Goal: Task Accomplishment & Management: Manage account settings

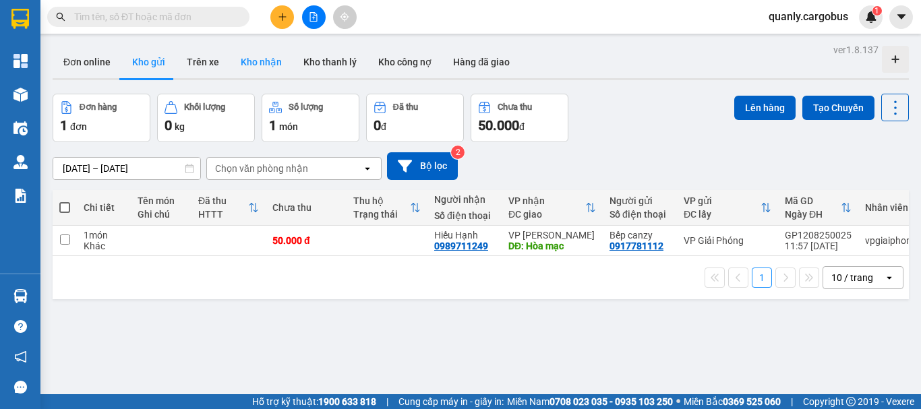
click at [249, 61] on button "Kho nhận" at bounding box center [261, 62] width 63 height 32
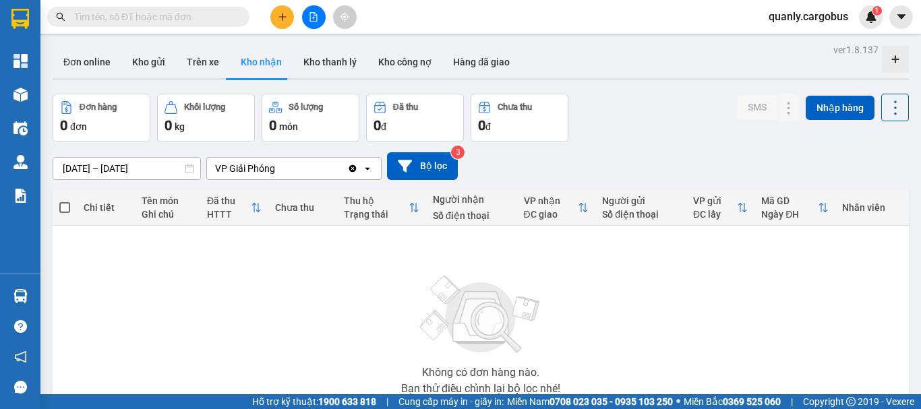
drag, startPoint x: 145, startPoint y: 65, endPoint x: 305, endPoint y: 100, distance: 163.6
click at [155, 65] on button "Kho gửi" at bounding box center [148, 62] width 55 height 32
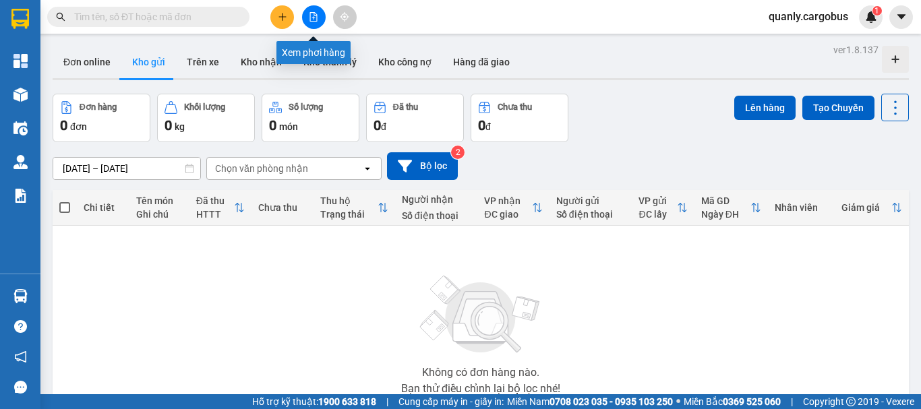
click at [314, 18] on icon "file-add" at bounding box center [313, 16] width 7 height 9
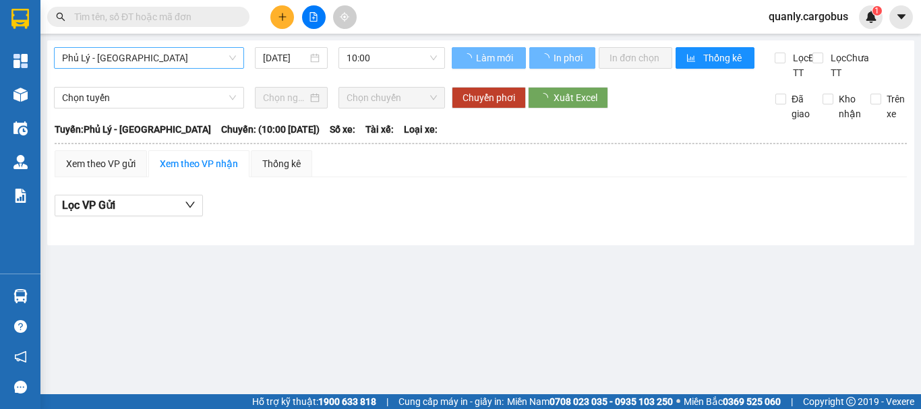
click at [177, 47] on div "Phủ Lý - [GEOGRAPHIC_DATA]" at bounding box center [149, 58] width 190 height 22
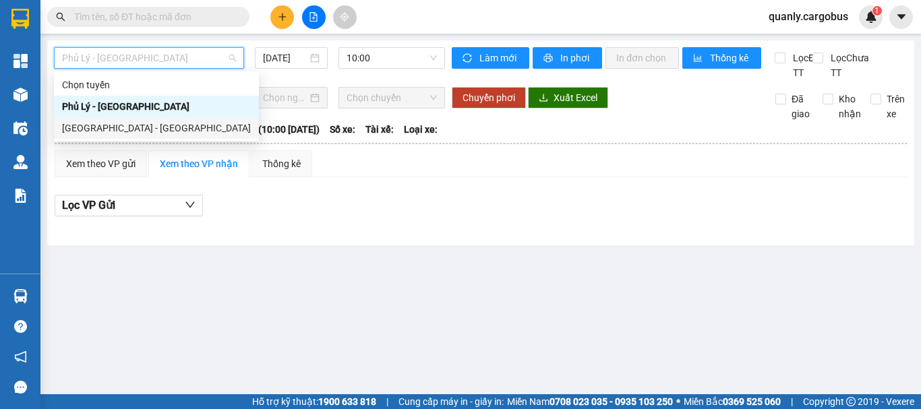
drag, startPoint x: 116, startPoint y: 129, endPoint x: 319, endPoint y: 42, distance: 221.1
click at [126, 125] on div "[GEOGRAPHIC_DATA] - [GEOGRAPHIC_DATA]" at bounding box center [156, 128] width 189 height 15
type input "[DATE]"
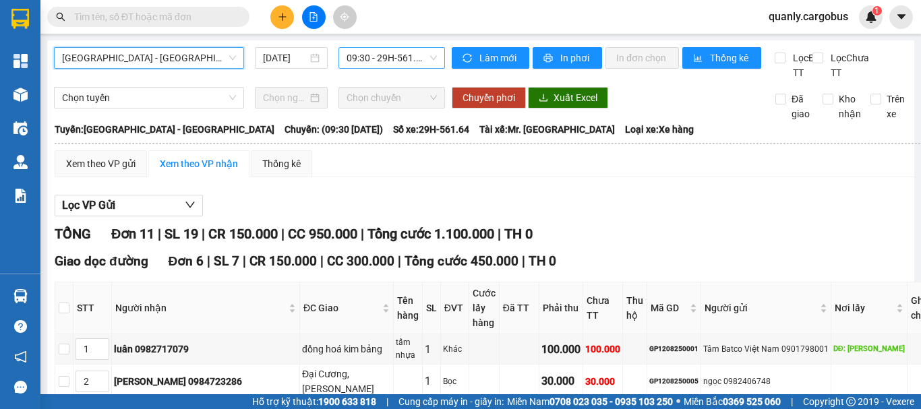
click at [378, 54] on span "09:30 - 29H-561.64" at bounding box center [392, 58] width 90 height 20
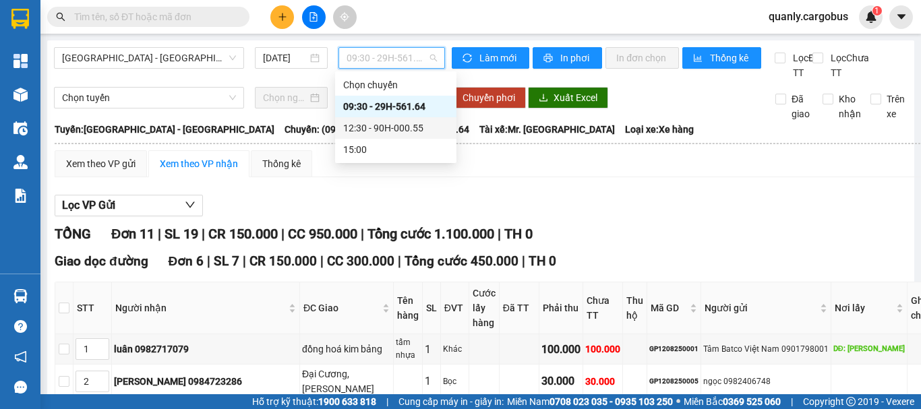
click at [388, 125] on div "12:30 - 90H-000.55" at bounding box center [395, 128] width 105 height 15
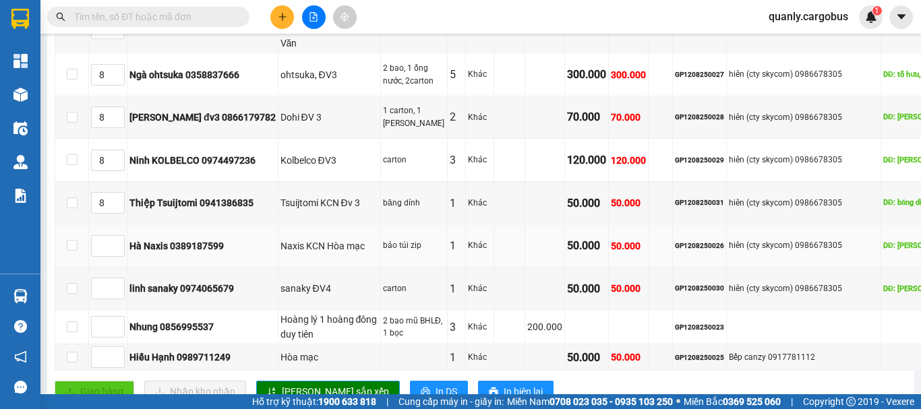
scroll to position [573, 0]
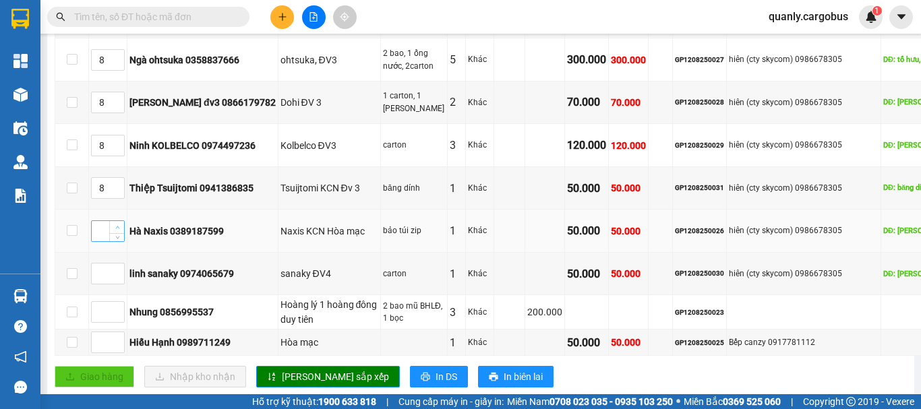
click at [115, 221] on span "Increase Value" at bounding box center [116, 227] width 15 height 12
click at [117, 225] on icon "up" at bounding box center [117, 227] width 5 height 5
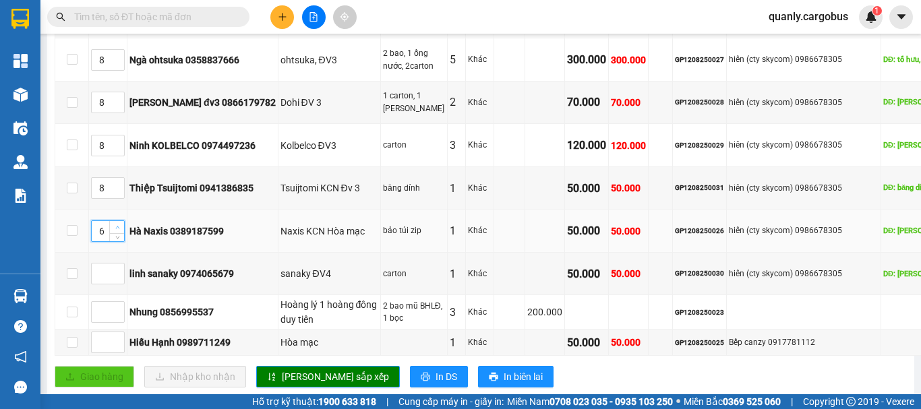
click at [117, 225] on icon "up" at bounding box center [117, 227] width 5 height 5
type input "9"
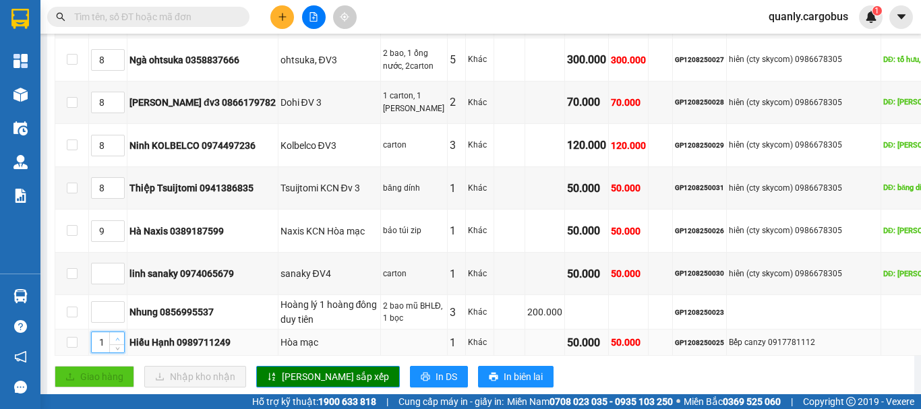
click at [121, 332] on span "Increase Value" at bounding box center [116, 338] width 15 height 12
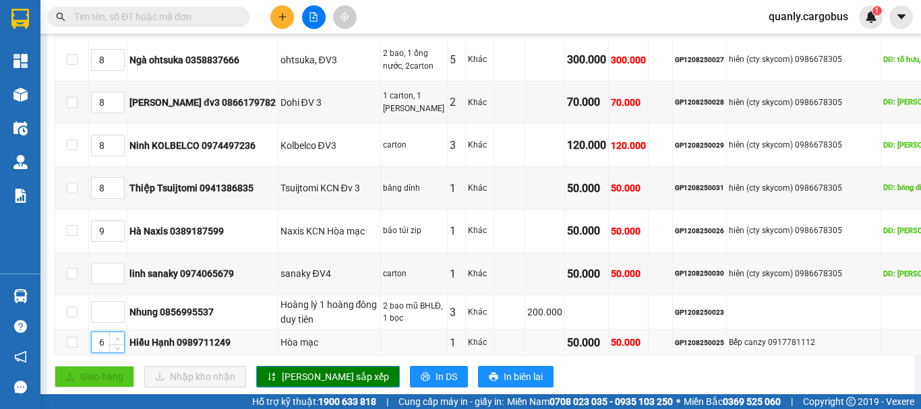
click at [121, 332] on span "Increase Value" at bounding box center [116, 338] width 15 height 12
click at [122, 332] on span "Increase Value" at bounding box center [116, 338] width 15 height 12
type input "9"
click at [122, 332] on span "Increase Value" at bounding box center [116, 338] width 15 height 12
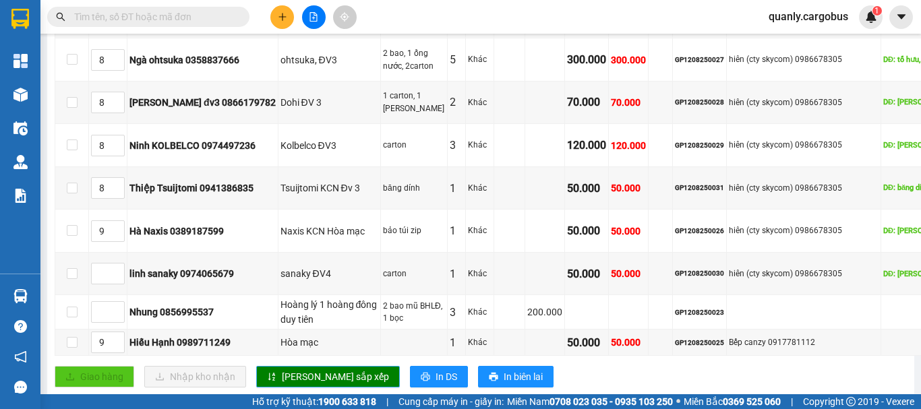
click at [304, 370] on span "[PERSON_NAME] sắp xếp" at bounding box center [335, 377] width 107 height 15
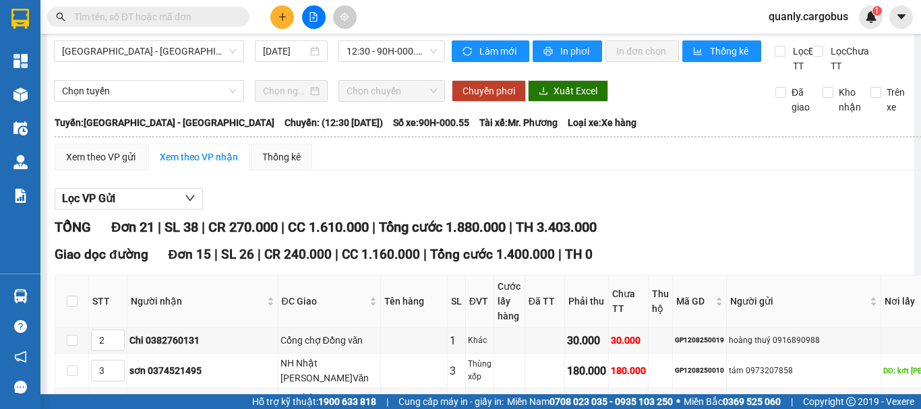
scroll to position [0, 0]
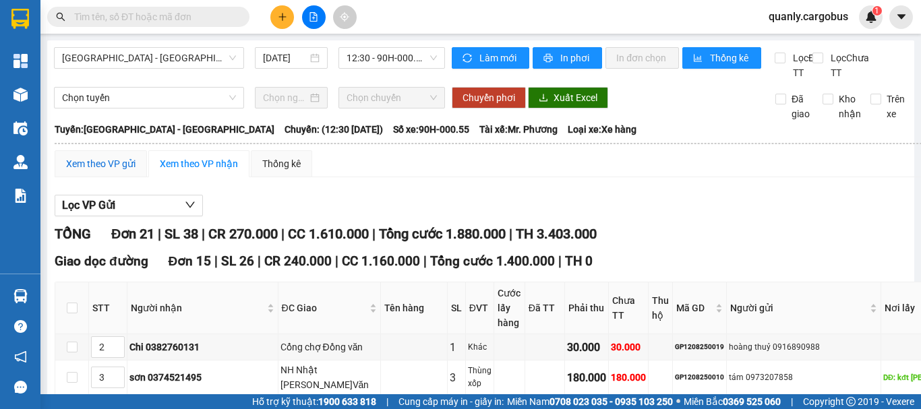
click at [111, 171] on div "Xem theo VP gửi" at bounding box center [100, 163] width 69 height 15
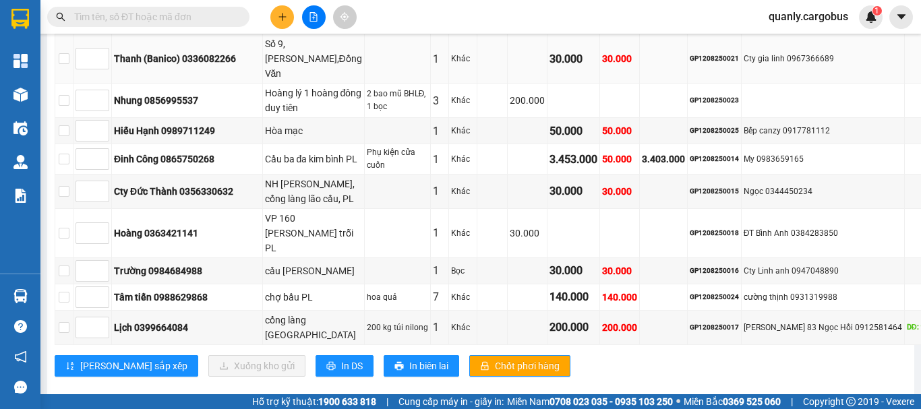
scroll to position [1281, 0]
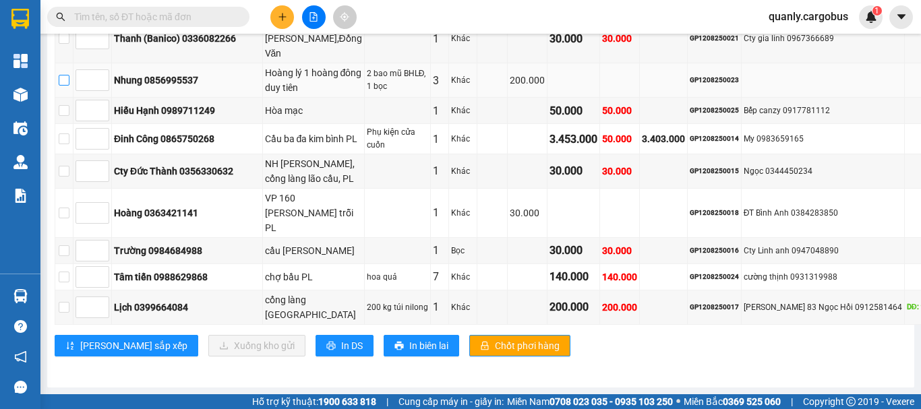
click at [62, 86] on input "checkbox" at bounding box center [64, 80] width 11 height 11
checkbox input "true"
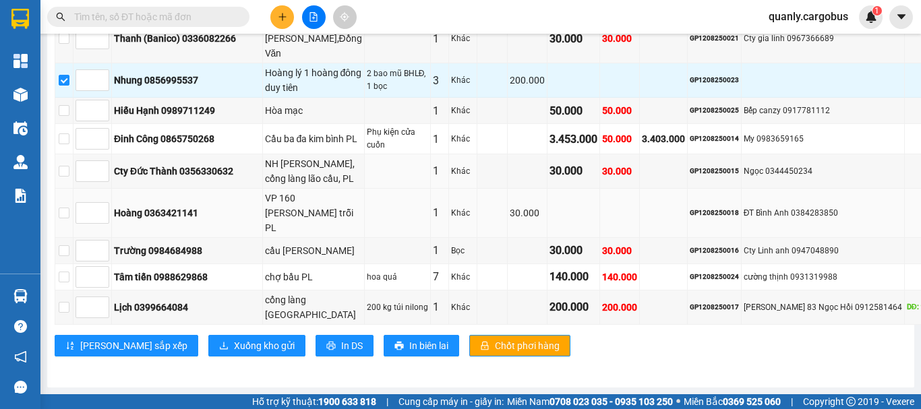
scroll to position [1598, 0]
click at [234, 338] on span "Xuống kho gửi" at bounding box center [264, 345] width 61 height 15
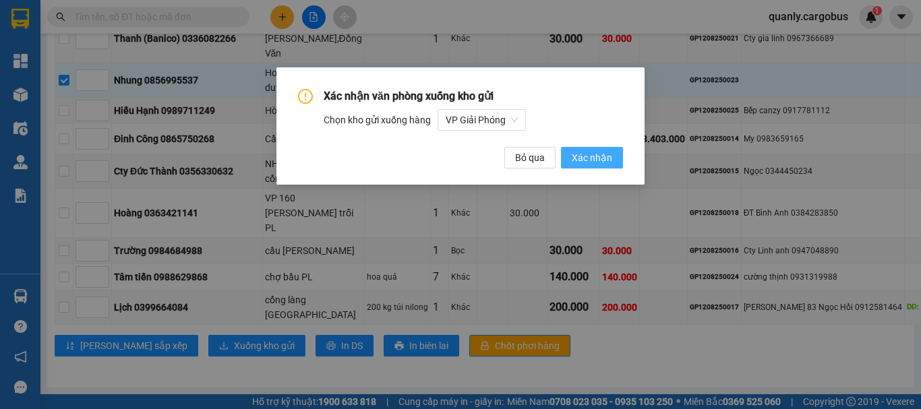
click at [585, 158] on span "Xác nhận" at bounding box center [592, 157] width 40 height 15
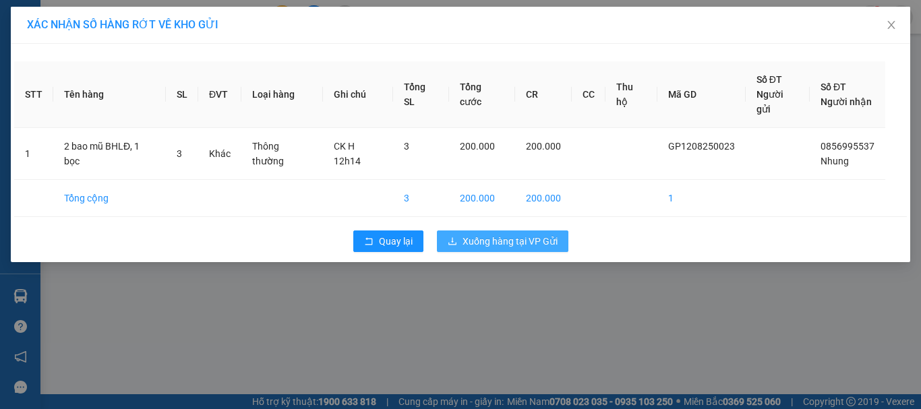
click at [495, 234] on span "Xuống hàng tại VP Gửi" at bounding box center [510, 241] width 95 height 15
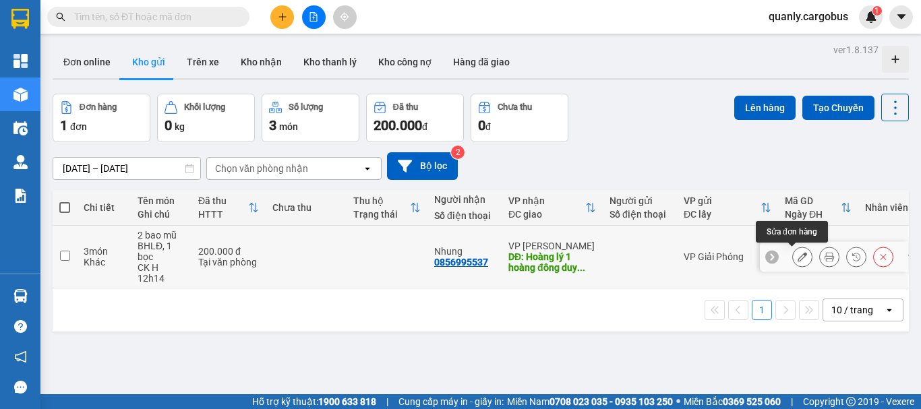
click at [798, 255] on icon at bounding box center [802, 256] width 9 height 9
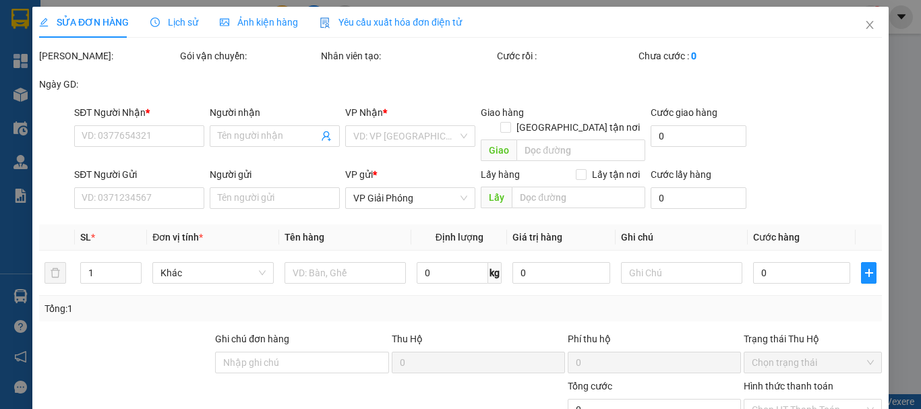
type input "0856995537"
type input "Nhung"
type input "Hoàng lý 1 hoàng đông duy tiên"
type input "200.000"
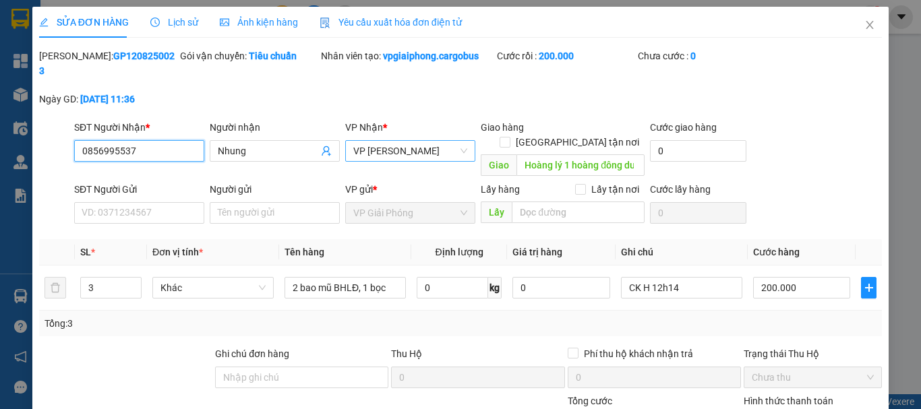
click at [421, 141] on span "VP [PERSON_NAME]" at bounding box center [410, 151] width 114 height 20
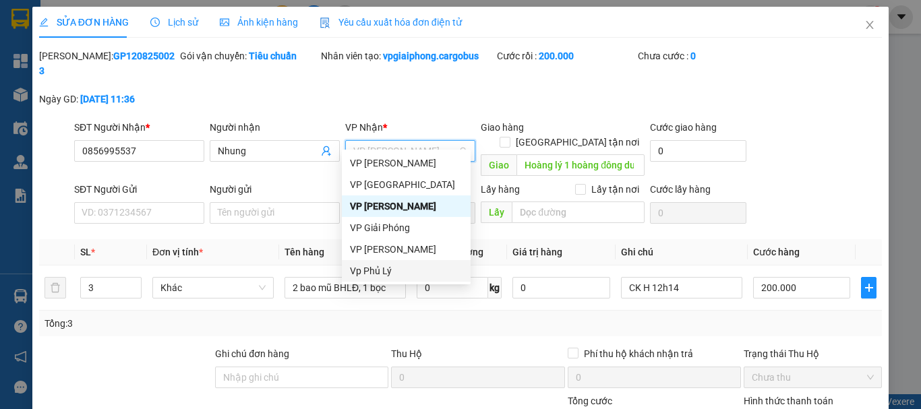
click at [388, 267] on div "Vp Phủ Lý" at bounding box center [406, 271] width 113 height 15
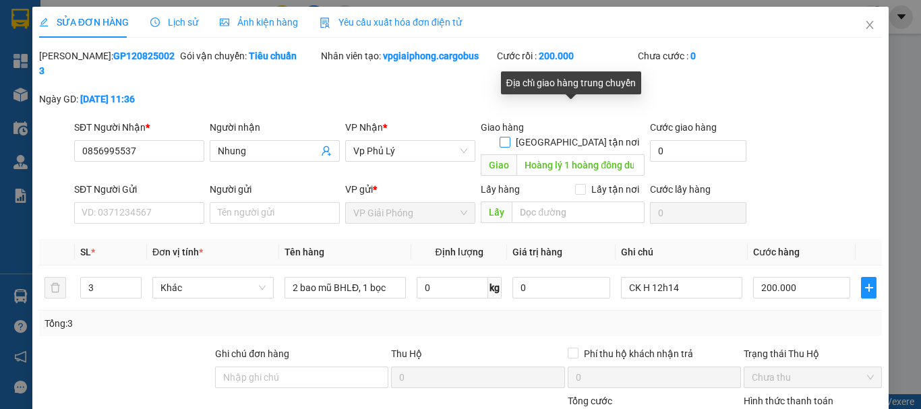
click at [572, 135] on label "[GEOGRAPHIC_DATA] tận nơi" at bounding box center [572, 142] width 145 height 15
click at [509, 137] on input "[GEOGRAPHIC_DATA] tận nơi" at bounding box center [504, 141] width 9 height 9
checkbox input "true"
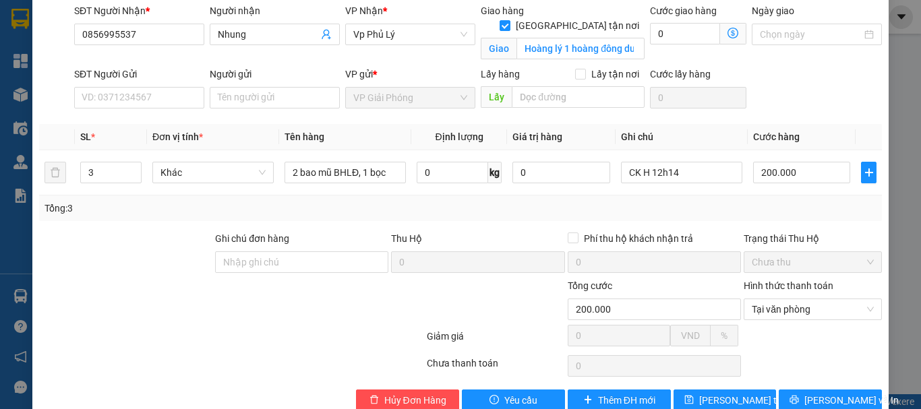
scroll to position [130, 0]
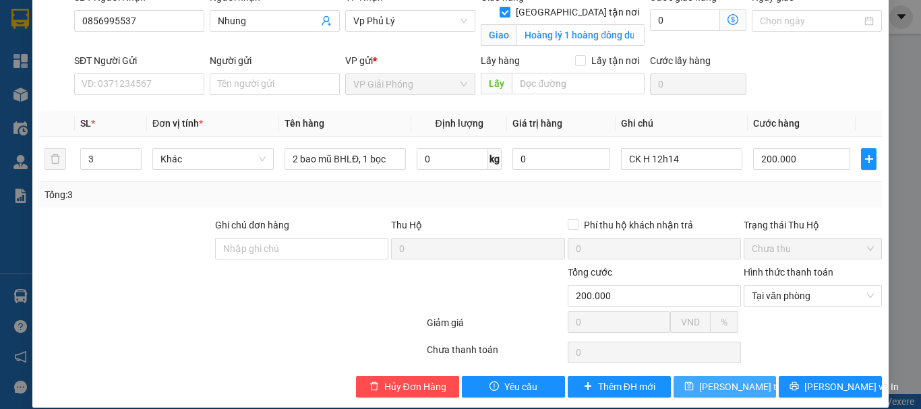
click at [719, 380] on span "[PERSON_NAME] thay đổi" at bounding box center [753, 387] width 108 height 15
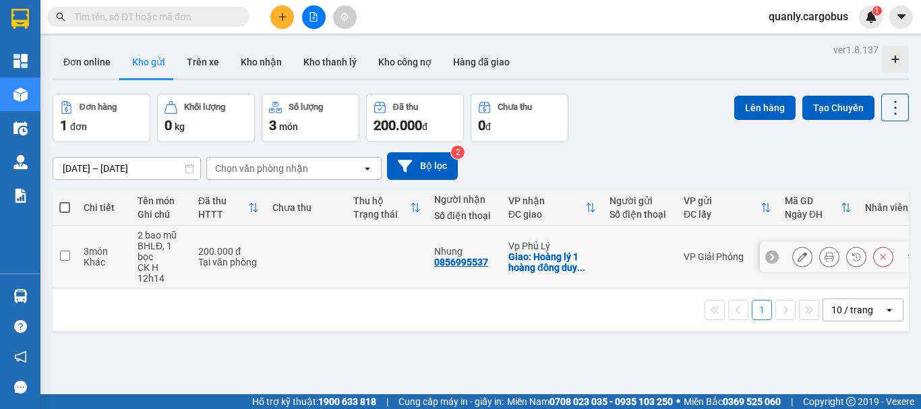
click at [65, 253] on input "checkbox" at bounding box center [65, 256] width 10 height 10
checkbox input "true"
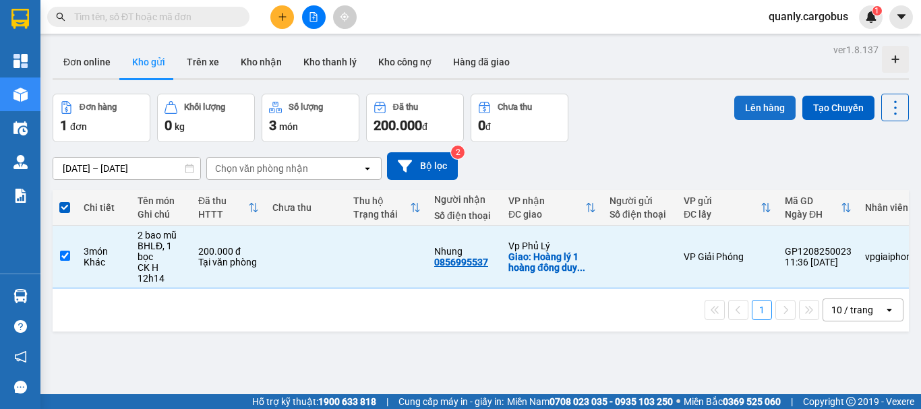
click at [763, 106] on button "Lên hàng" at bounding box center [764, 108] width 61 height 24
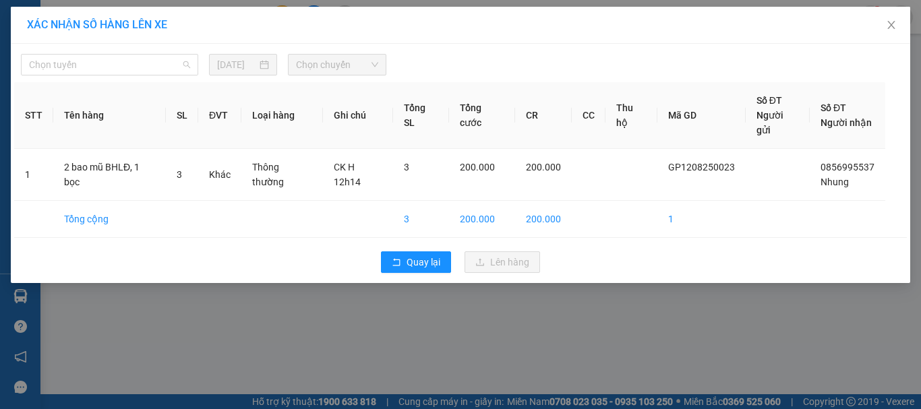
drag, startPoint x: 61, startPoint y: 59, endPoint x: 178, endPoint y: 105, distance: 125.7
click at [77, 65] on span "Chọn tuyến" at bounding box center [109, 65] width 161 height 20
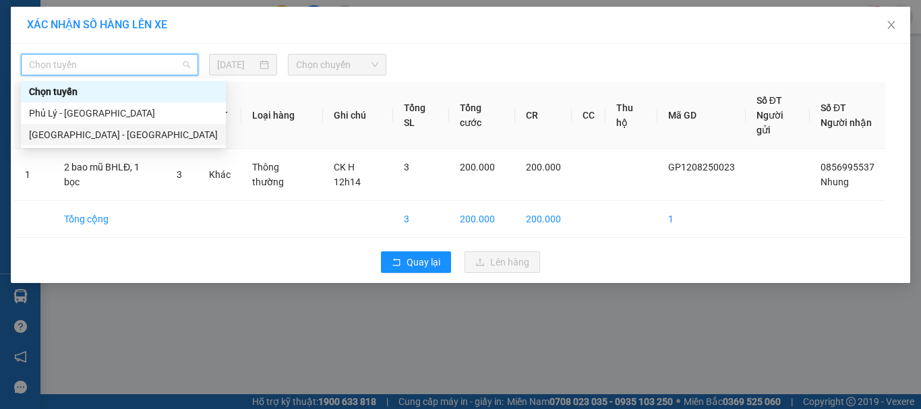
click at [78, 133] on div "[GEOGRAPHIC_DATA] - [GEOGRAPHIC_DATA]" at bounding box center [123, 134] width 189 height 15
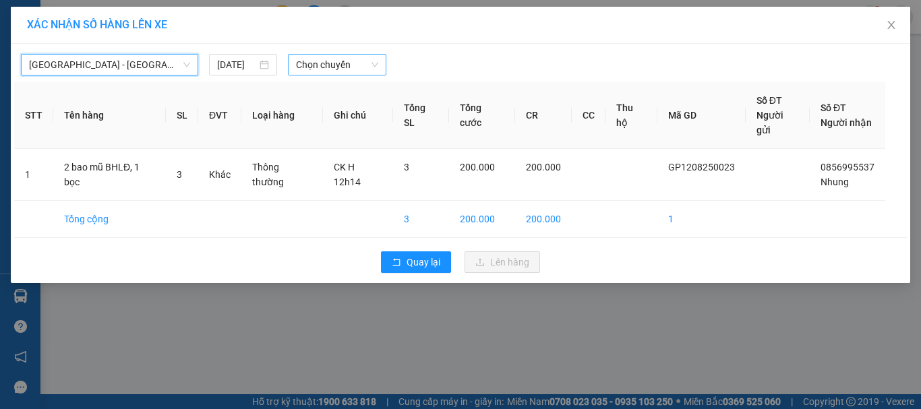
click at [318, 61] on span "Chọn chuyến" at bounding box center [337, 65] width 83 height 20
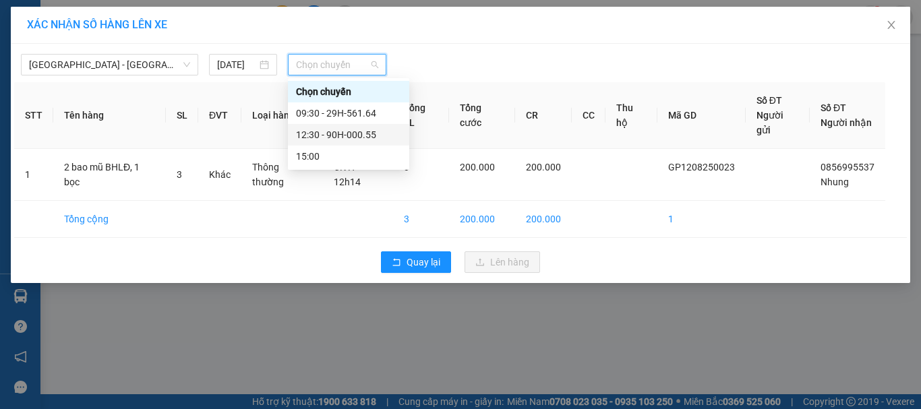
click at [351, 135] on div "12:30 - 90H-000.55" at bounding box center [348, 134] width 105 height 15
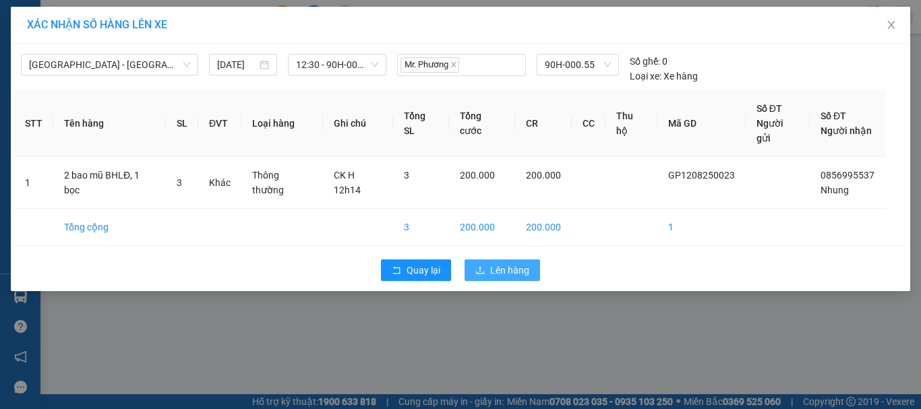
click at [513, 263] on span "Lên hàng" at bounding box center [509, 270] width 39 height 15
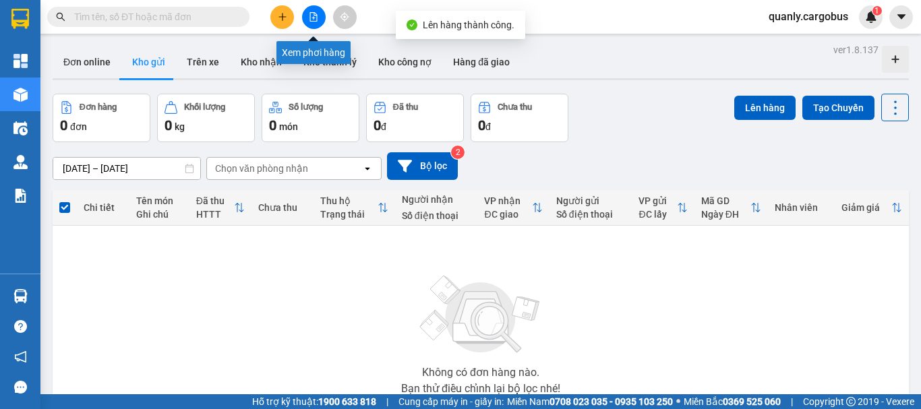
click at [316, 12] on icon "file-add" at bounding box center [313, 16] width 9 height 9
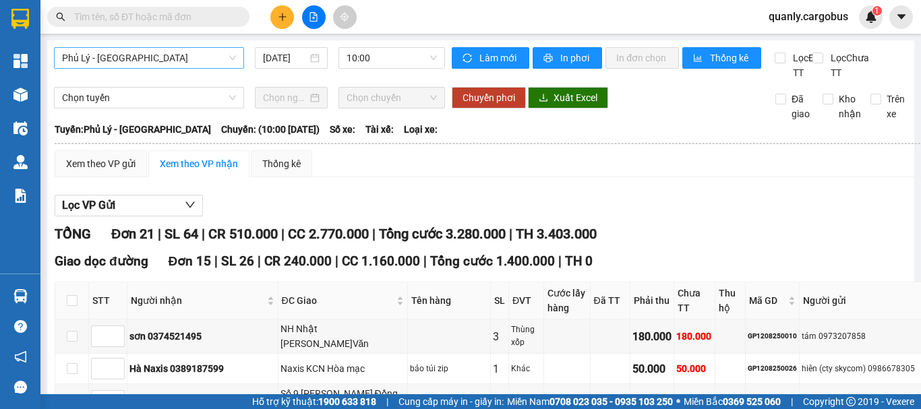
click at [144, 58] on span "Phủ Lý - [GEOGRAPHIC_DATA]" at bounding box center [149, 58] width 174 height 20
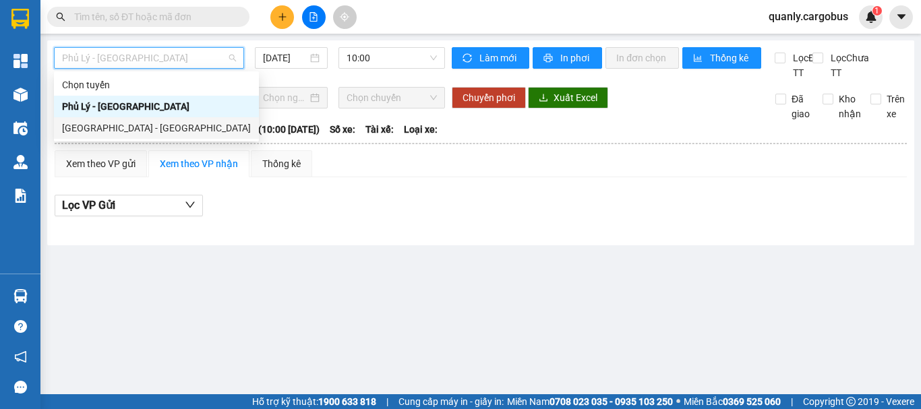
click at [104, 123] on div "[GEOGRAPHIC_DATA] - [GEOGRAPHIC_DATA]" at bounding box center [156, 128] width 189 height 15
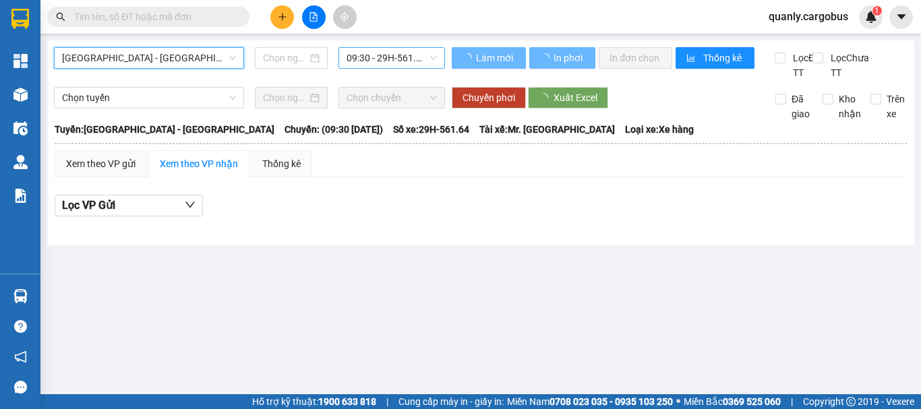
type input "[DATE]"
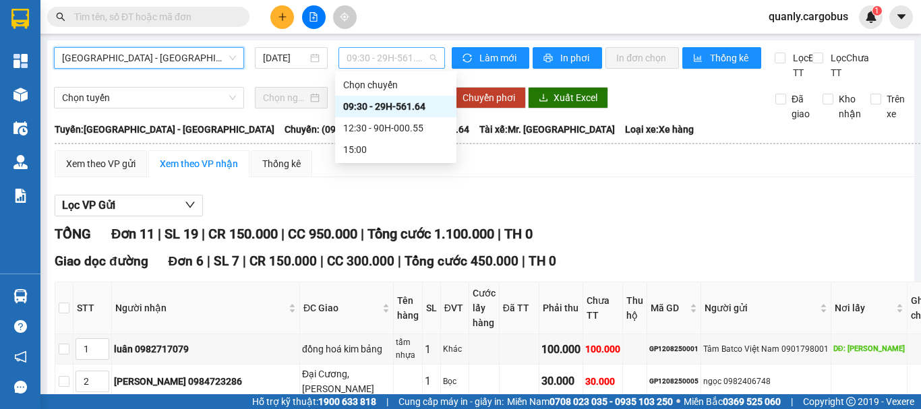
click at [369, 56] on span "09:30 - 29H-561.64" at bounding box center [392, 58] width 90 height 20
click at [394, 125] on div "12:30 - 90H-000.55" at bounding box center [395, 128] width 105 height 15
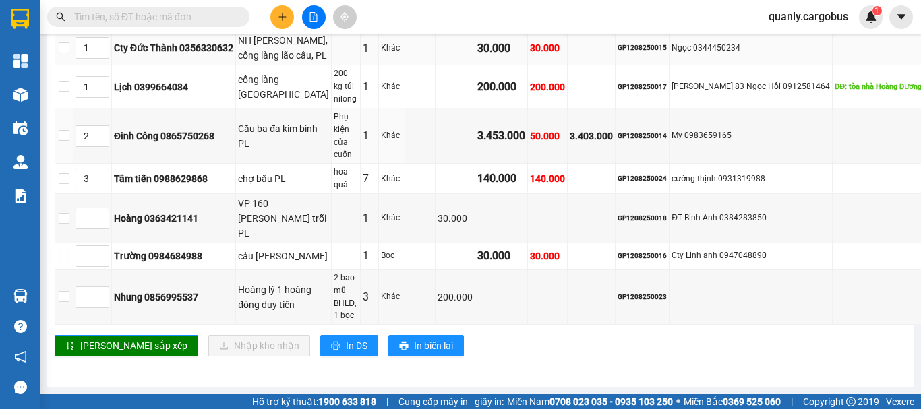
scroll to position [1136, 0]
type input "1"
click at [104, 290] on span "up" at bounding box center [102, 294] width 8 height 8
click at [114, 338] on span "[PERSON_NAME] sắp xếp" at bounding box center [133, 345] width 107 height 15
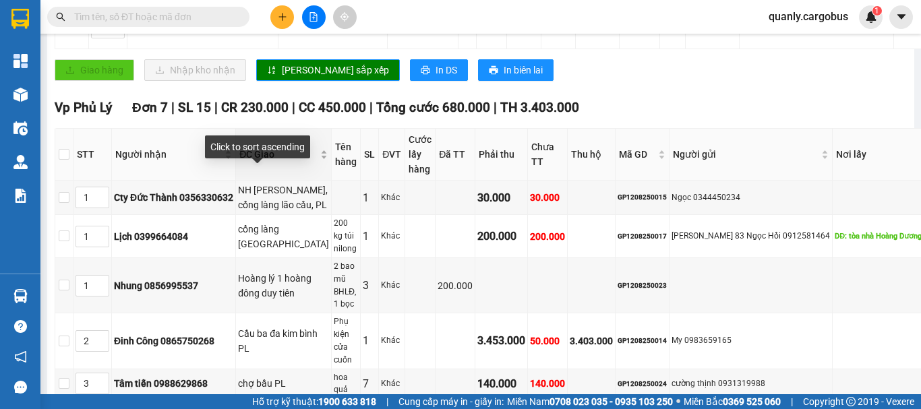
scroll to position [866, 0]
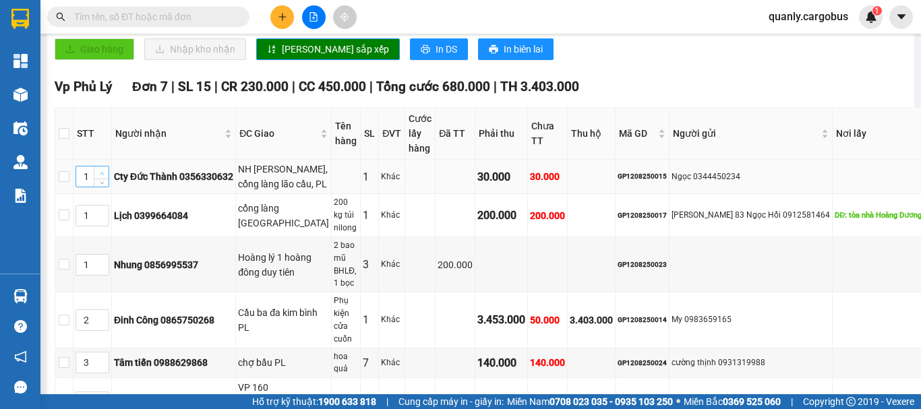
type input "2"
click at [107, 179] on span "Increase Value" at bounding box center [101, 173] width 15 height 12
type input "2"
click at [102, 216] on span "up" at bounding box center [102, 212] width 8 height 8
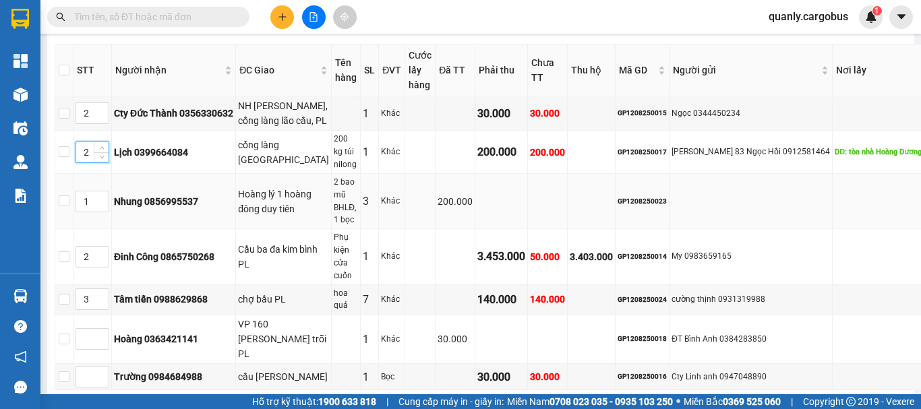
scroll to position [1069, 0]
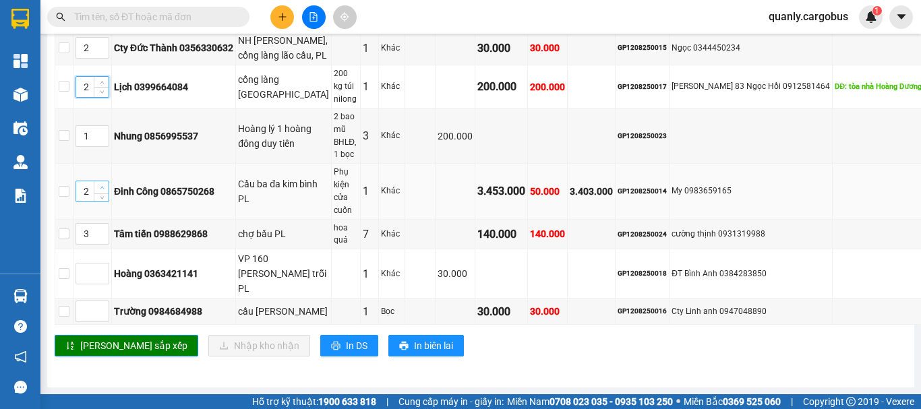
type input "3"
click at [105, 192] on span "up" at bounding box center [102, 188] width 8 height 8
type input "4"
click at [102, 233] on icon "up" at bounding box center [102, 231] width 5 height 5
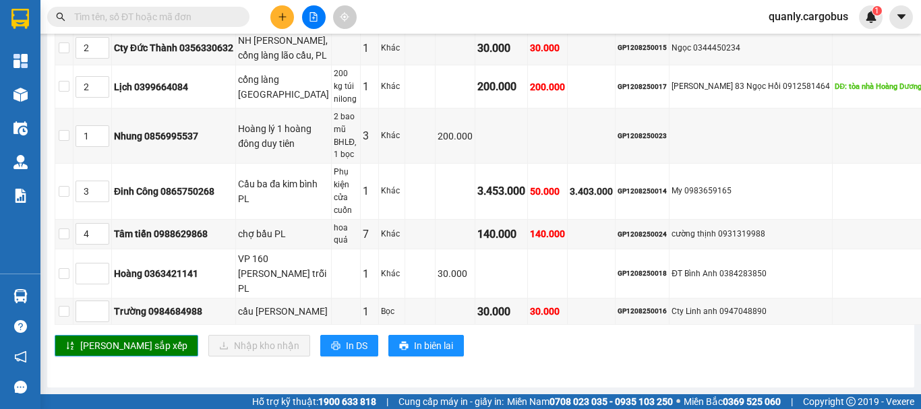
click at [123, 338] on span "[PERSON_NAME] sắp xếp" at bounding box center [133, 345] width 107 height 15
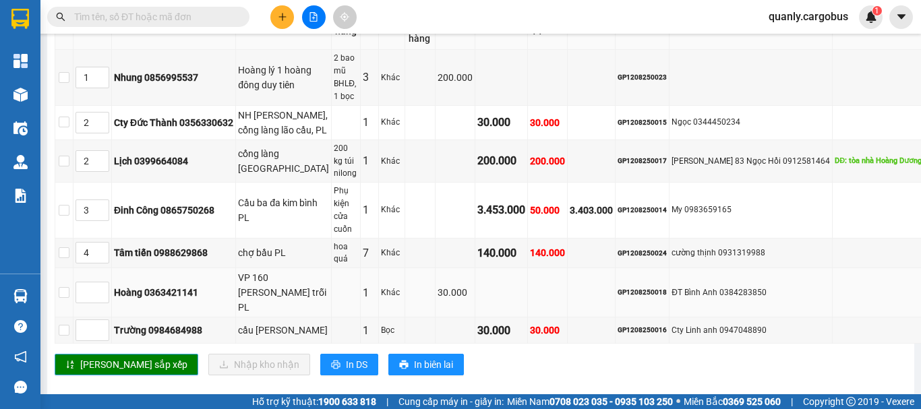
scroll to position [934, 0]
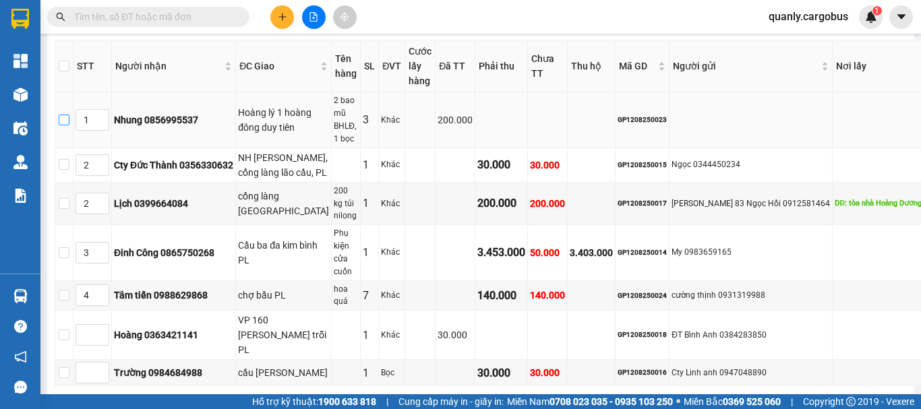
click at [62, 124] on input "checkbox" at bounding box center [64, 120] width 11 height 11
checkbox input "true"
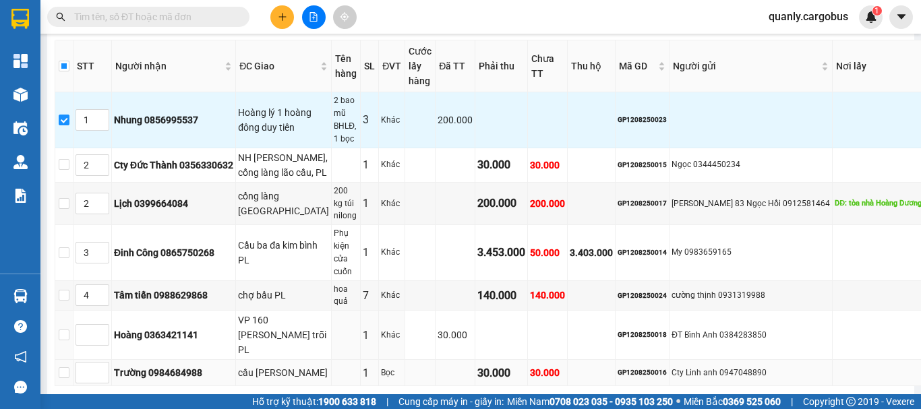
scroll to position [1136, 0]
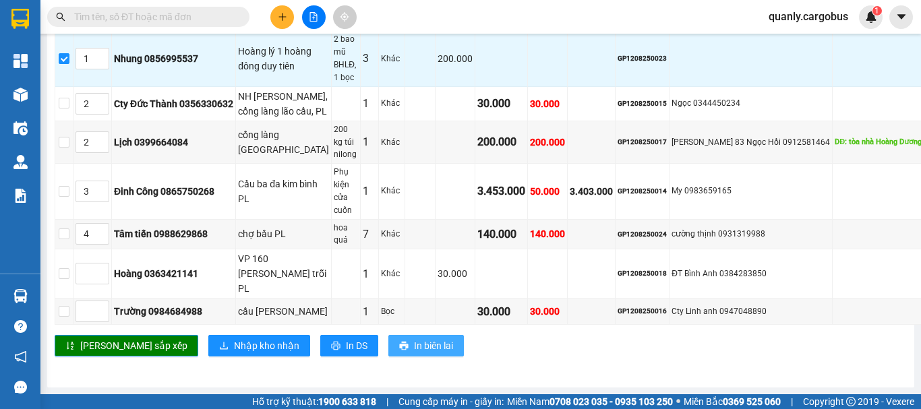
click at [414, 338] on span "In biên lai" at bounding box center [433, 345] width 39 height 15
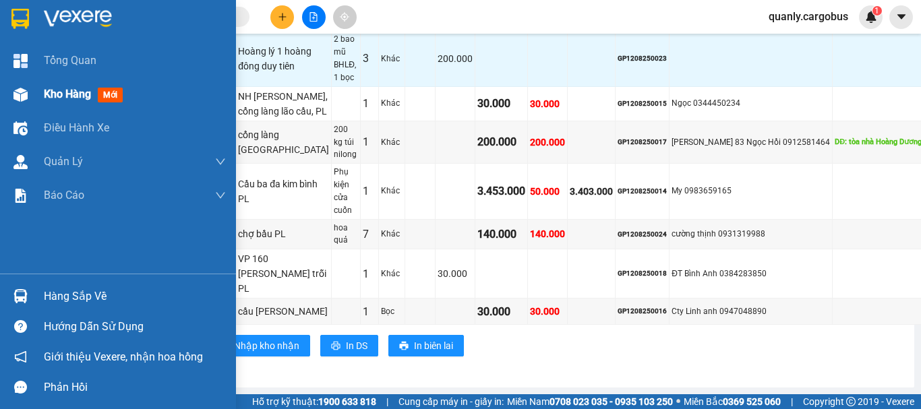
click at [18, 92] on img at bounding box center [20, 95] width 14 height 14
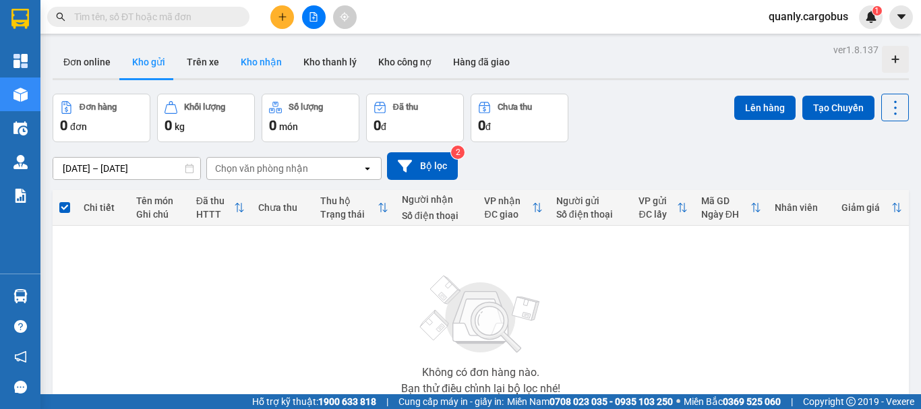
click at [268, 59] on button "Kho nhận" at bounding box center [261, 62] width 63 height 32
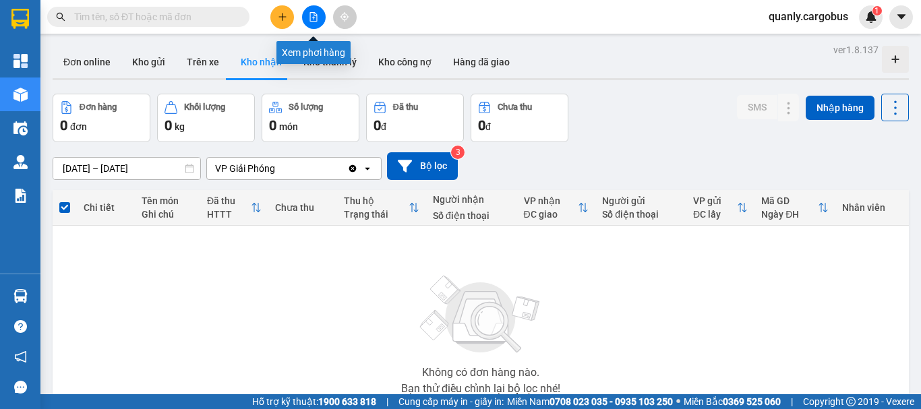
click at [316, 18] on icon "file-add" at bounding box center [313, 16] width 9 height 9
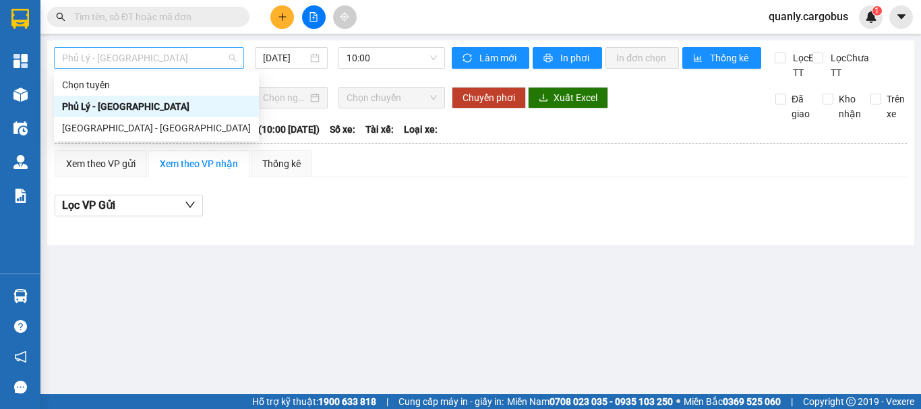
click at [178, 55] on span "Phủ Lý - [GEOGRAPHIC_DATA]" at bounding box center [149, 58] width 174 height 20
click at [94, 128] on div "[GEOGRAPHIC_DATA] - [GEOGRAPHIC_DATA]" at bounding box center [156, 128] width 189 height 15
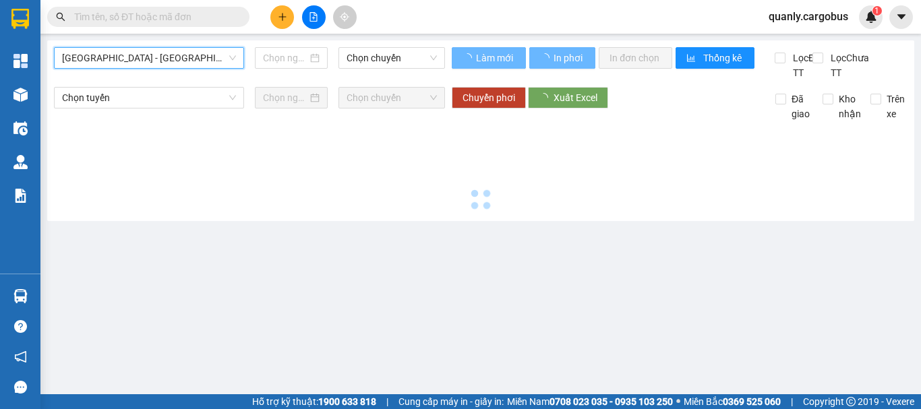
type input "[DATE]"
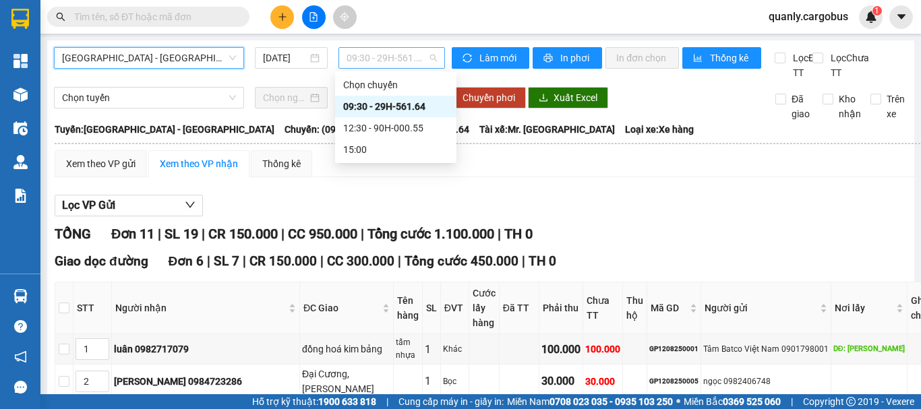
click at [404, 54] on span "09:30 - 29H-561.64" at bounding box center [392, 58] width 90 height 20
click at [355, 123] on div "12:30 - 90H-000.55" at bounding box center [395, 128] width 105 height 15
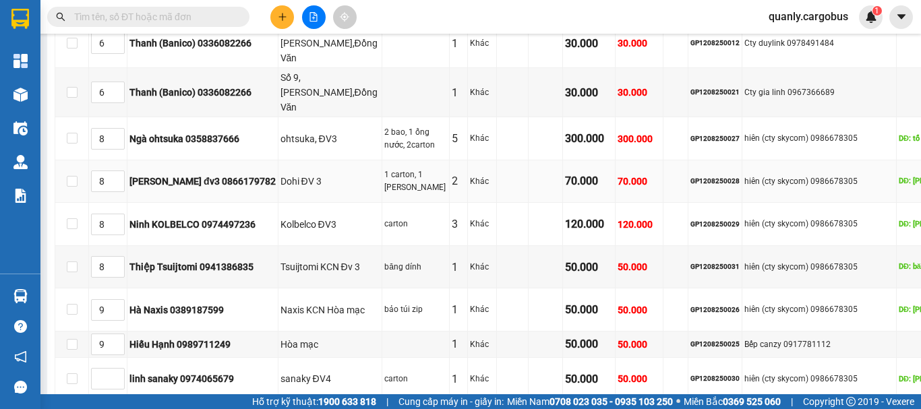
scroll to position [539, 0]
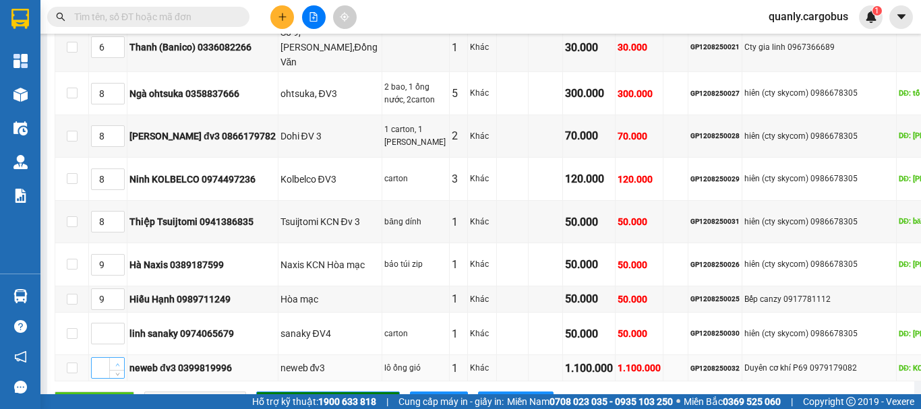
click at [119, 363] on icon "up" at bounding box center [117, 364] width 4 height 3
click at [117, 358] on span "Increase Value" at bounding box center [116, 364] width 15 height 12
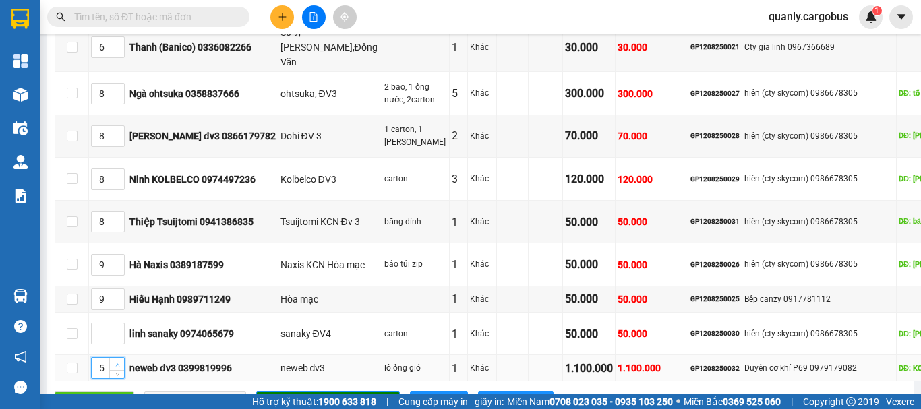
click at [117, 361] on span "up" at bounding box center [117, 365] width 8 height 8
type input "8"
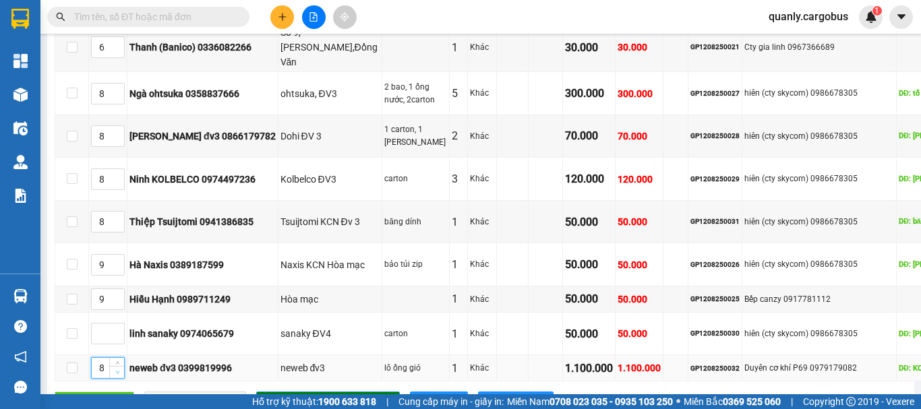
click at [116, 372] on icon "down" at bounding box center [117, 373] width 4 height 3
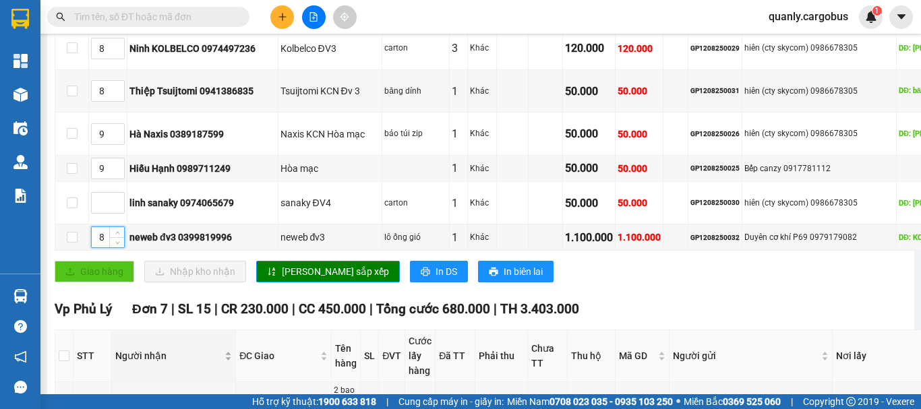
scroll to position [674, 0]
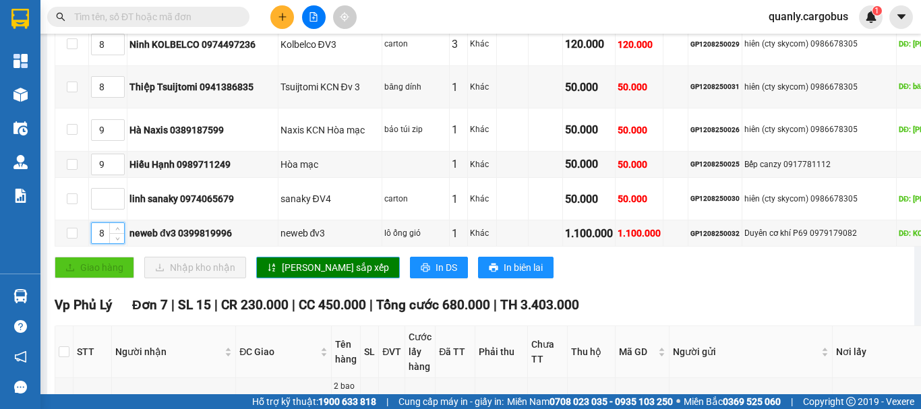
click at [290, 260] on span "[PERSON_NAME] sắp xếp" at bounding box center [335, 267] width 107 height 15
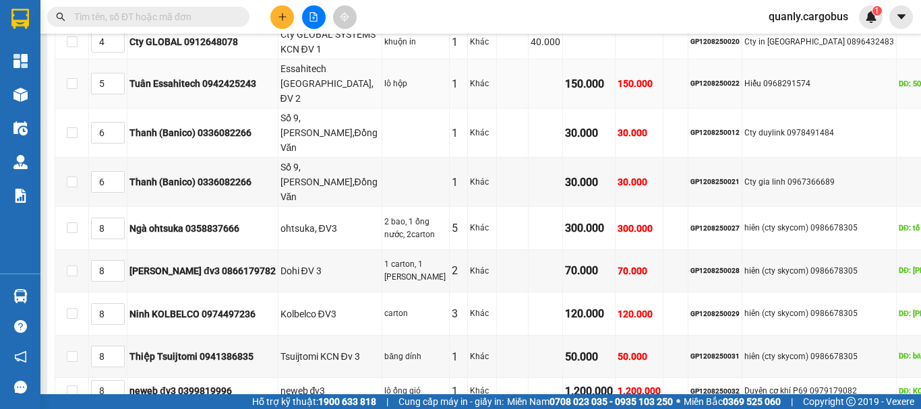
scroll to position [135, 0]
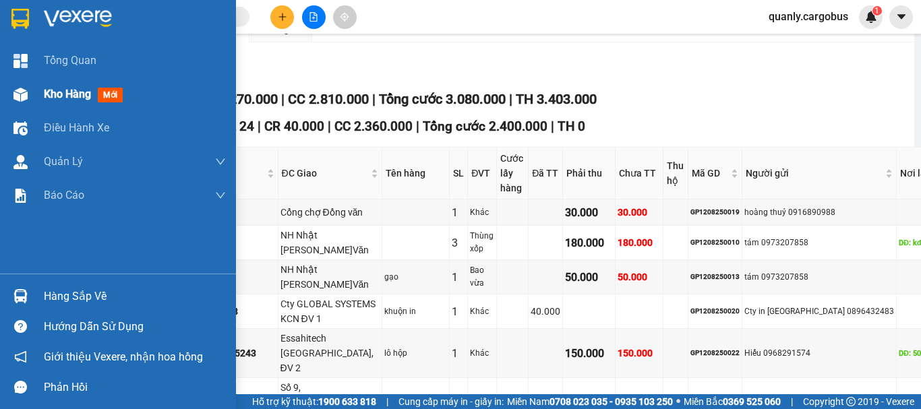
click at [26, 97] on img at bounding box center [20, 95] width 14 height 14
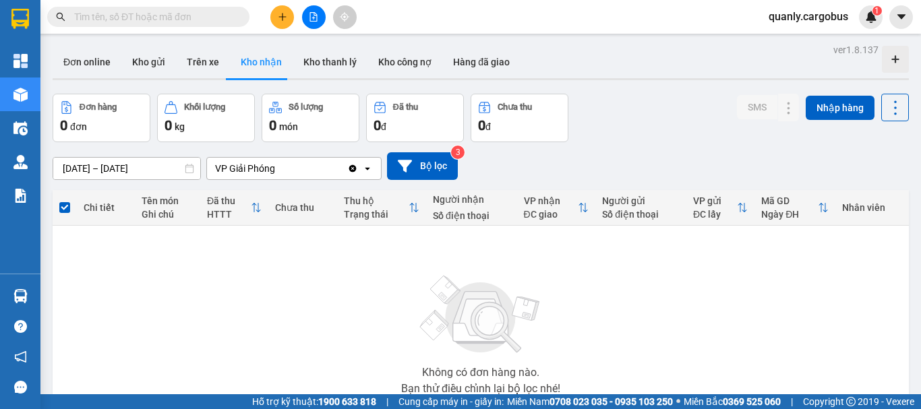
drag, startPoint x: 152, startPoint y: 59, endPoint x: 283, endPoint y: 42, distance: 131.2
click at [202, 59] on div "Đơn online Kho gửi Trên xe Kho nhận Kho thanh lý Kho công nợ Hàng đã giao" at bounding box center [481, 64] width 856 height 36
click at [152, 63] on button "Kho gửi" at bounding box center [148, 62] width 55 height 32
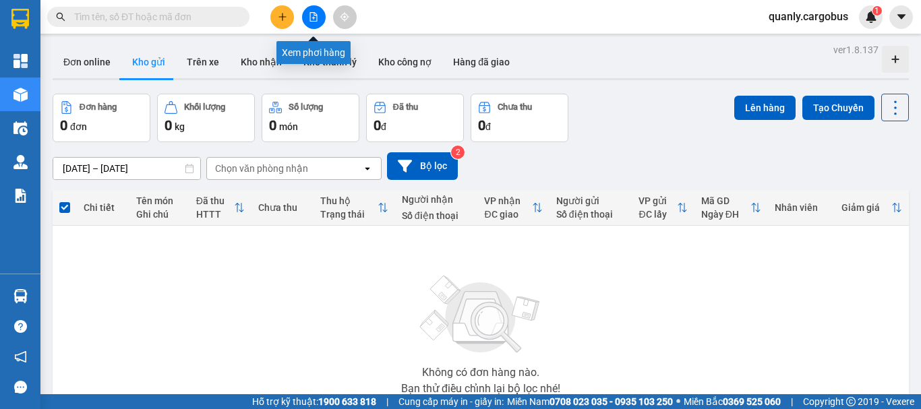
click at [319, 15] on button at bounding box center [314, 17] width 24 height 24
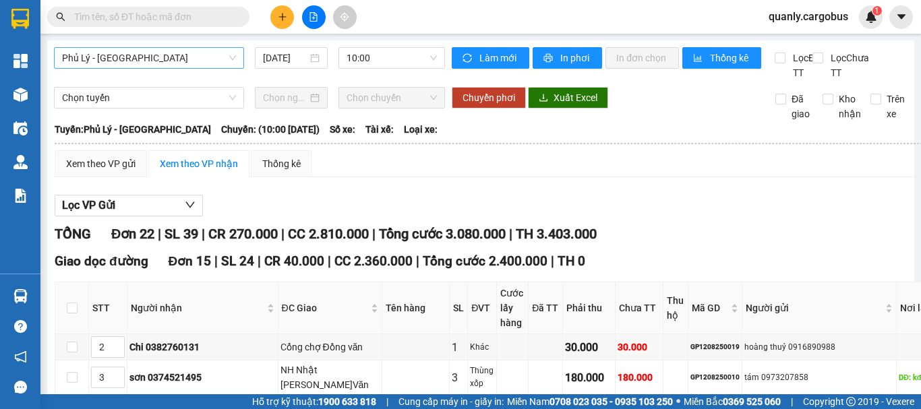
click at [169, 59] on span "Phủ Lý - [GEOGRAPHIC_DATA]" at bounding box center [149, 58] width 174 height 20
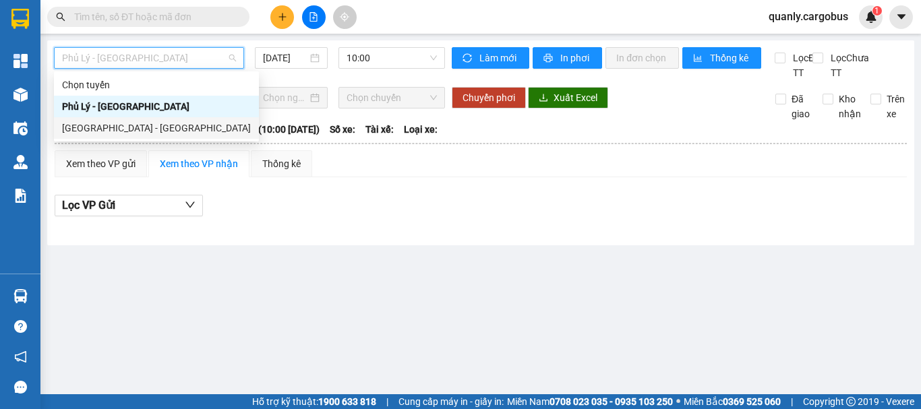
drag, startPoint x: 123, startPoint y: 129, endPoint x: 279, endPoint y: 82, distance: 163.4
click at [151, 127] on div "[GEOGRAPHIC_DATA] - [GEOGRAPHIC_DATA]" at bounding box center [156, 128] width 189 height 15
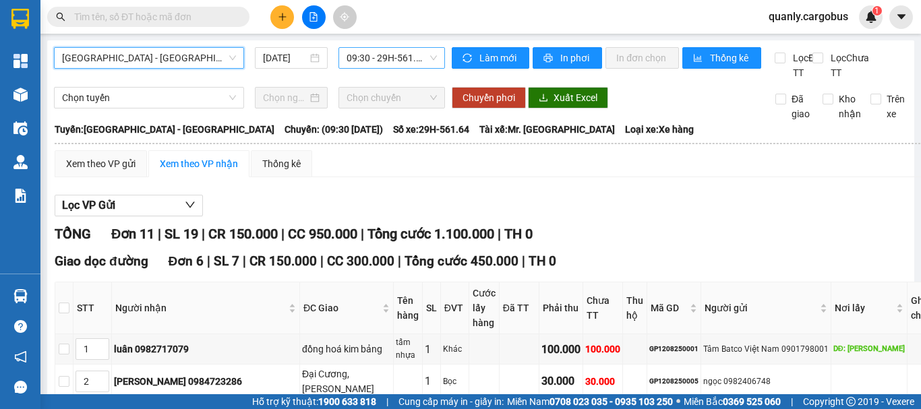
drag, startPoint x: 378, startPoint y: 57, endPoint x: 386, endPoint y: 68, distance: 14.0
click at [380, 60] on span "09:30 - 29H-561.64" at bounding box center [392, 58] width 90 height 20
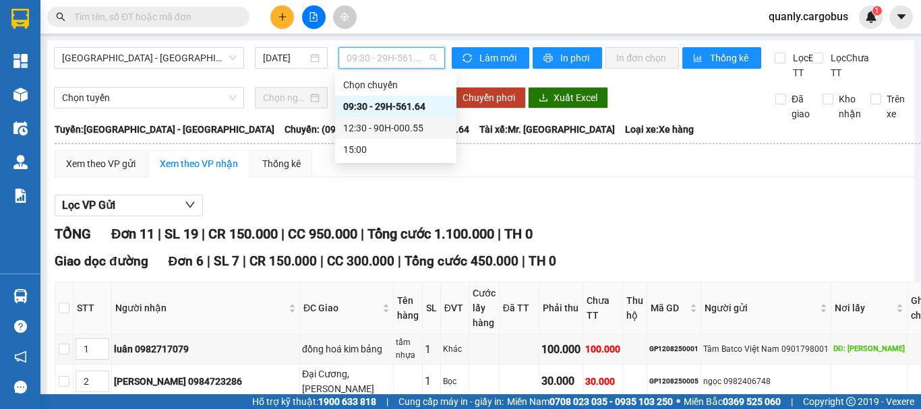
click at [391, 121] on div "12:30 - 90H-000.55" at bounding box center [395, 128] width 105 height 15
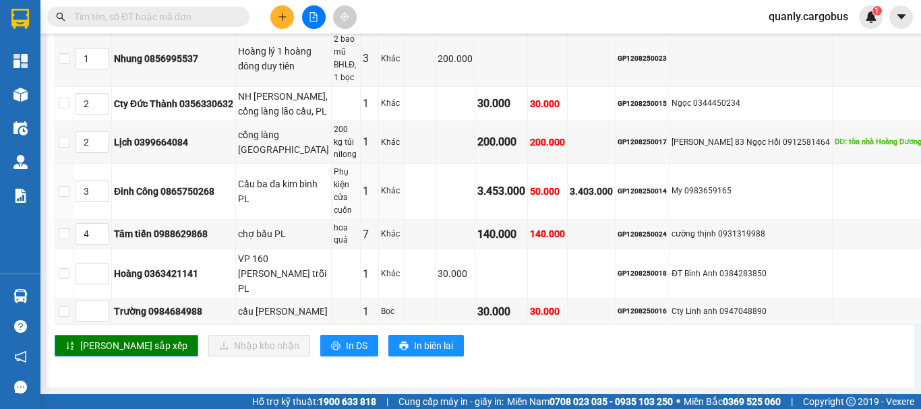
scroll to position [1162, 0]
click at [346, 338] on span "In DS" at bounding box center [357, 345] width 22 height 15
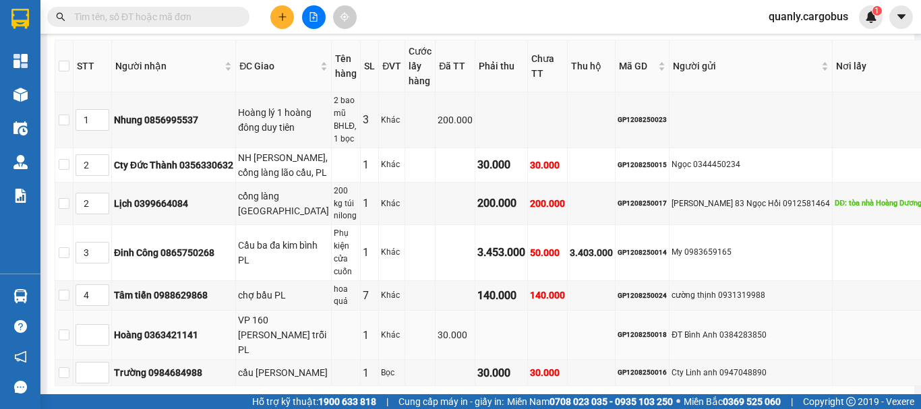
scroll to position [623, 0]
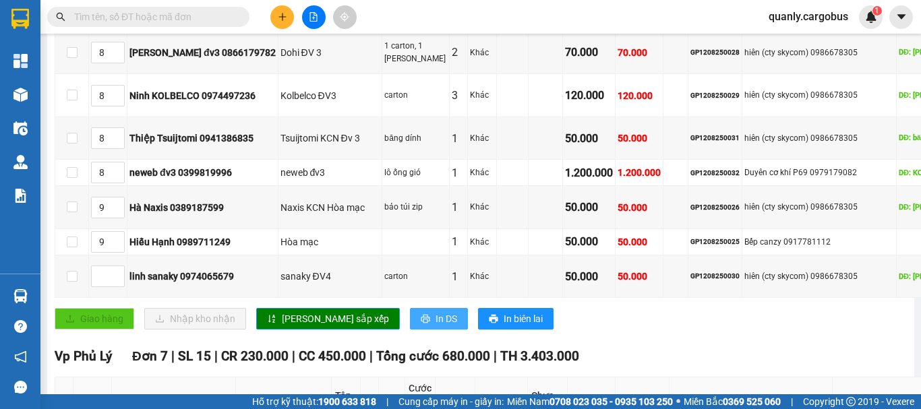
click at [436, 312] on span "In DS" at bounding box center [447, 319] width 22 height 15
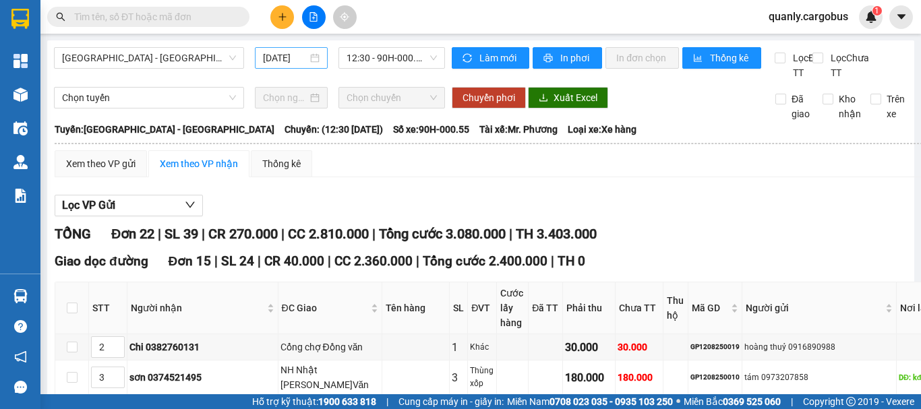
click at [295, 53] on input "[DATE]" at bounding box center [285, 58] width 45 height 15
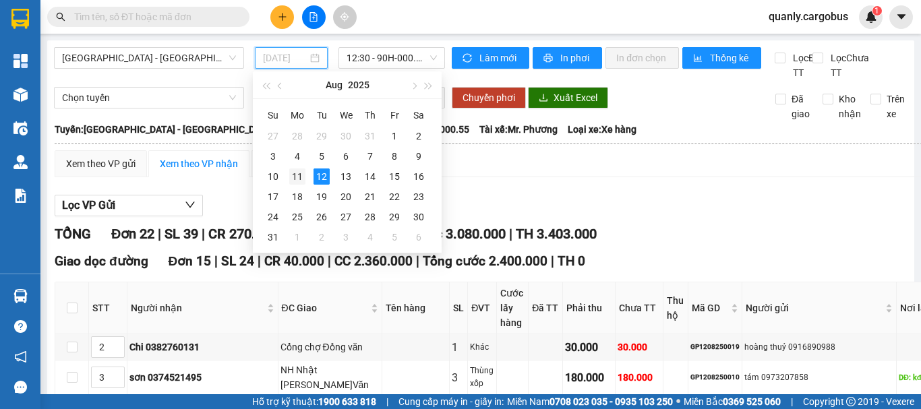
click at [299, 176] on div "11" at bounding box center [297, 177] width 16 height 16
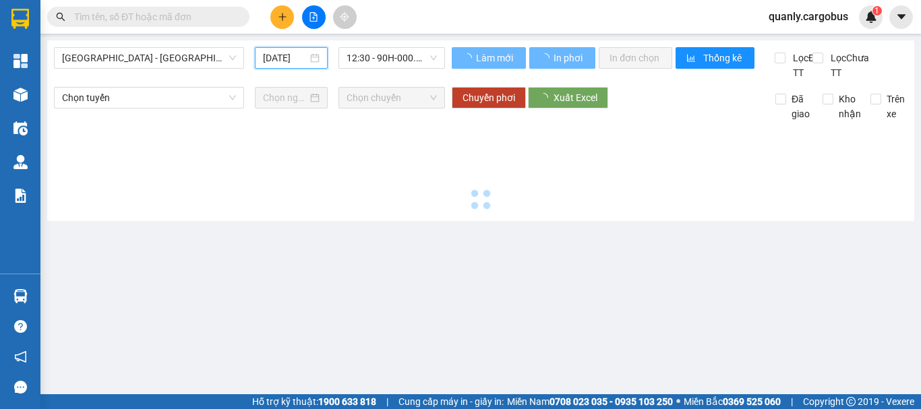
type input "[DATE]"
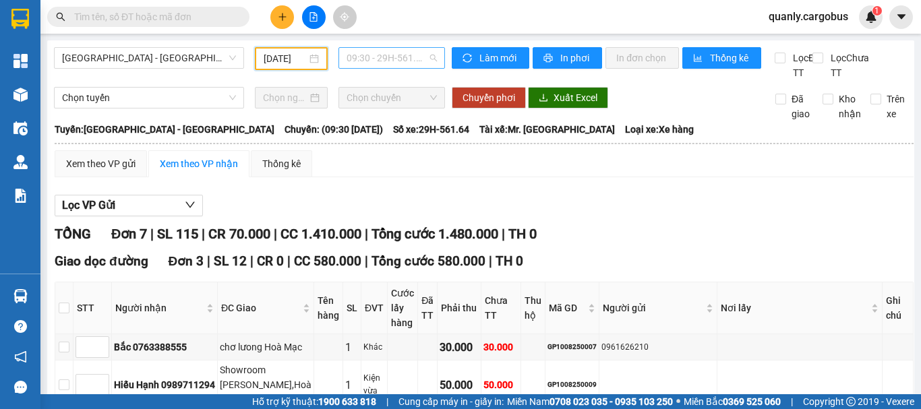
click at [370, 59] on span "09:30 - 29H-561.64" at bounding box center [392, 58] width 90 height 20
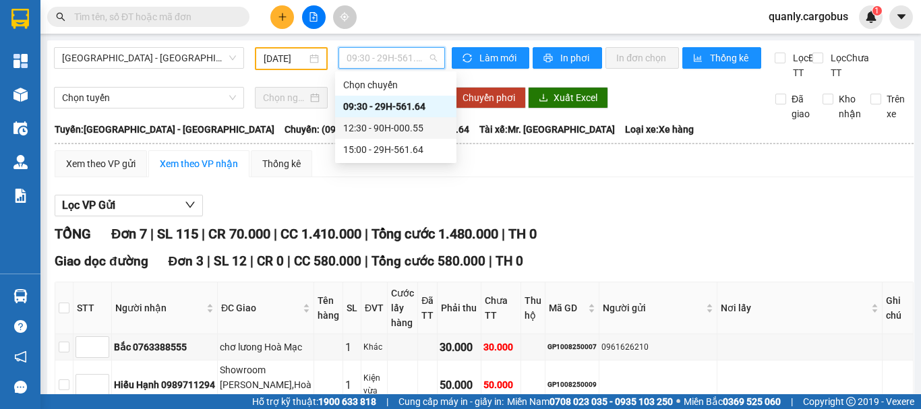
click at [381, 126] on div "12:30 - 90H-000.55" at bounding box center [395, 128] width 105 height 15
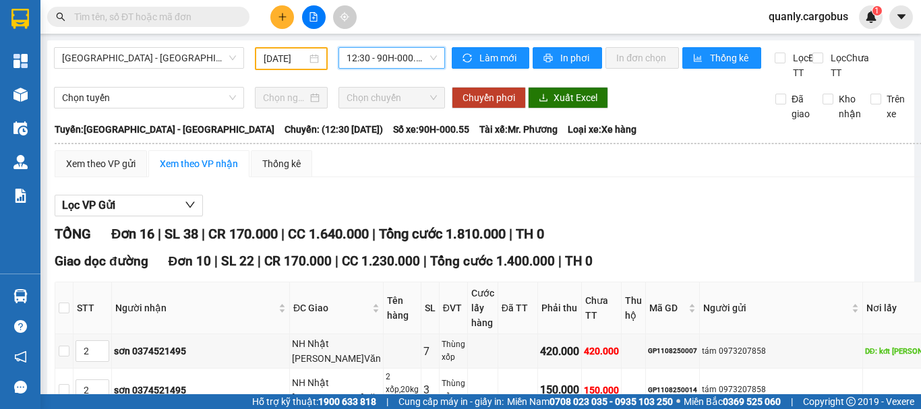
click at [392, 55] on span "12:30 - 90H-000.55" at bounding box center [392, 58] width 90 height 20
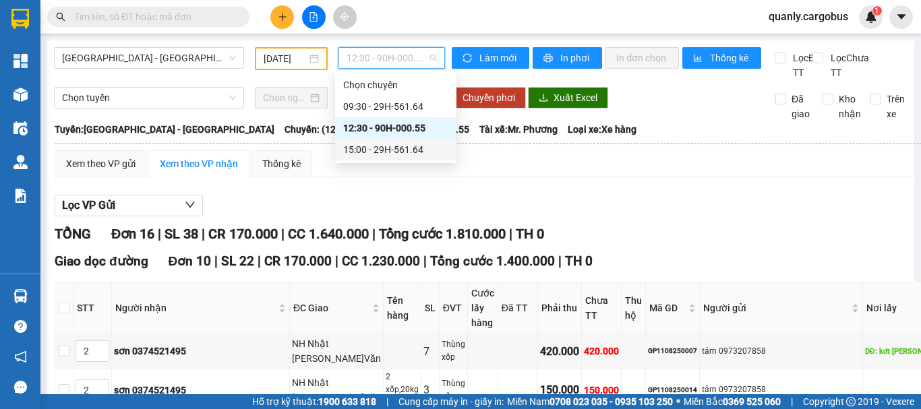
click at [376, 146] on div "15:00 - 29H-561.64" at bounding box center [395, 149] width 105 height 15
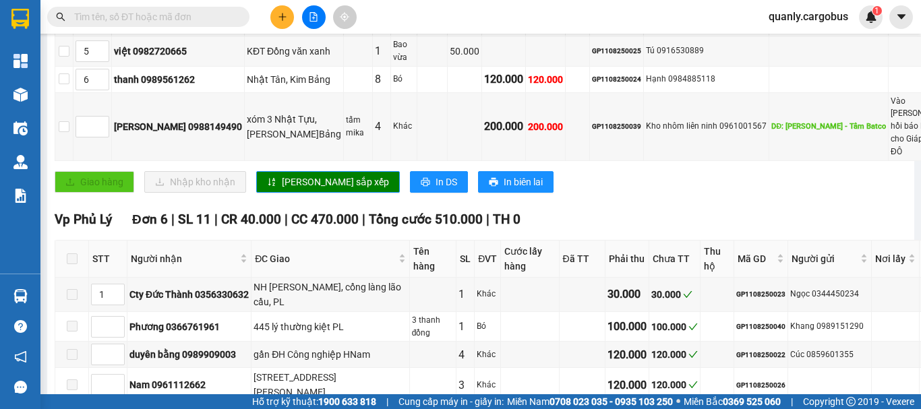
scroll to position [603, 0]
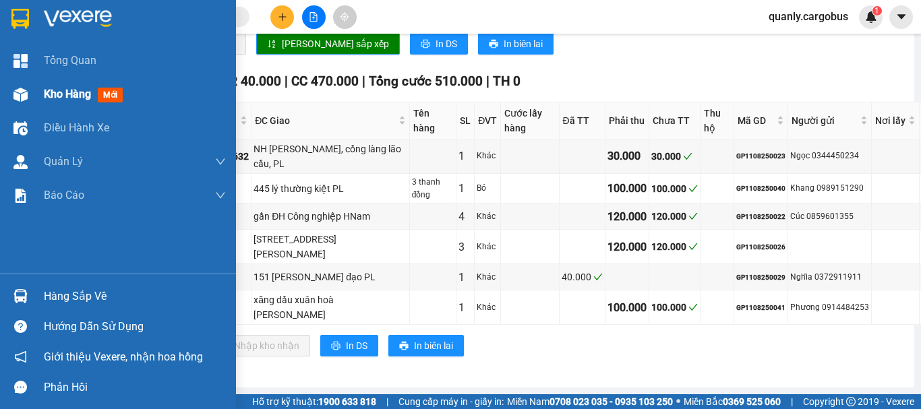
click at [23, 92] on img at bounding box center [20, 95] width 14 height 14
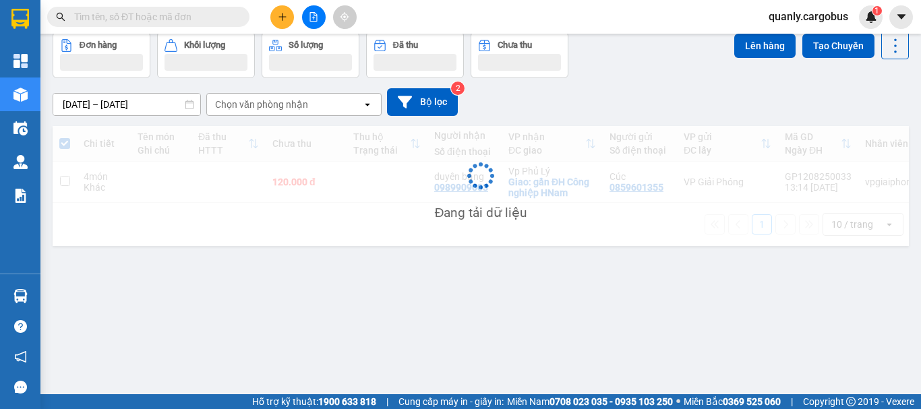
scroll to position [62, 0]
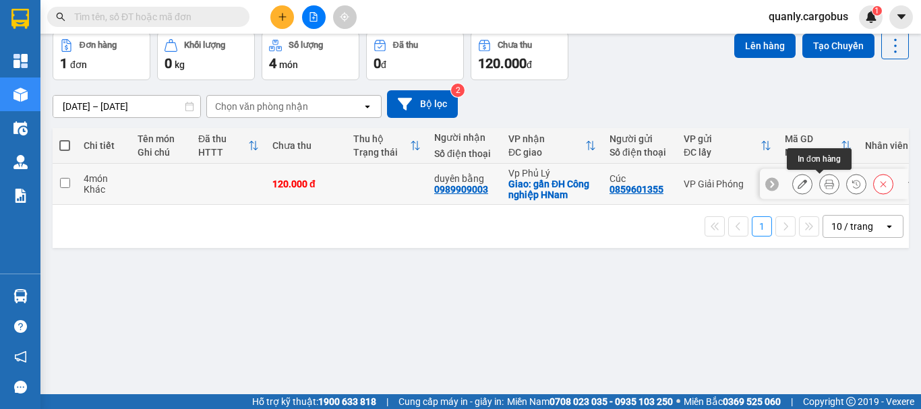
click at [825, 185] on icon at bounding box center [829, 183] width 9 height 9
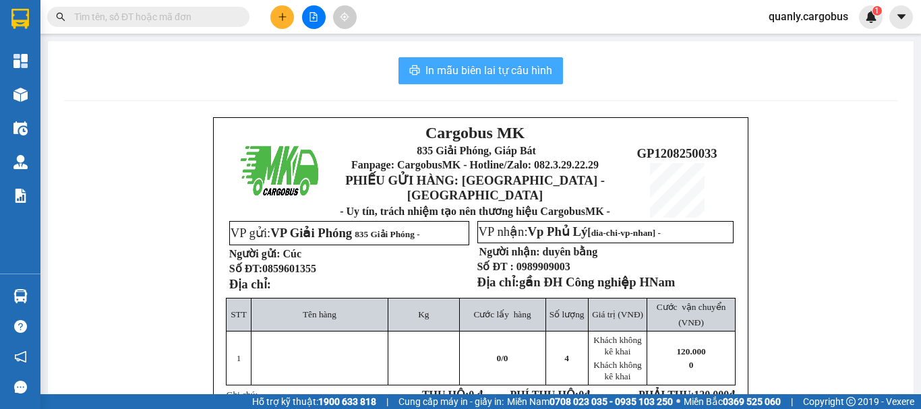
click at [473, 63] on span "In mẫu biên lai tự cấu hình" at bounding box center [488, 70] width 127 height 17
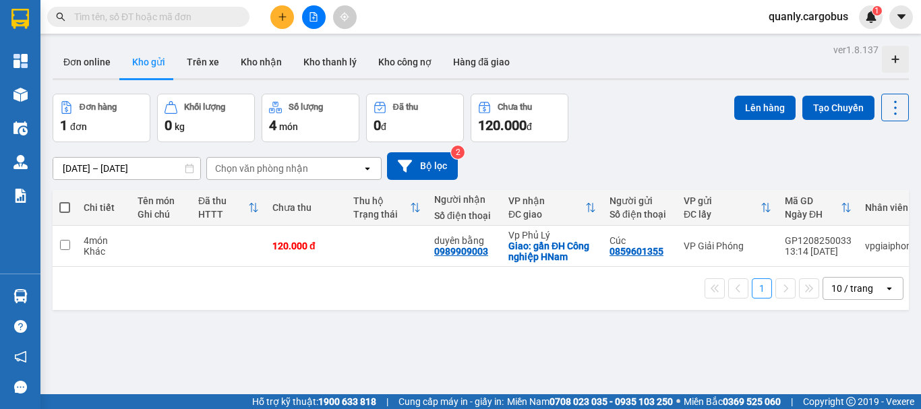
click at [64, 204] on span at bounding box center [64, 207] width 11 height 11
click at [65, 201] on input "checkbox" at bounding box center [65, 201] width 0 height 0
checkbox input "true"
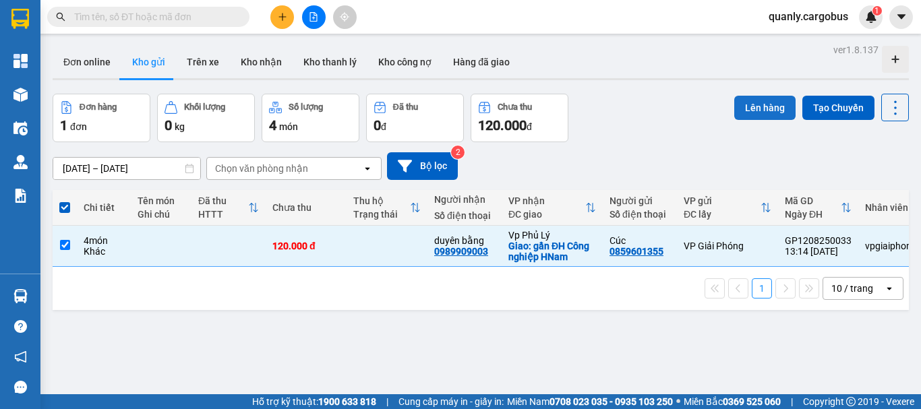
click at [763, 105] on button "Lên hàng" at bounding box center [764, 108] width 61 height 24
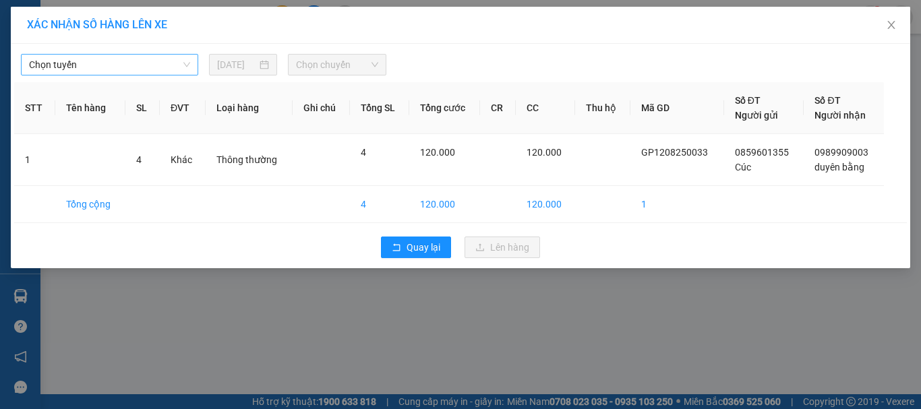
click at [99, 56] on span "Chọn tuyến" at bounding box center [109, 65] width 161 height 20
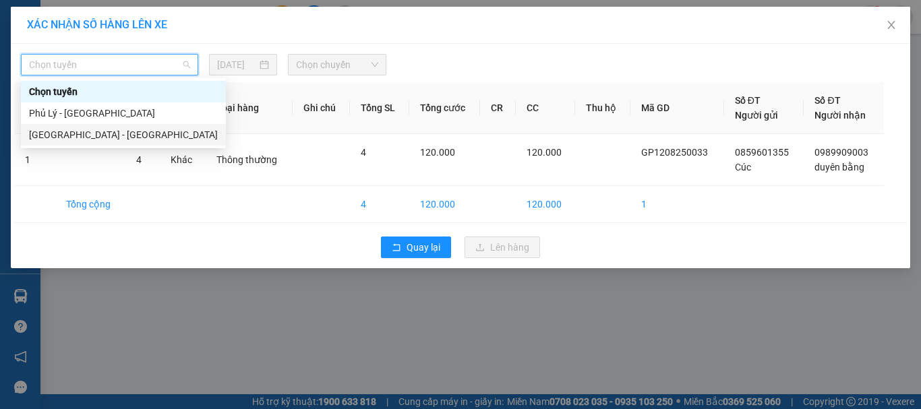
click at [81, 132] on div "[GEOGRAPHIC_DATA] - [GEOGRAPHIC_DATA]" at bounding box center [123, 134] width 189 height 15
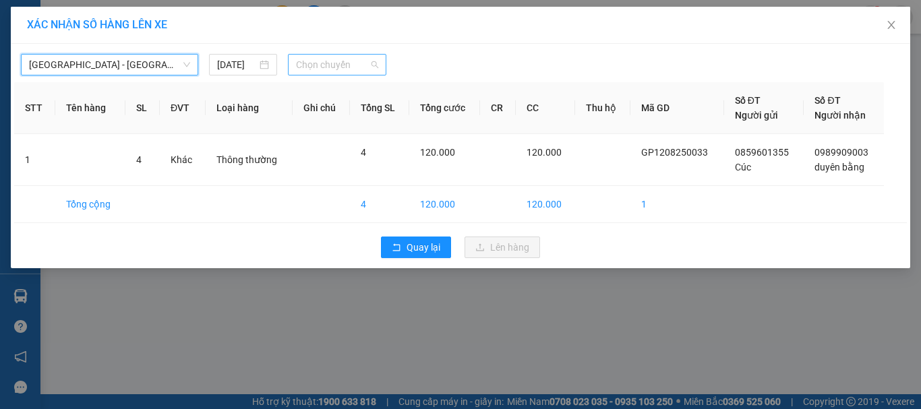
click at [346, 65] on span "Chọn chuyến" at bounding box center [337, 65] width 83 height 20
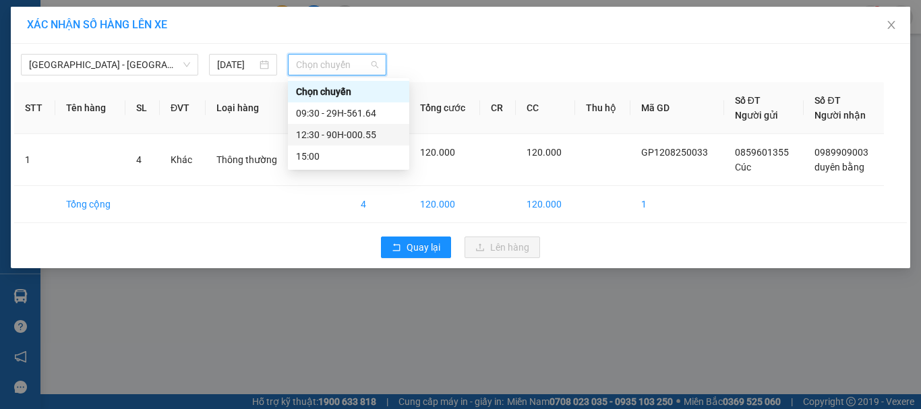
click at [343, 131] on div "12:30 - 90H-000.55" at bounding box center [348, 134] width 105 height 15
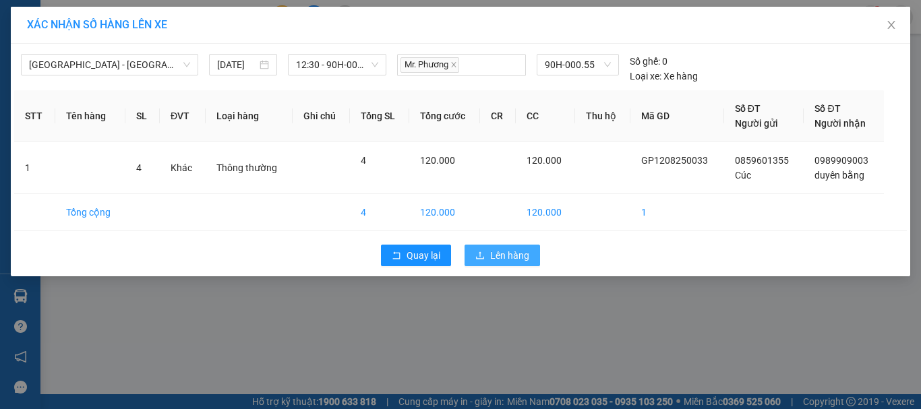
click at [514, 250] on span "Lên hàng" at bounding box center [509, 255] width 39 height 15
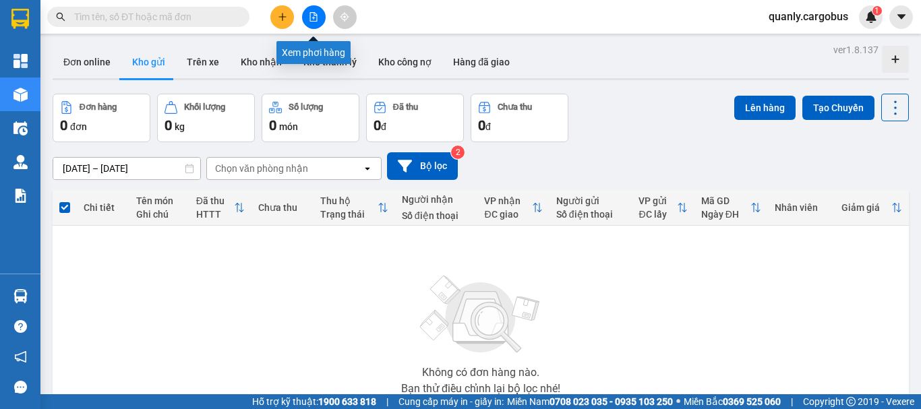
click at [320, 13] on button at bounding box center [314, 17] width 24 height 24
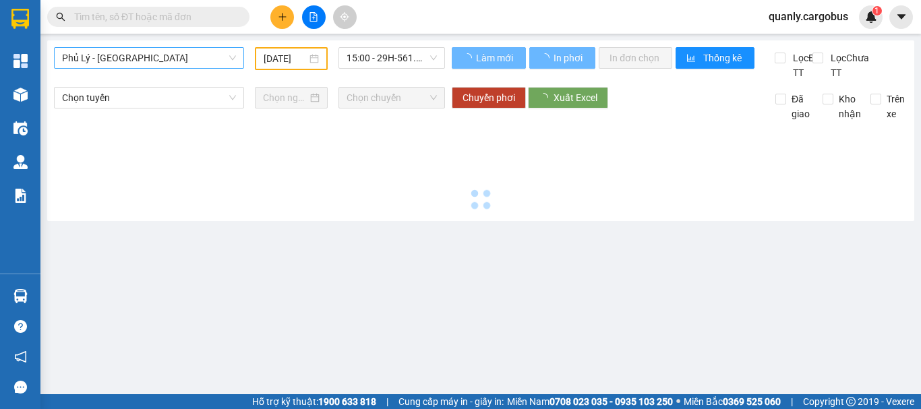
type input "[DATE]"
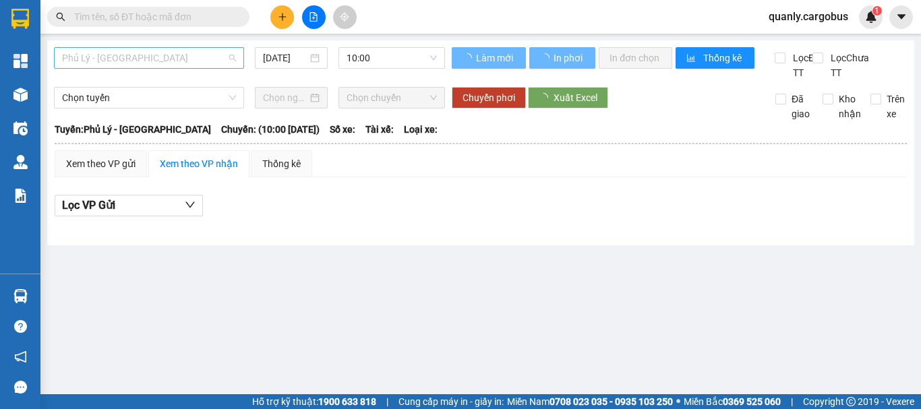
click at [137, 61] on span "Phủ Lý - [GEOGRAPHIC_DATA]" at bounding box center [149, 58] width 174 height 20
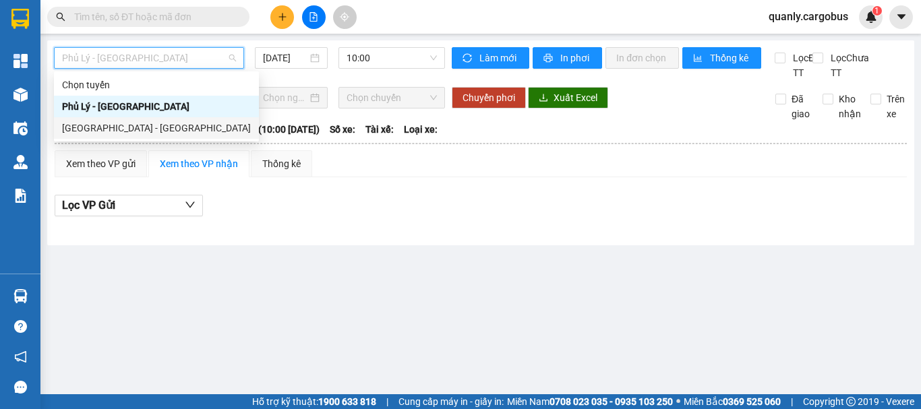
drag, startPoint x: 113, startPoint y: 127, endPoint x: 252, endPoint y: 77, distance: 147.8
click at [113, 127] on div "[GEOGRAPHIC_DATA] - [GEOGRAPHIC_DATA]" at bounding box center [156, 128] width 189 height 15
type input "[DATE]"
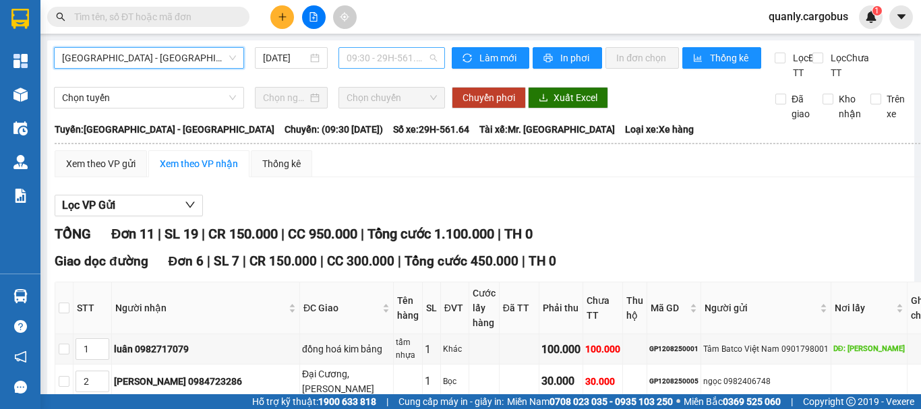
click at [388, 57] on span "09:30 - 29H-561.64" at bounding box center [392, 58] width 90 height 20
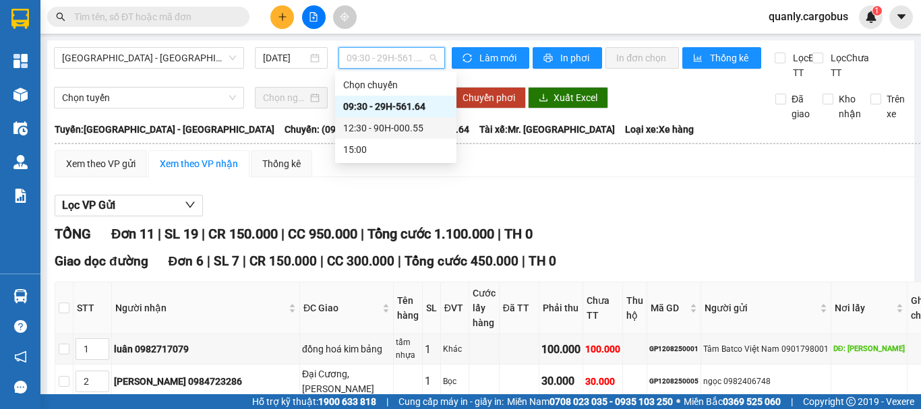
click at [389, 127] on div "12:30 - 90H-000.55" at bounding box center [395, 128] width 105 height 15
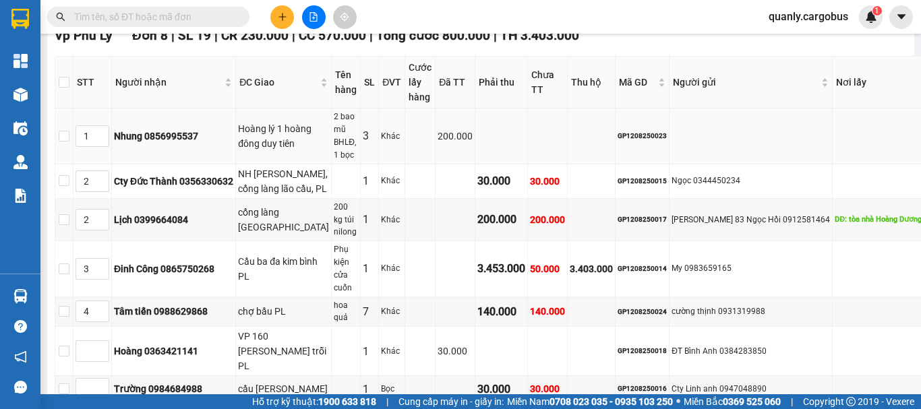
scroll to position [1227, 0]
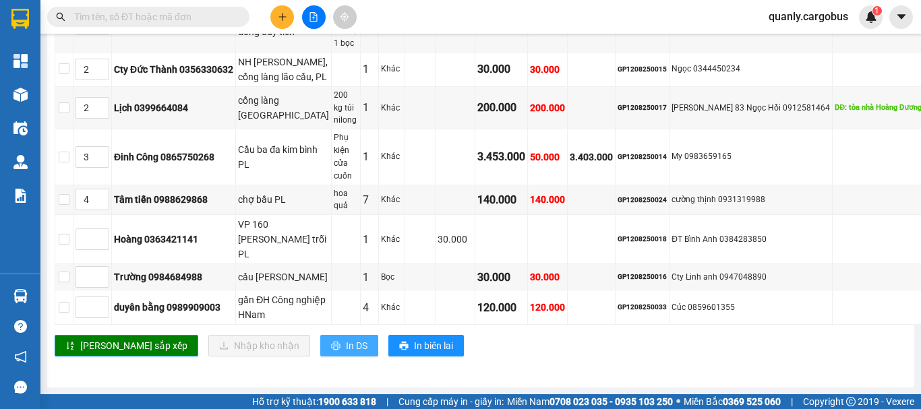
click at [346, 338] on span "In DS" at bounding box center [357, 345] width 22 height 15
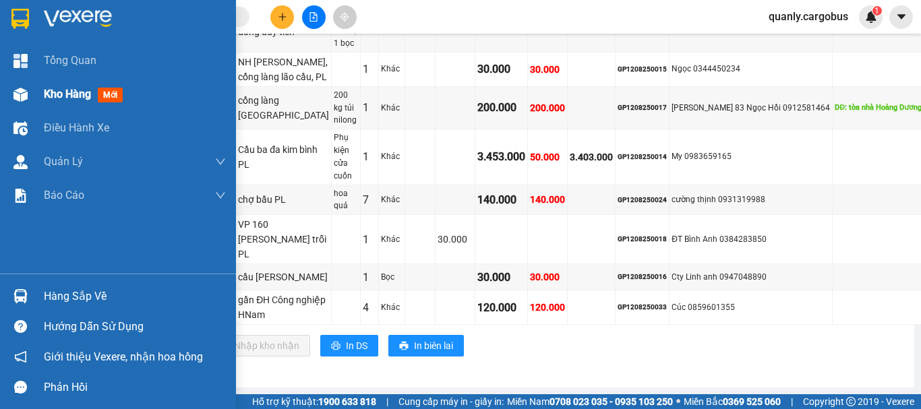
click at [18, 86] on div at bounding box center [21, 95] width 24 height 24
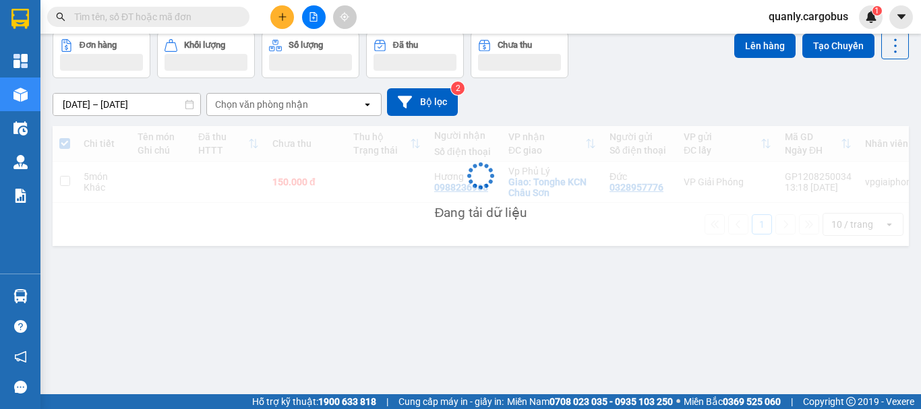
scroll to position [62, 0]
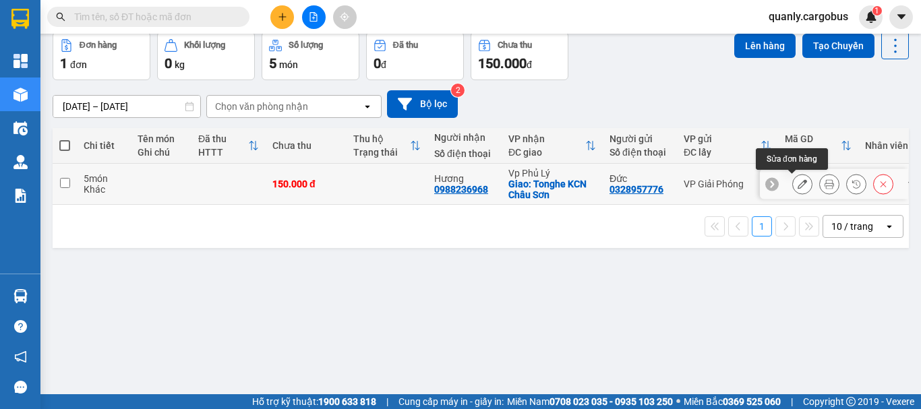
click at [798, 183] on icon at bounding box center [802, 183] width 9 height 9
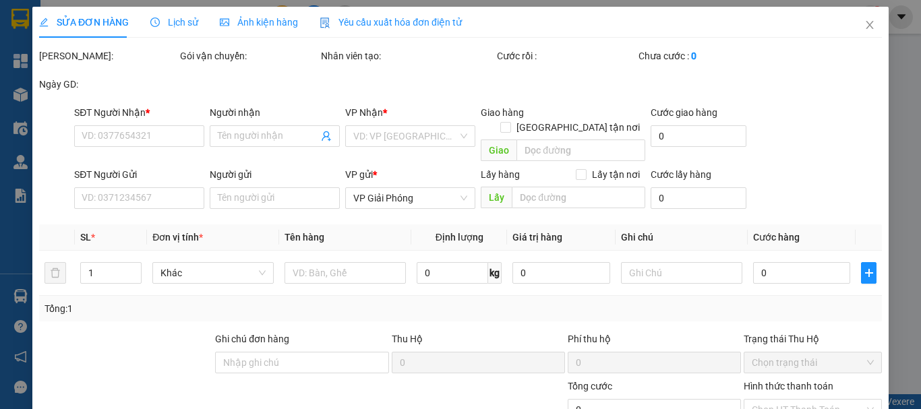
type input "0988236968"
type input "Hương"
checkbox input "true"
type input "Tonghe KCN [GEOGRAPHIC_DATA]"
type input "0328957776"
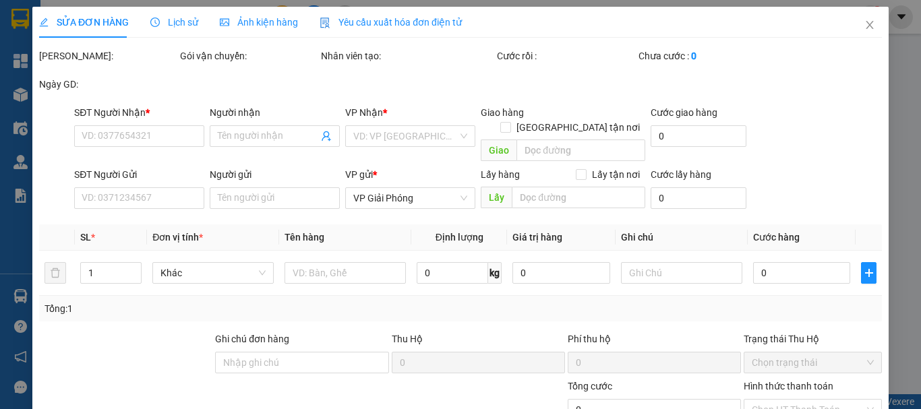
type input "Đức"
type input "150.000"
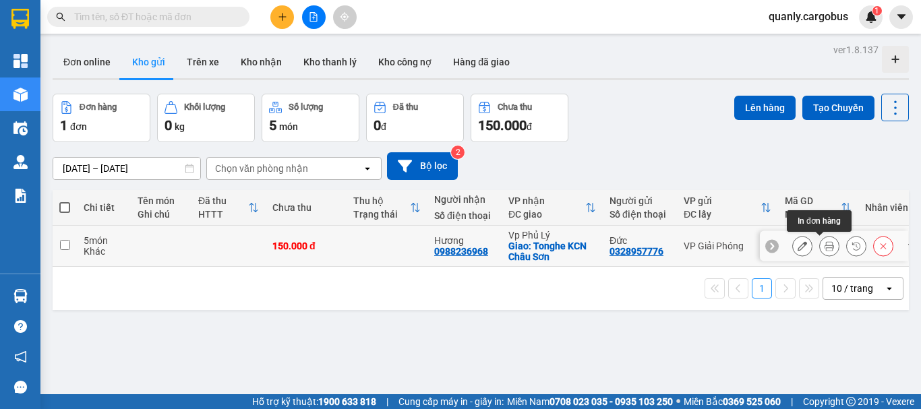
click at [825, 249] on icon at bounding box center [829, 245] width 9 height 9
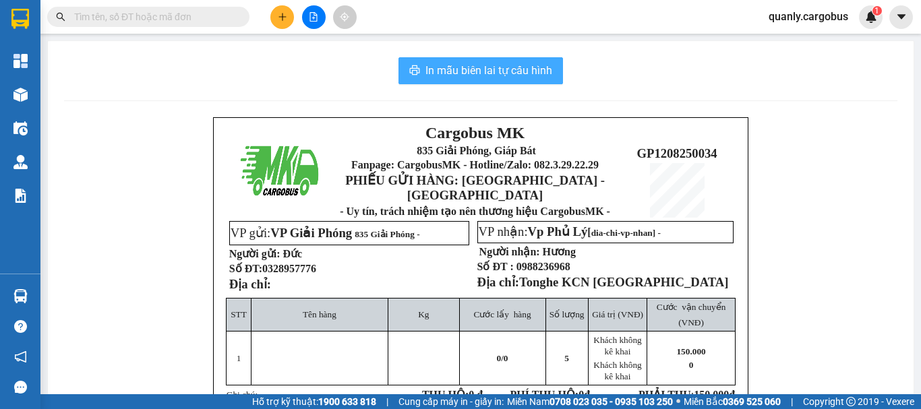
click at [467, 69] on span "In mẫu biên lai tự cấu hình" at bounding box center [488, 70] width 127 height 17
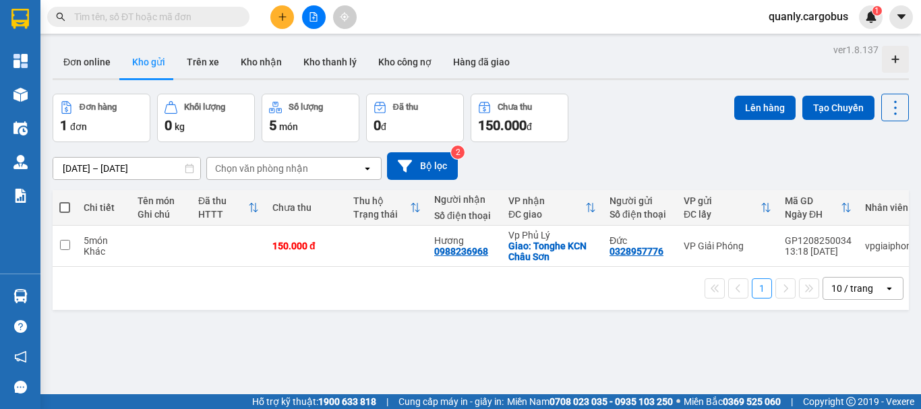
click at [66, 204] on span at bounding box center [64, 207] width 11 height 11
click at [65, 201] on input "checkbox" at bounding box center [65, 201] width 0 height 0
checkbox input "true"
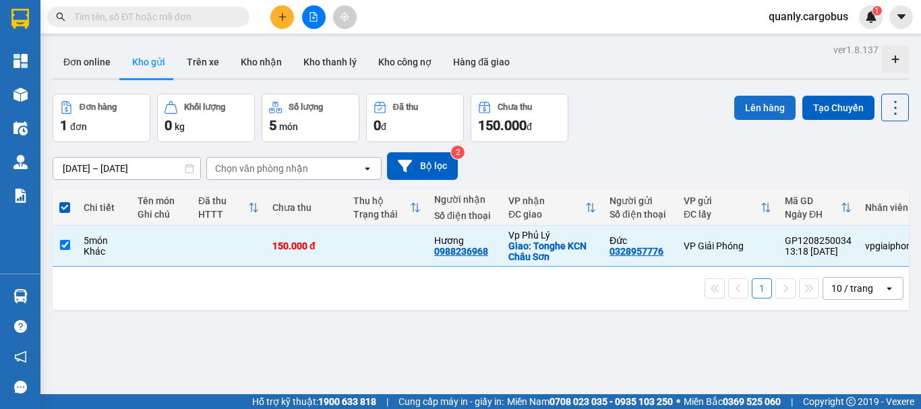
click at [749, 105] on button "Lên hàng" at bounding box center [764, 108] width 61 height 24
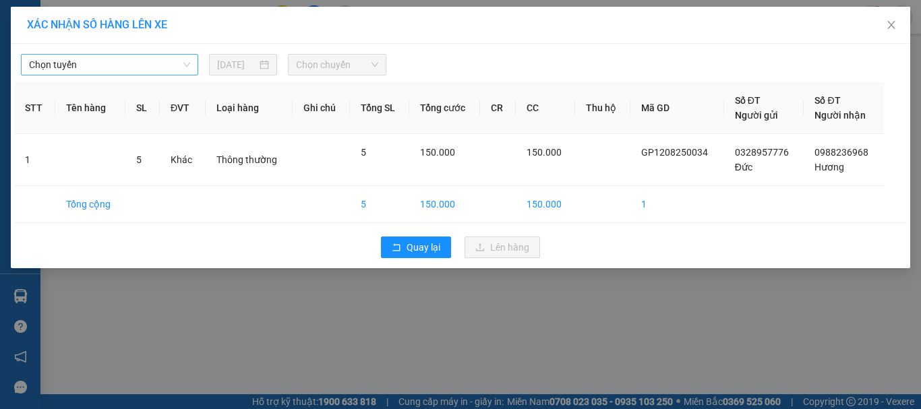
click at [127, 67] on span "Chọn tuyến" at bounding box center [109, 65] width 161 height 20
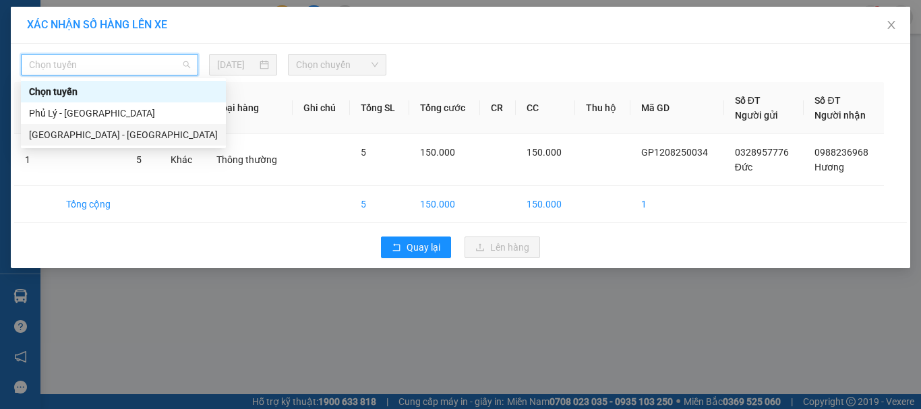
click at [82, 138] on div "[GEOGRAPHIC_DATA] - [GEOGRAPHIC_DATA]" at bounding box center [123, 134] width 189 height 15
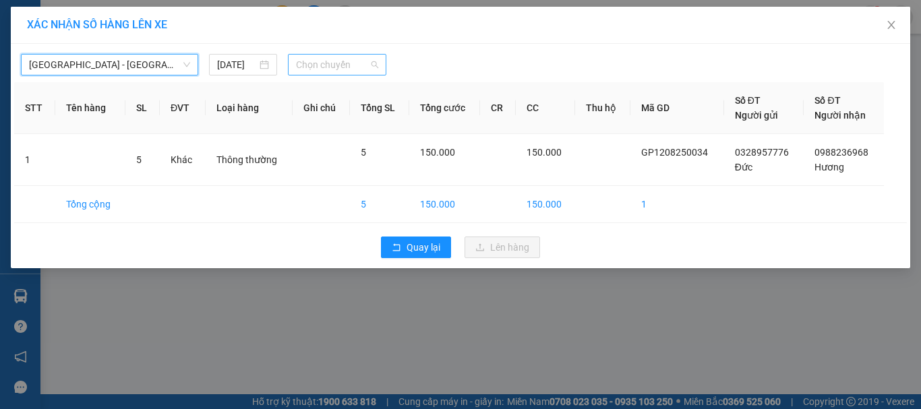
click at [326, 64] on span "Chọn chuyến" at bounding box center [337, 65] width 83 height 20
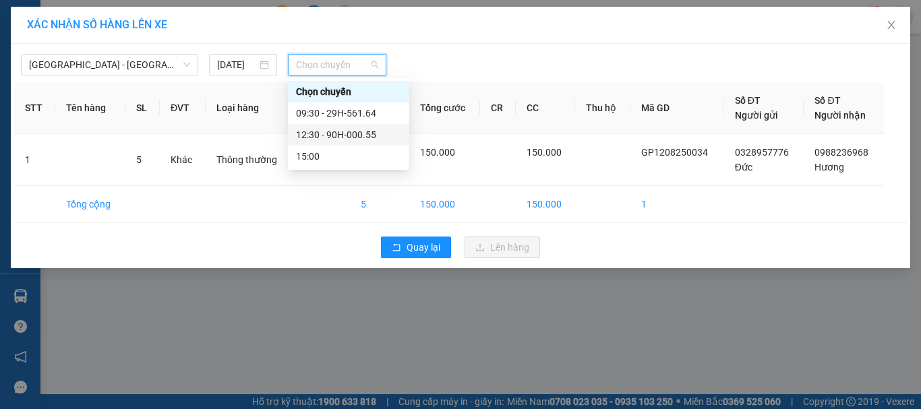
click at [350, 131] on div "12:30 - 90H-000.55" at bounding box center [348, 134] width 105 height 15
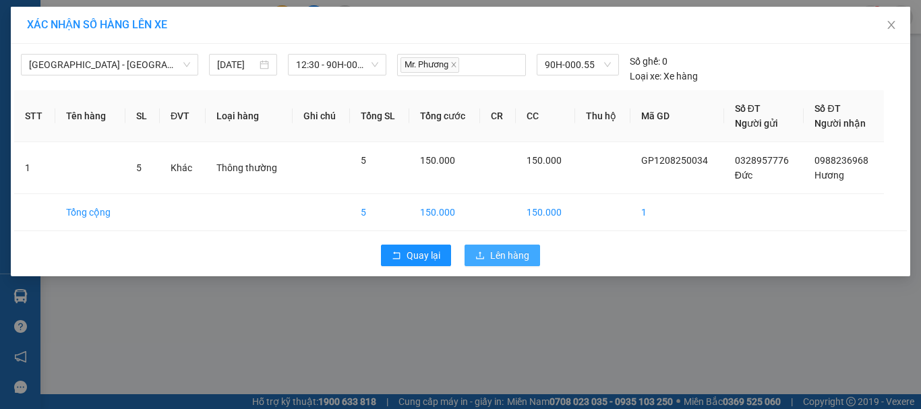
click at [520, 249] on span "Lên hàng" at bounding box center [509, 255] width 39 height 15
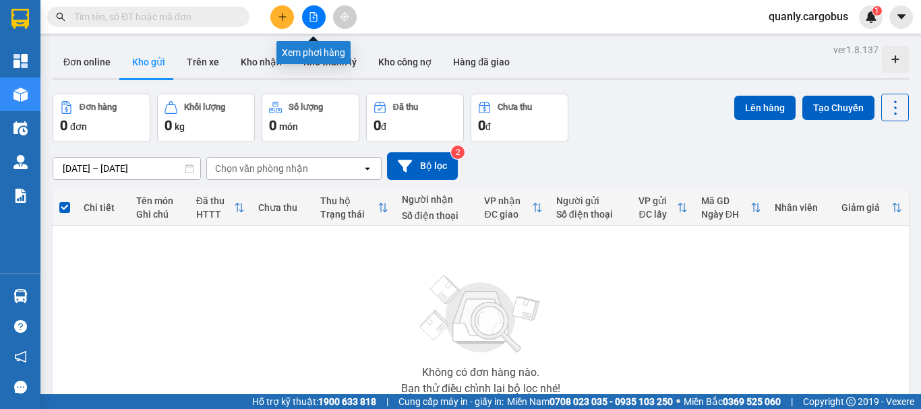
click at [313, 22] on button at bounding box center [314, 17] width 24 height 24
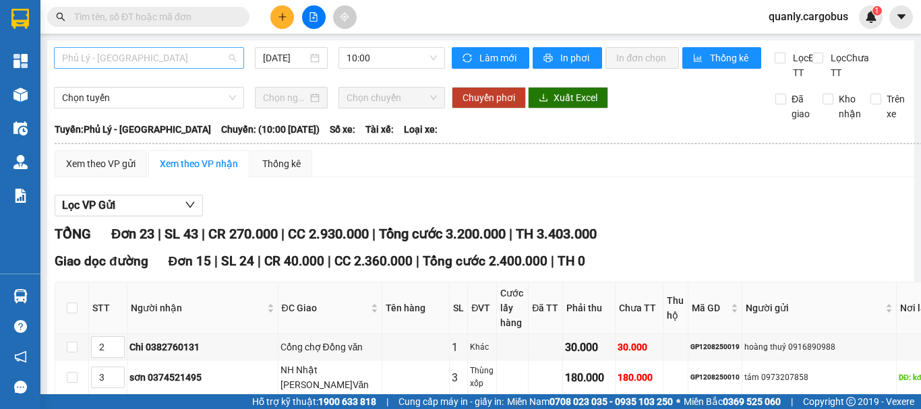
click at [190, 55] on span "Phủ Lý - [GEOGRAPHIC_DATA]" at bounding box center [149, 58] width 174 height 20
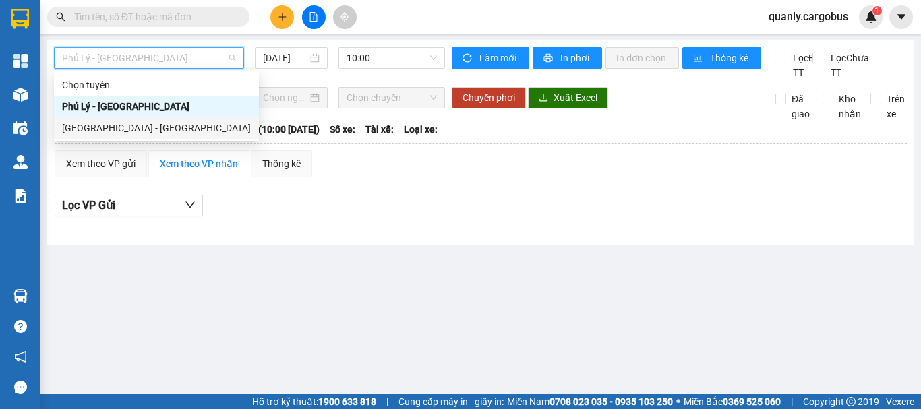
click at [123, 125] on div "[GEOGRAPHIC_DATA] - [GEOGRAPHIC_DATA]" at bounding box center [156, 128] width 189 height 15
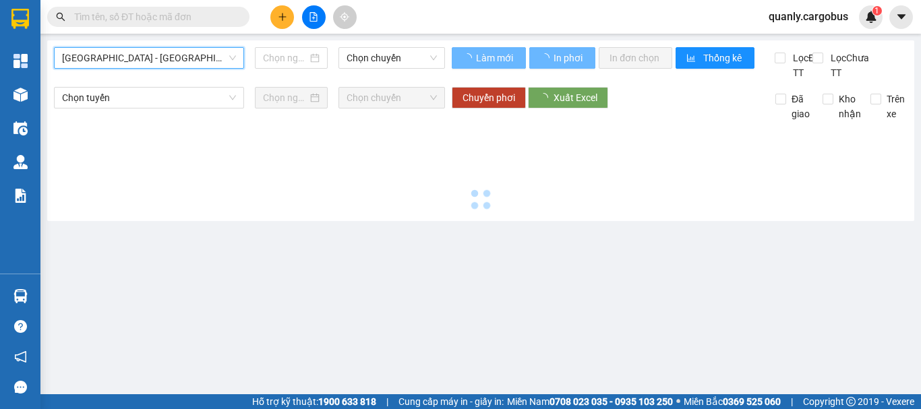
type input "[DATE]"
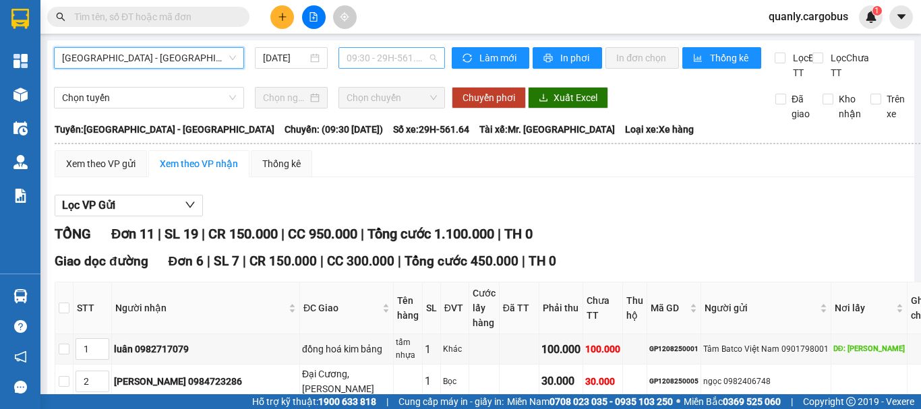
click at [388, 60] on span "09:30 - 29H-561.64" at bounding box center [392, 58] width 90 height 20
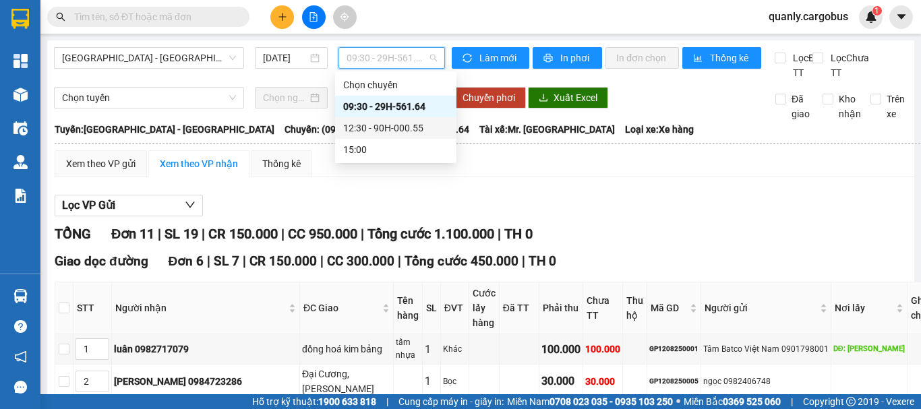
click at [386, 125] on div "12:30 - 90H-000.55" at bounding box center [395, 128] width 105 height 15
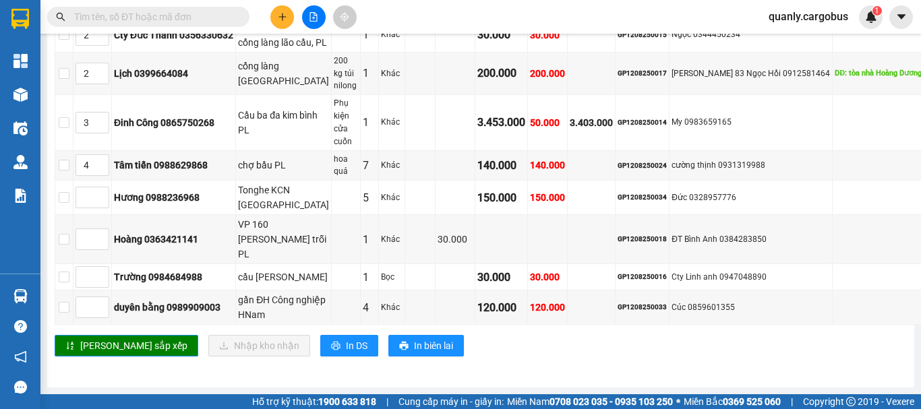
scroll to position [1291, 0]
click at [346, 338] on span "In DS" at bounding box center [357, 345] width 22 height 15
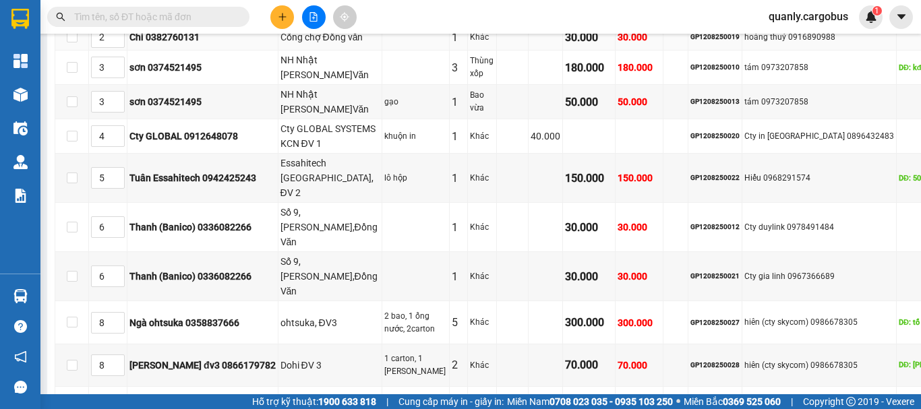
scroll to position [337, 0]
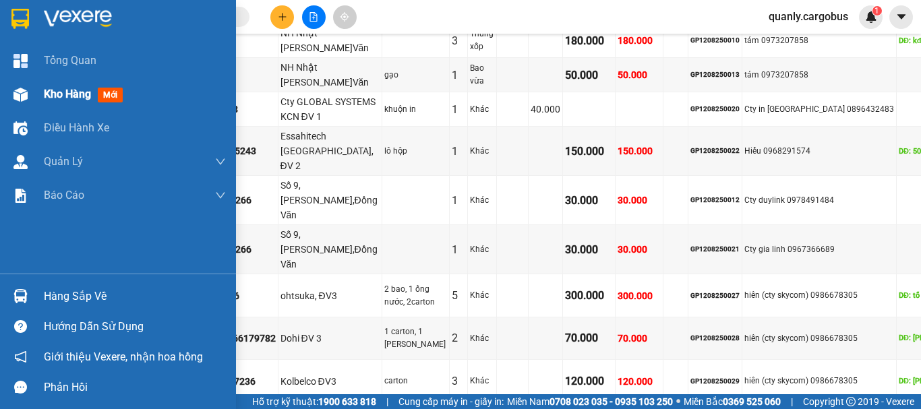
click at [22, 93] on img at bounding box center [20, 95] width 14 height 14
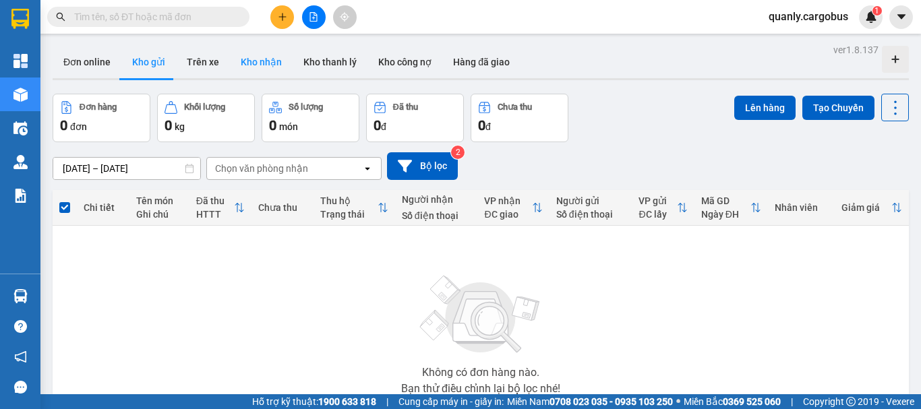
click at [262, 58] on button "Kho nhận" at bounding box center [261, 62] width 63 height 32
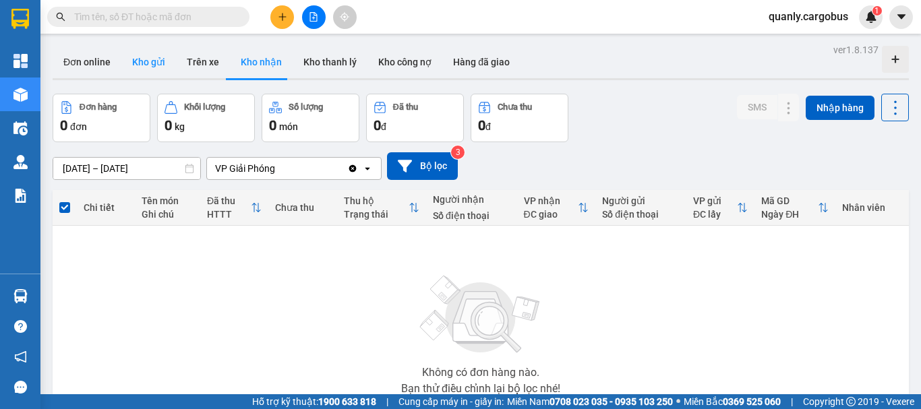
click at [142, 65] on button "Kho gửi" at bounding box center [148, 62] width 55 height 32
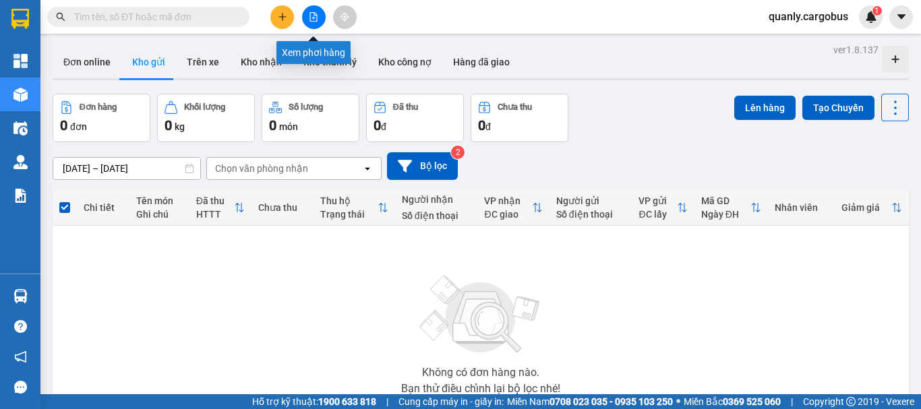
click at [312, 18] on icon "file-add" at bounding box center [313, 16] width 9 height 9
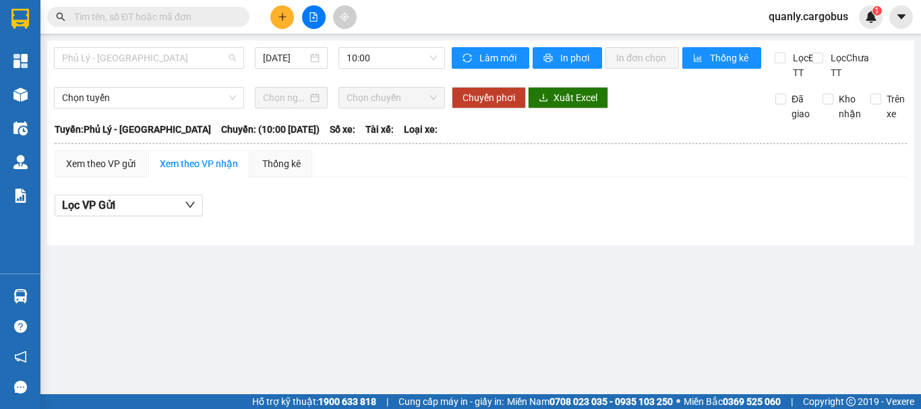
drag, startPoint x: 146, startPoint y: 61, endPoint x: 142, endPoint y: 82, distance: 22.1
click at [148, 61] on span "Phủ Lý - [GEOGRAPHIC_DATA]" at bounding box center [149, 58] width 174 height 20
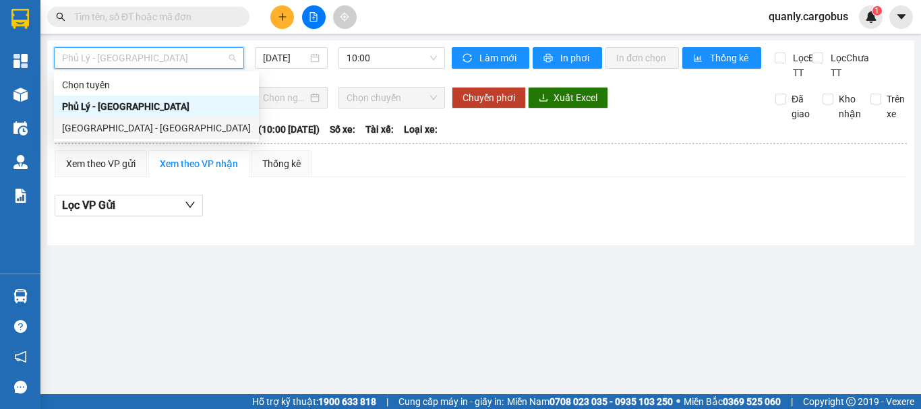
click at [110, 129] on div "[GEOGRAPHIC_DATA] - [GEOGRAPHIC_DATA]" at bounding box center [156, 128] width 189 height 15
type input "[DATE]"
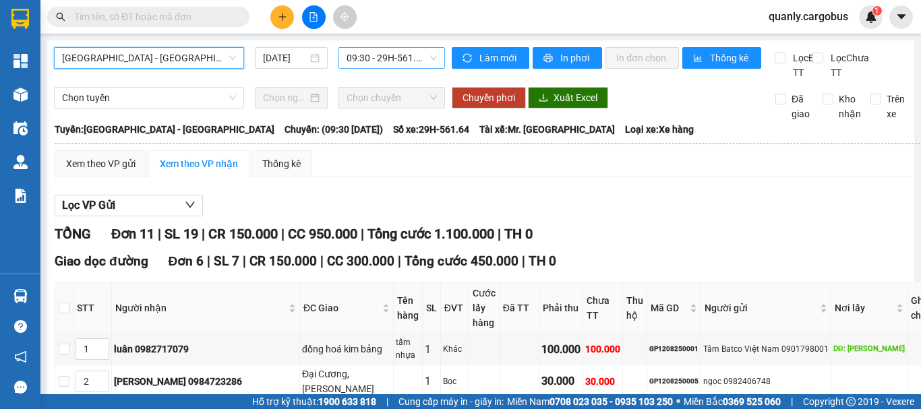
click at [386, 61] on span "09:30 - 29H-561.64" at bounding box center [392, 58] width 90 height 20
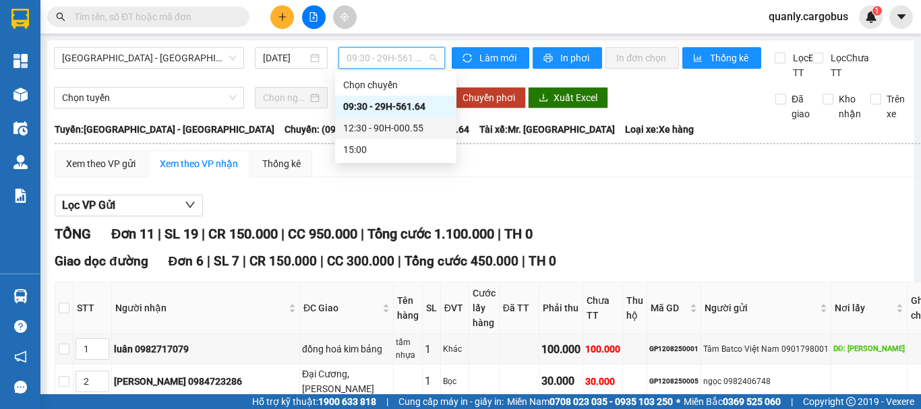
click at [374, 126] on div "12:30 - 90H-000.55" at bounding box center [395, 128] width 105 height 15
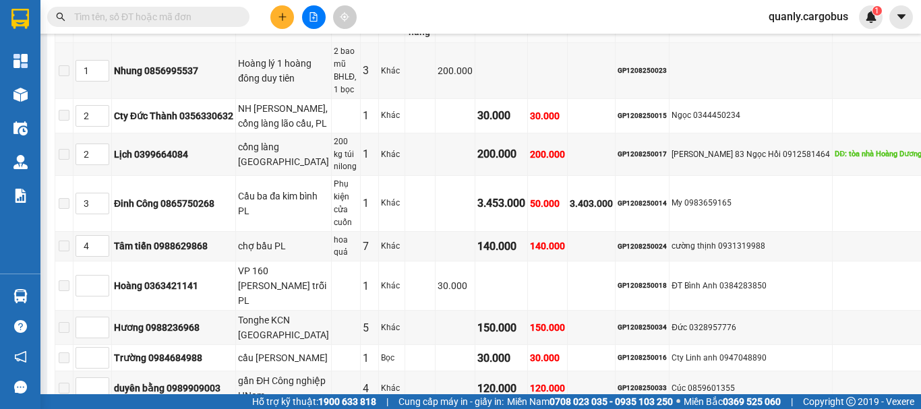
scroll to position [1018, 0]
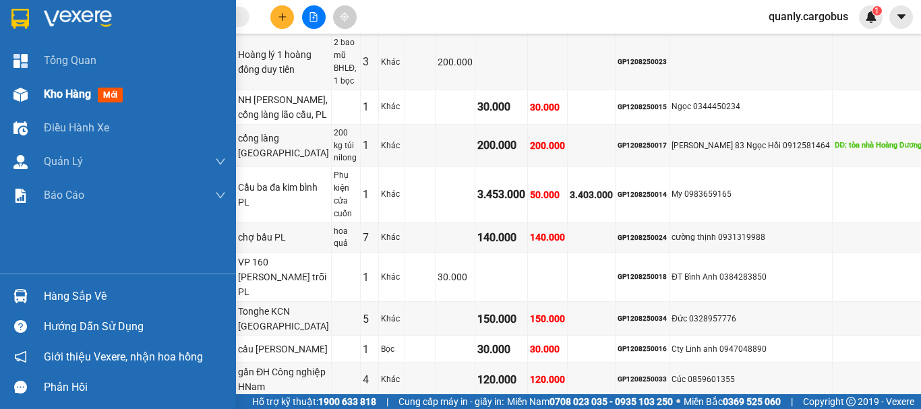
click at [20, 94] on img at bounding box center [20, 95] width 14 height 14
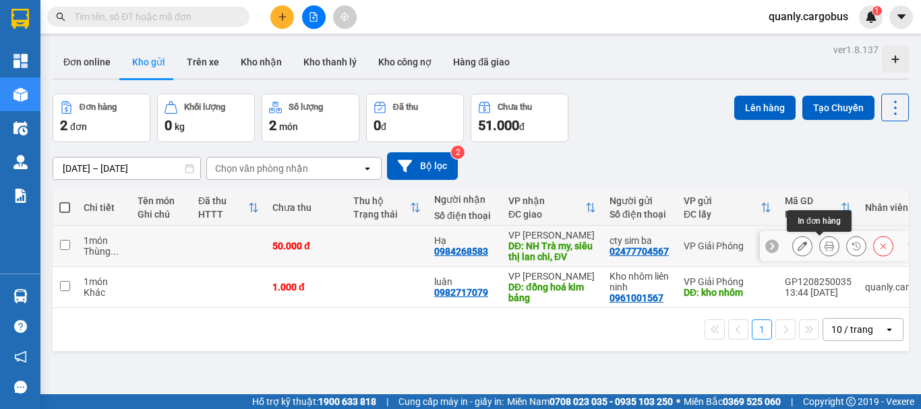
click at [825, 247] on icon at bounding box center [829, 245] width 9 height 9
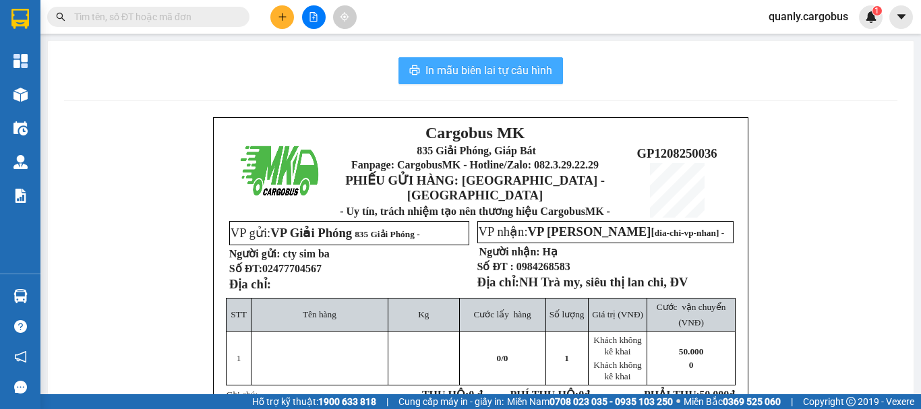
click at [502, 67] on span "In mẫu biên lai tự cấu hình" at bounding box center [488, 70] width 127 height 17
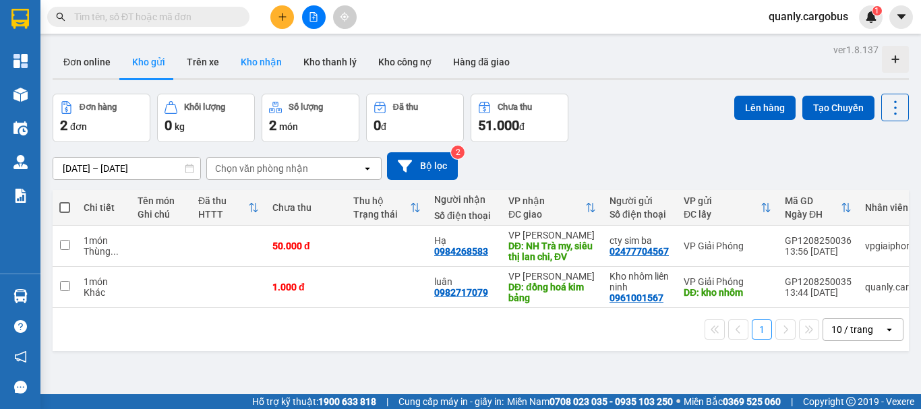
drag, startPoint x: 265, startPoint y: 61, endPoint x: 273, endPoint y: 62, distance: 8.2
click at [269, 60] on button "Kho nhận" at bounding box center [261, 62] width 63 height 32
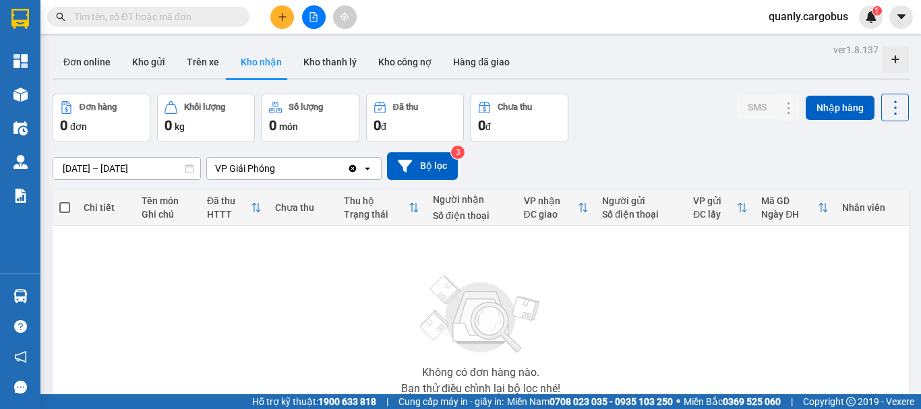
drag, startPoint x: 138, startPoint y: 65, endPoint x: 430, endPoint y: 105, distance: 293.9
click at [141, 65] on button "Kho gửi" at bounding box center [148, 62] width 55 height 32
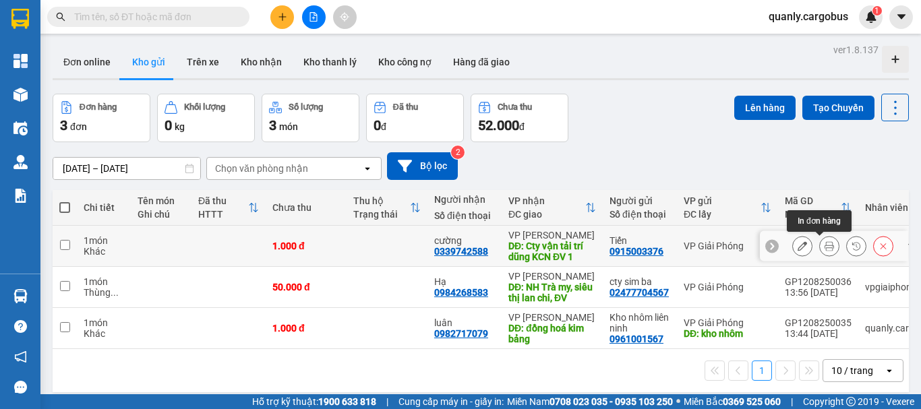
click at [825, 243] on icon at bounding box center [829, 245] width 9 height 9
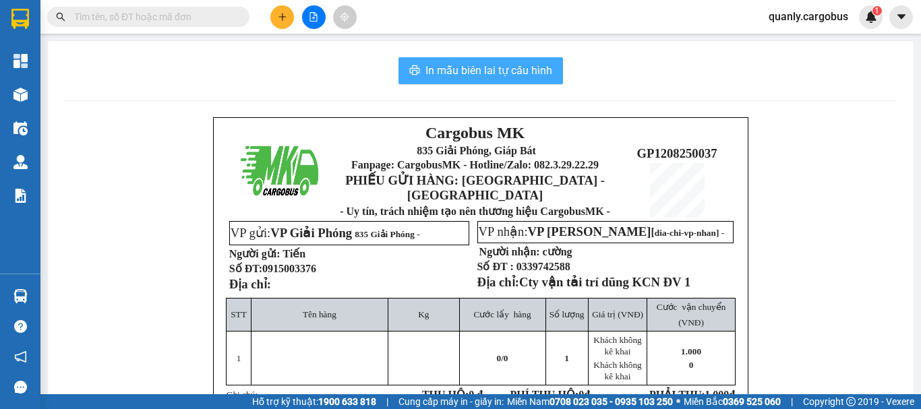
click at [521, 68] on span "In mẫu biên lai tự cấu hình" at bounding box center [488, 70] width 127 height 17
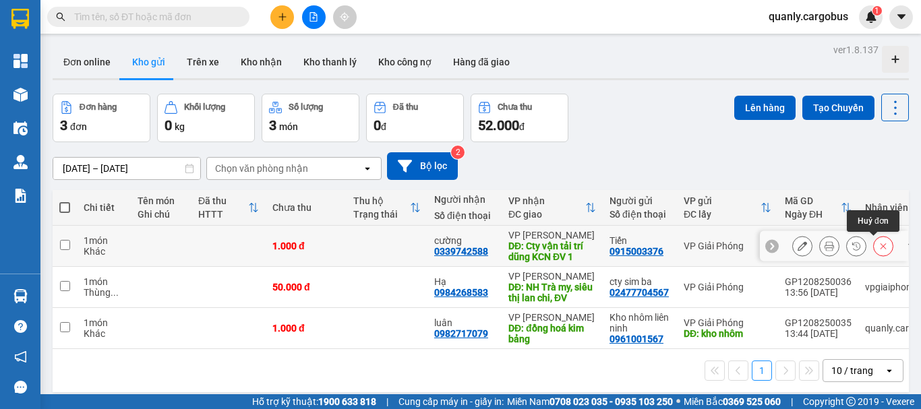
click at [879, 246] on icon at bounding box center [883, 245] width 9 height 9
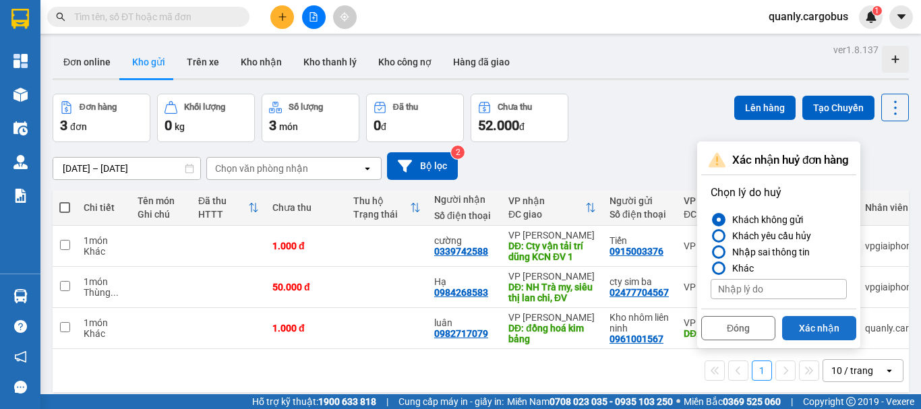
click at [818, 324] on button "Xác nhận" at bounding box center [819, 328] width 74 height 24
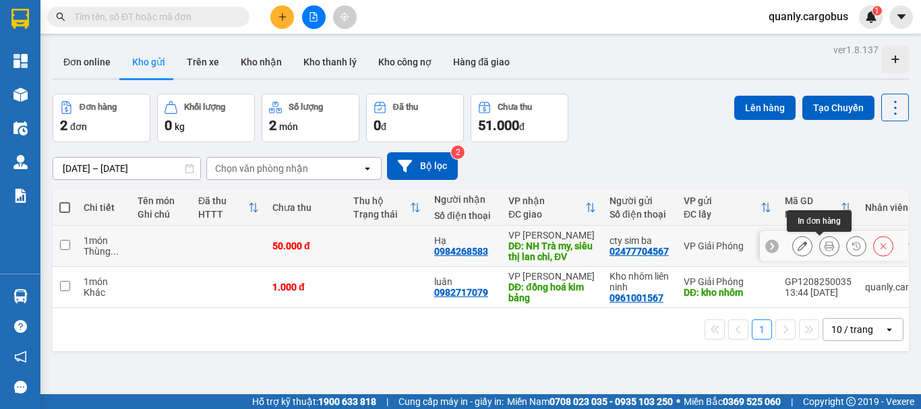
click at [825, 242] on icon at bounding box center [829, 245] width 9 height 9
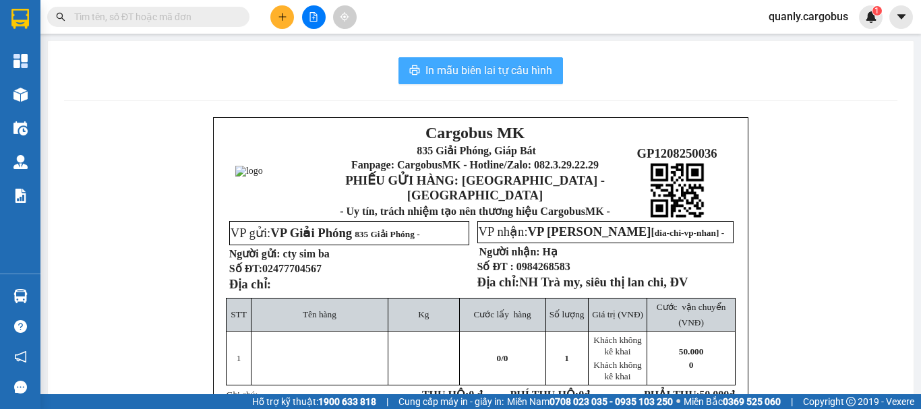
click at [500, 68] on span "In mẫu biên lai tự cấu hình" at bounding box center [488, 70] width 127 height 17
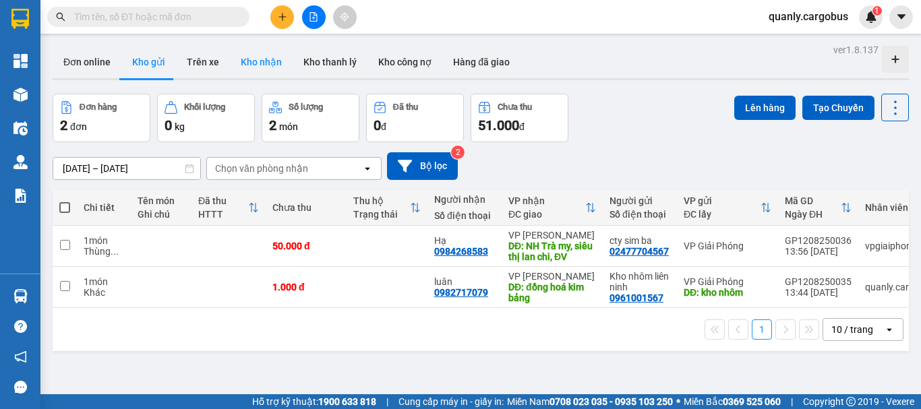
click at [253, 63] on button "Kho nhận" at bounding box center [261, 62] width 63 height 32
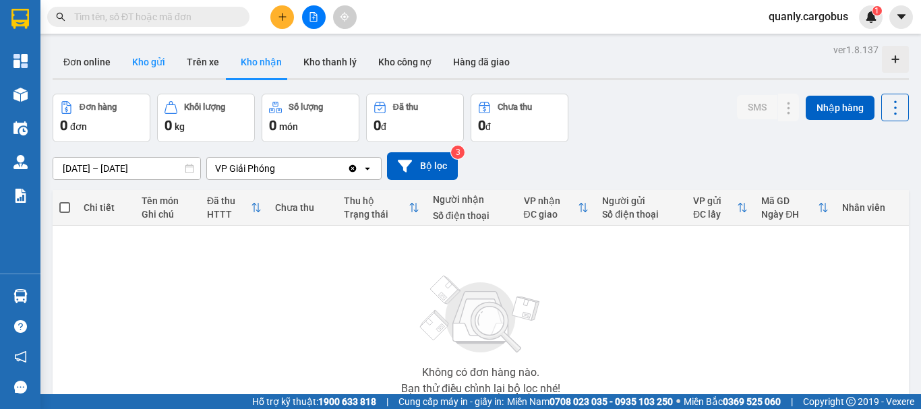
drag, startPoint x: 155, startPoint y: 51, endPoint x: 155, endPoint y: 61, distance: 10.8
click at [155, 53] on button "Kho gửi" at bounding box center [148, 62] width 55 height 32
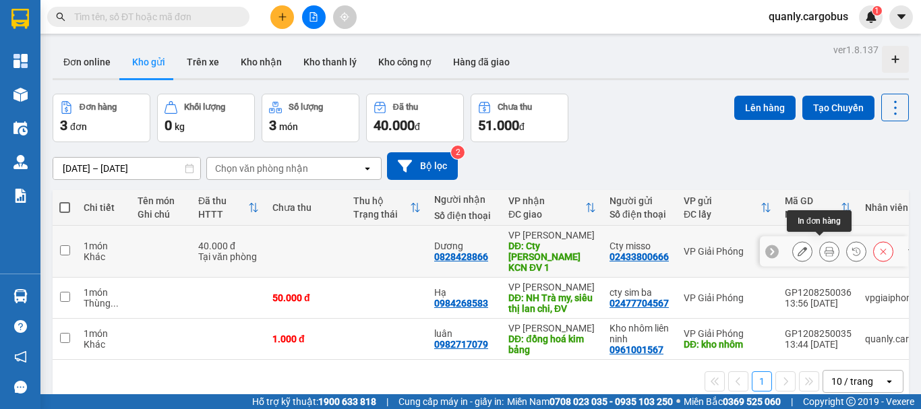
click at [825, 249] on icon at bounding box center [829, 251] width 9 height 9
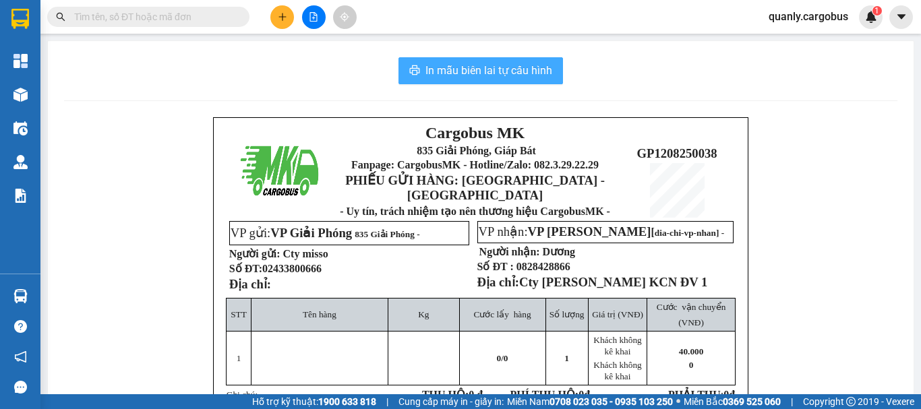
click at [463, 78] on span "In mẫu biên lai tự cấu hình" at bounding box center [488, 70] width 127 height 17
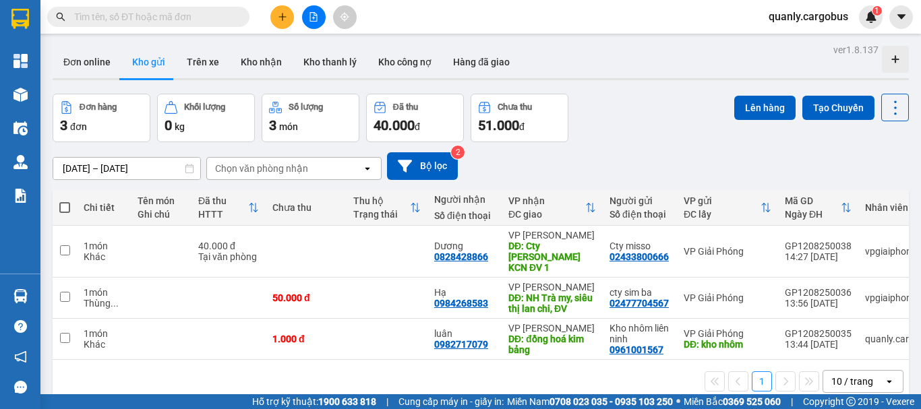
scroll to position [177, 0]
click at [262, 59] on button "Kho nhận" at bounding box center [261, 62] width 63 height 32
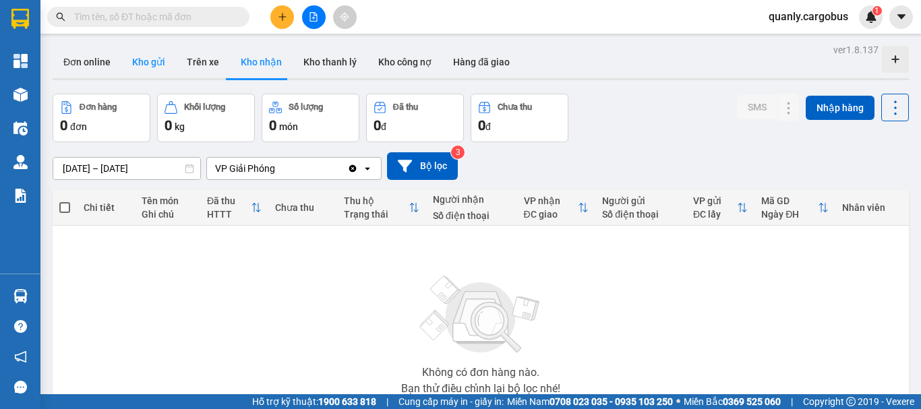
click at [146, 68] on button "Kho gửi" at bounding box center [148, 62] width 55 height 32
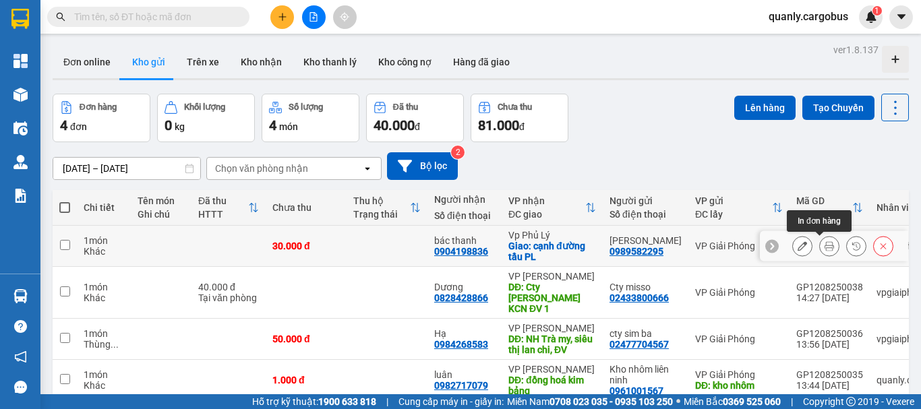
click at [824, 243] on button at bounding box center [829, 247] width 19 height 24
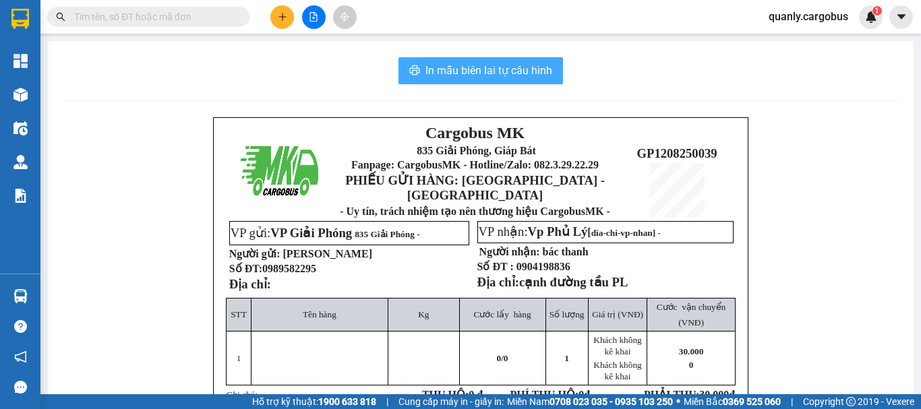
click at [471, 73] on span "In mẫu biên lai tự cấu hình" at bounding box center [488, 70] width 127 height 17
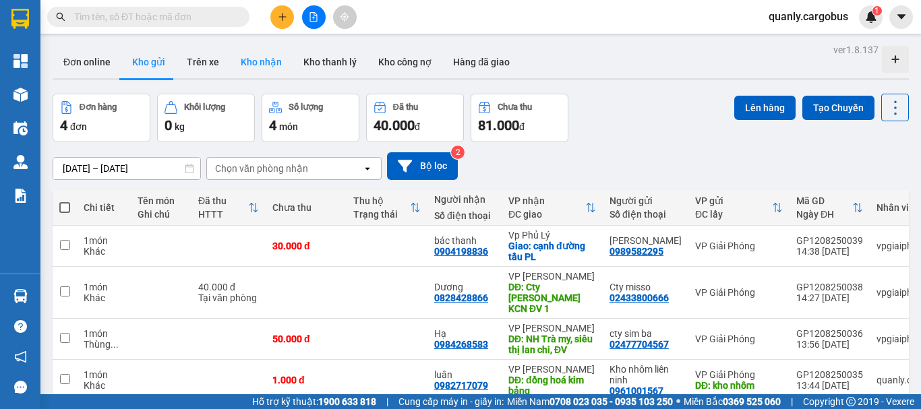
click at [266, 60] on button "Kho nhận" at bounding box center [261, 62] width 63 height 32
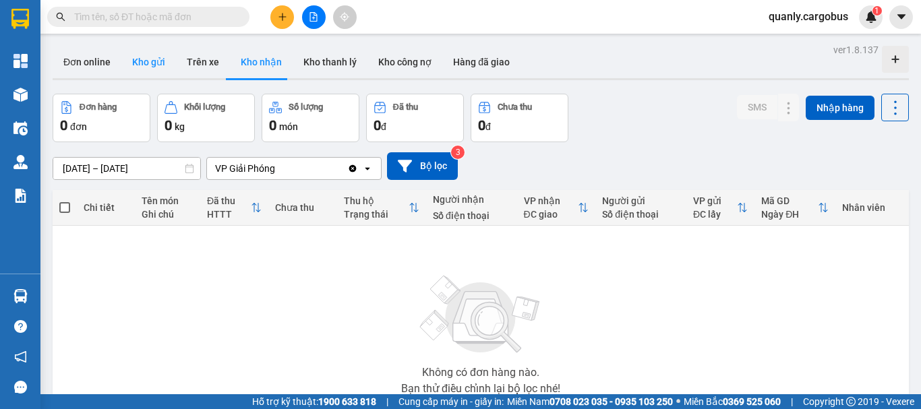
drag, startPoint x: 148, startPoint y: 63, endPoint x: 163, endPoint y: 63, distance: 14.8
click at [148, 63] on button "Kho gửi" at bounding box center [148, 62] width 55 height 32
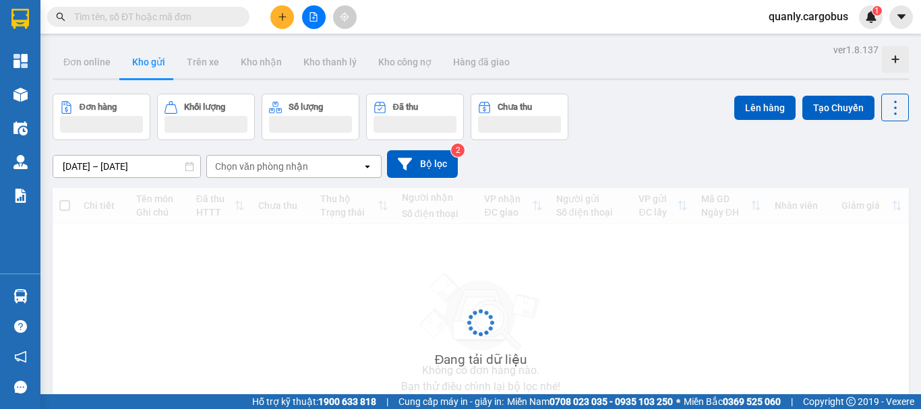
click at [158, 63] on button "Kho gửi" at bounding box center [148, 62] width 55 height 32
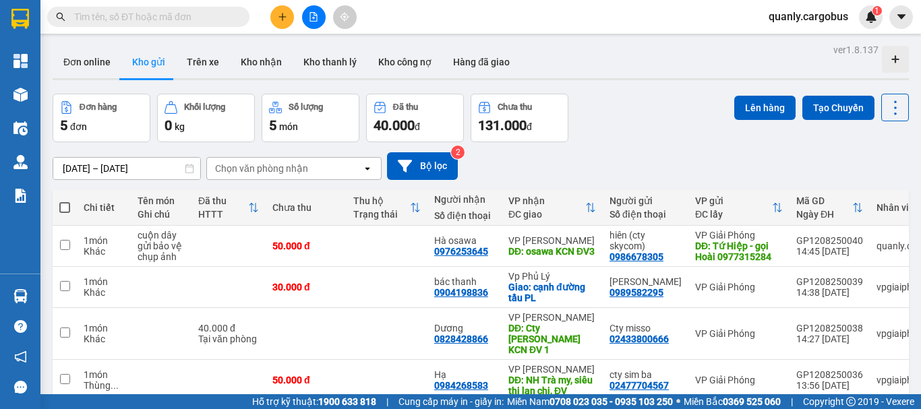
click at [64, 208] on span at bounding box center [64, 207] width 11 height 11
click at [65, 201] on input "checkbox" at bounding box center [65, 201] width 0 height 0
checkbox input "true"
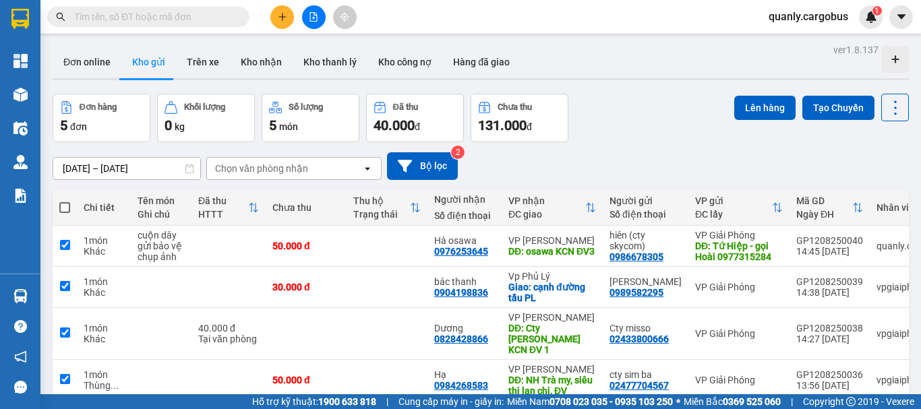
checkbox input "true"
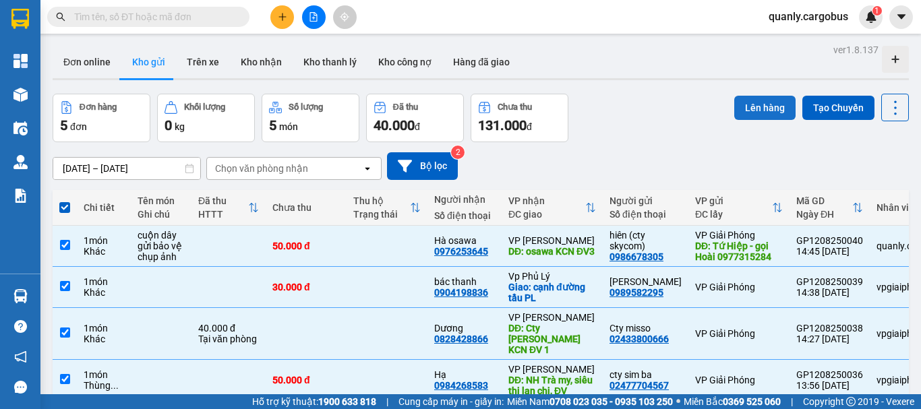
click at [766, 111] on button "Lên hàng" at bounding box center [764, 108] width 61 height 24
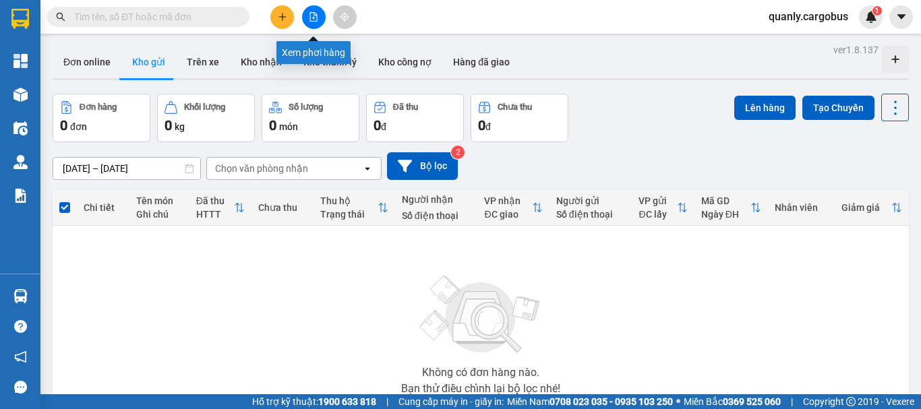
click at [312, 18] on icon "file-add" at bounding box center [313, 16] width 7 height 9
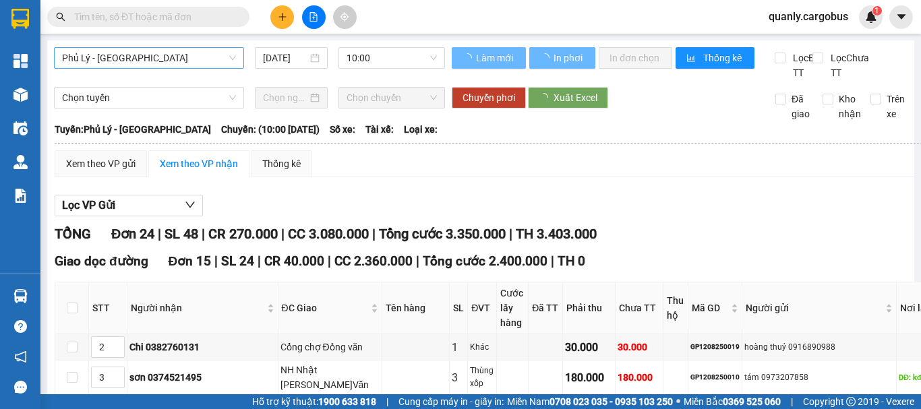
click at [162, 62] on span "Phủ Lý - [GEOGRAPHIC_DATA]" at bounding box center [149, 58] width 174 height 20
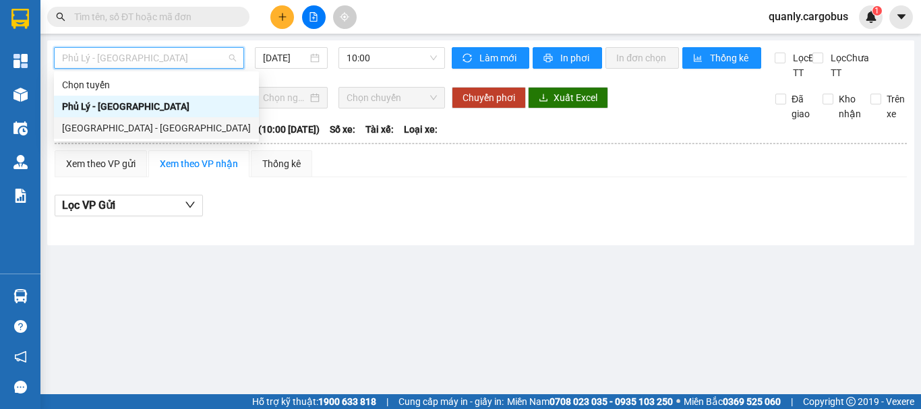
drag, startPoint x: 97, startPoint y: 127, endPoint x: 231, endPoint y: 107, distance: 135.0
click at [98, 127] on div "[GEOGRAPHIC_DATA] - [GEOGRAPHIC_DATA]" at bounding box center [156, 128] width 189 height 15
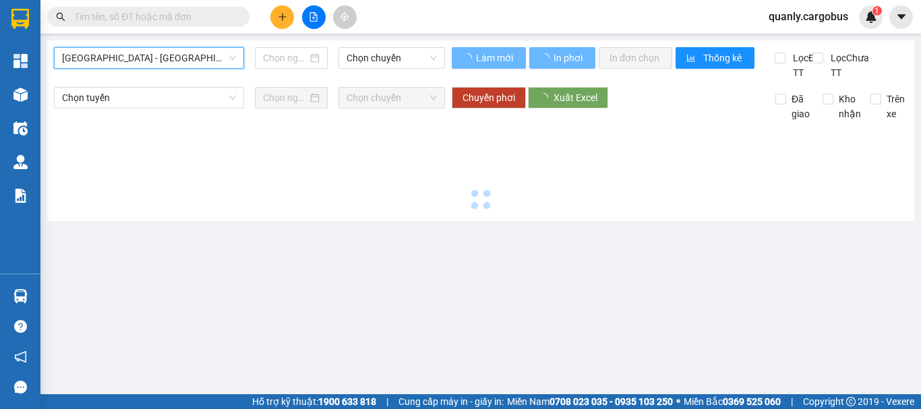
type input "[DATE]"
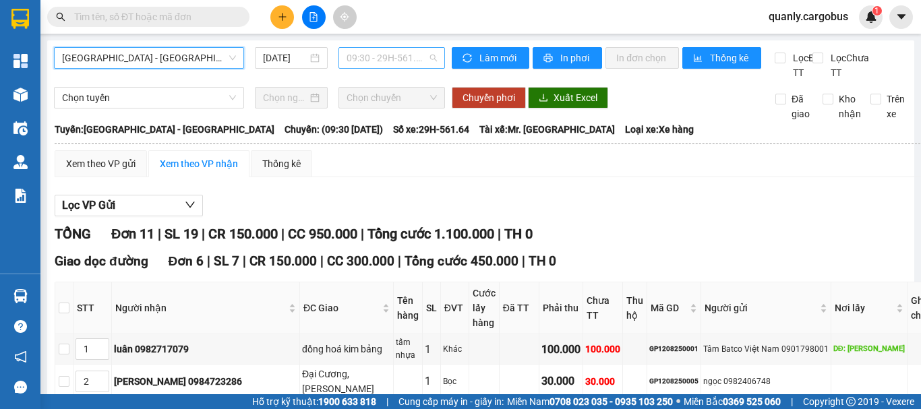
click at [384, 63] on span "09:30 - 29H-561.64" at bounding box center [392, 58] width 90 height 20
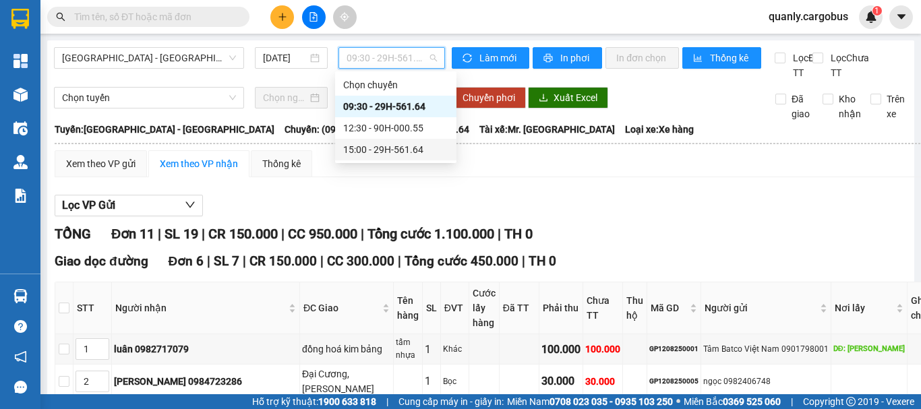
click at [381, 149] on div "15:00 - 29H-561.64" at bounding box center [395, 149] width 105 height 15
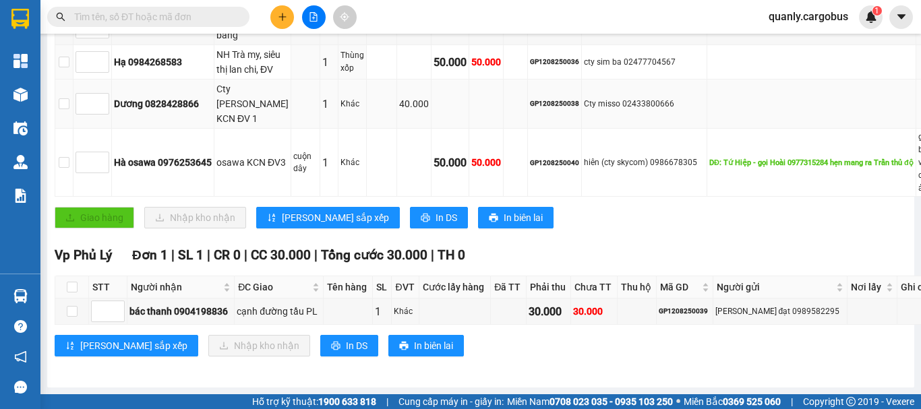
scroll to position [270, 0]
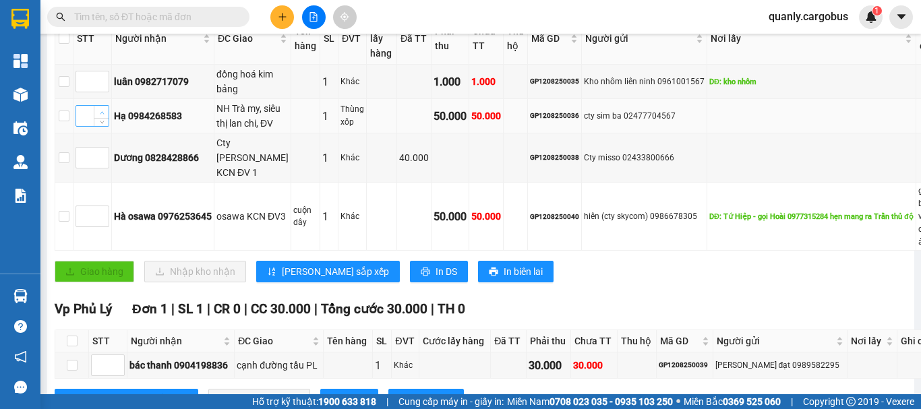
type input "1"
click at [107, 118] on span "Increase Value" at bounding box center [101, 112] width 15 height 12
click at [108, 169] on div at bounding box center [93, 158] width 34 height 22
click at [105, 157] on icon "up" at bounding box center [102, 154] width 5 height 5
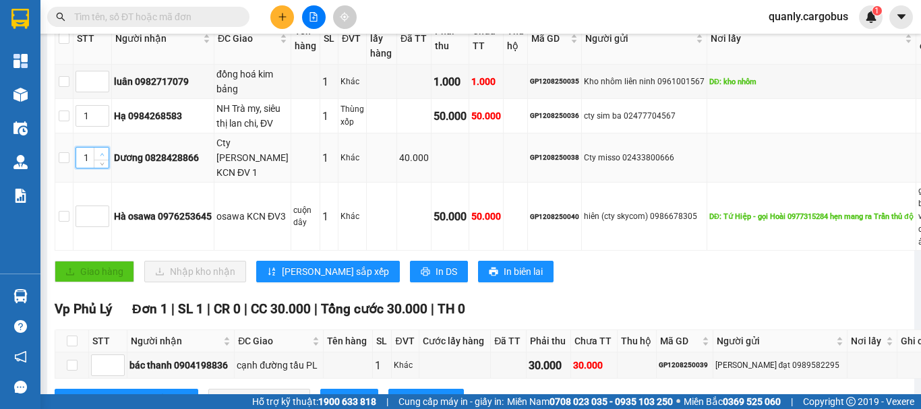
type input "2"
click at [105, 157] on icon "up" at bounding box center [102, 154] width 5 height 5
click at [106, 217] on span "up" at bounding box center [102, 213] width 8 height 8
click at [105, 216] on icon "up" at bounding box center [102, 213] width 5 height 5
type input "3"
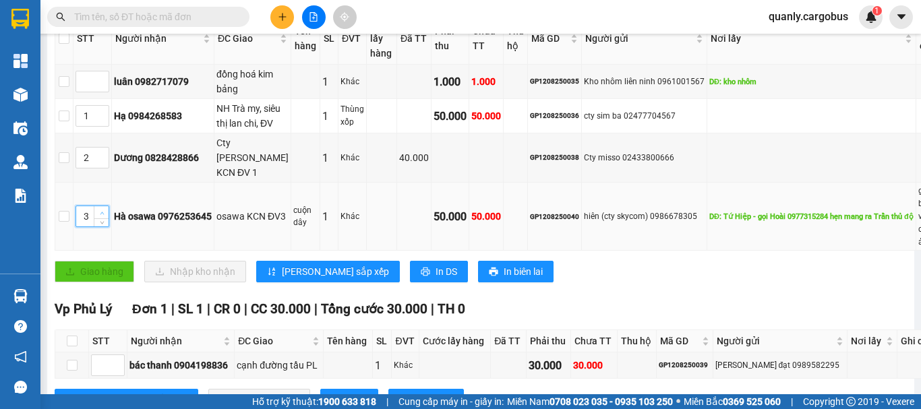
click at [104, 214] on icon "up" at bounding box center [102, 213] width 4 height 3
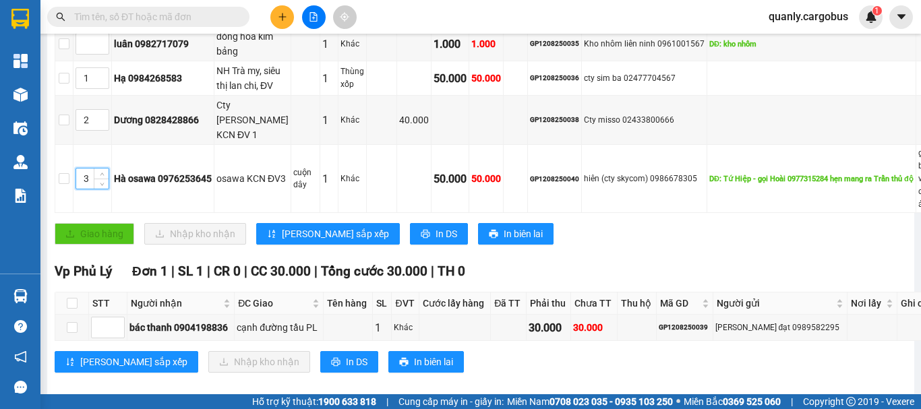
scroll to position [337, 0]
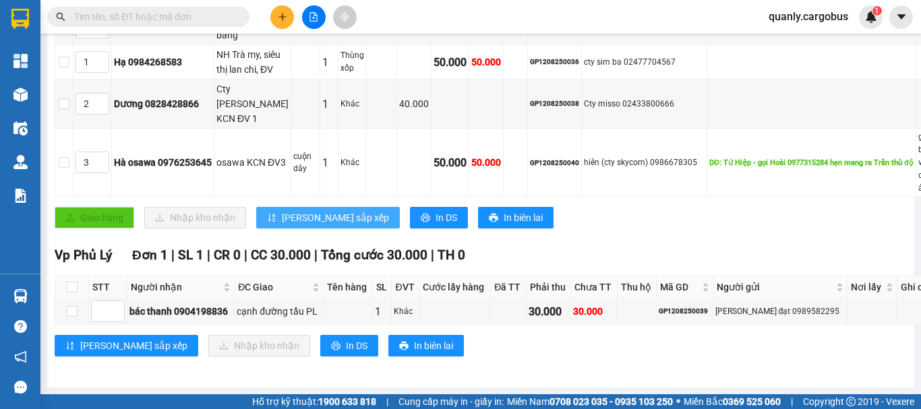
click at [320, 225] on span "[PERSON_NAME] sắp xếp" at bounding box center [335, 217] width 107 height 15
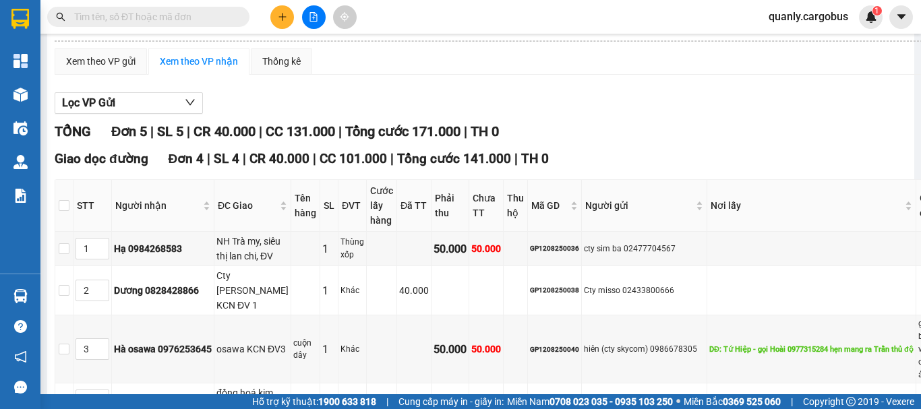
scroll to position [0, 0]
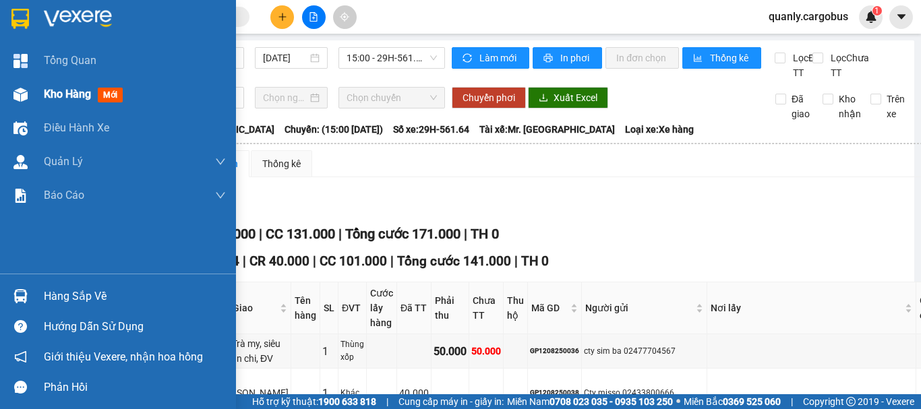
click at [16, 94] on img at bounding box center [20, 95] width 14 height 14
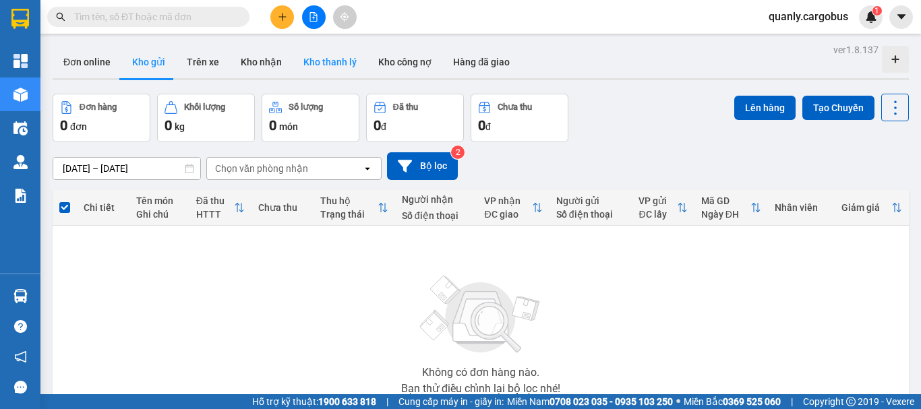
drag, startPoint x: 270, startPoint y: 62, endPoint x: 339, endPoint y: 51, distance: 69.6
click at [274, 63] on button "Kho nhận" at bounding box center [261, 62] width 63 height 32
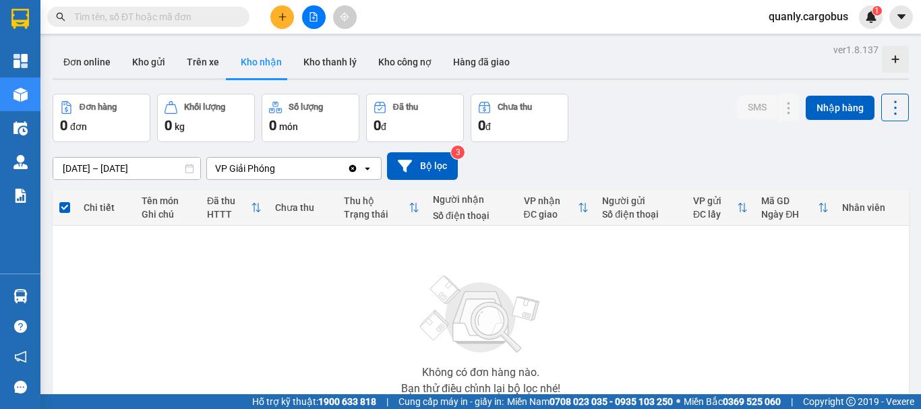
drag, startPoint x: 142, startPoint y: 62, endPoint x: 285, endPoint y: 106, distance: 149.5
click at [145, 61] on button "Kho gửi" at bounding box center [148, 62] width 55 height 32
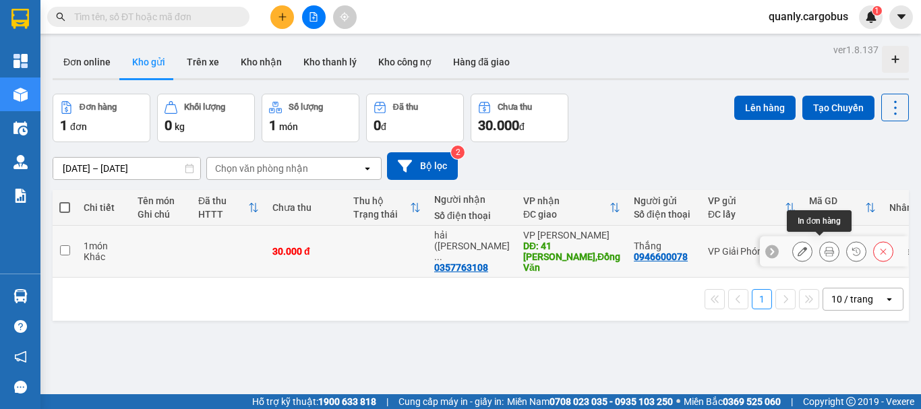
click at [825, 247] on icon at bounding box center [829, 251] width 9 height 9
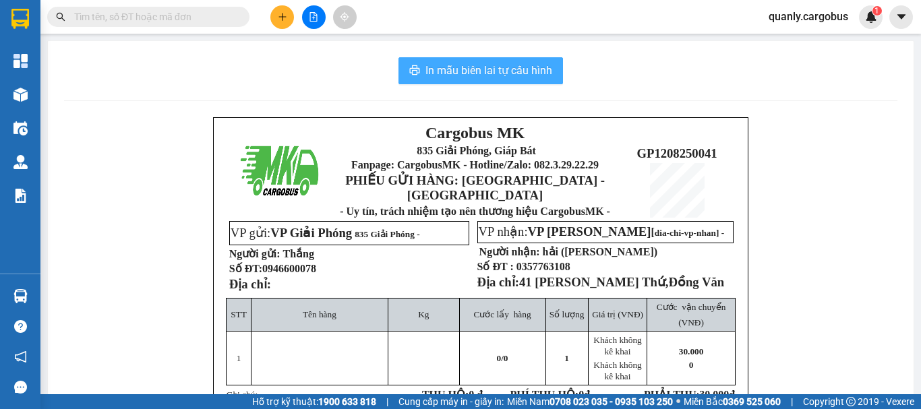
click at [492, 67] on span "In mẫu biên lai tự cấu hình" at bounding box center [488, 70] width 127 height 17
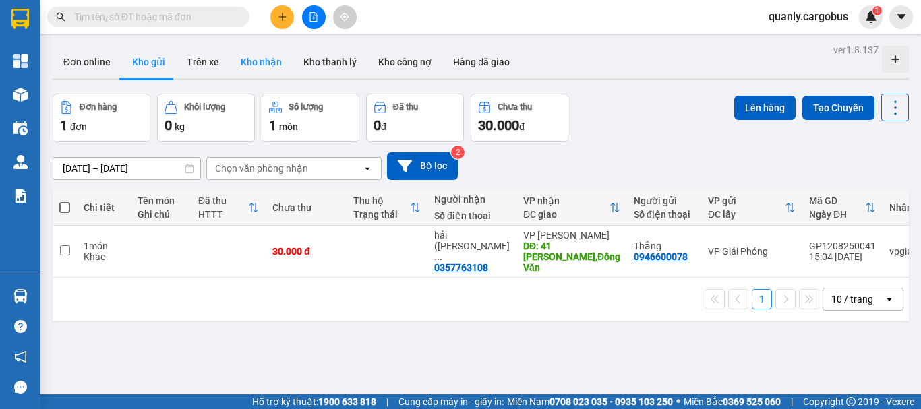
click at [274, 68] on button "Kho nhận" at bounding box center [261, 62] width 63 height 32
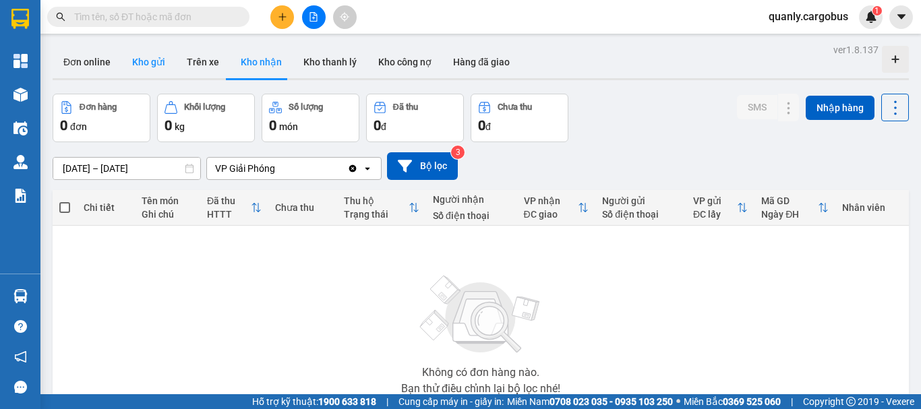
click at [137, 63] on button "Kho gửi" at bounding box center [148, 62] width 55 height 32
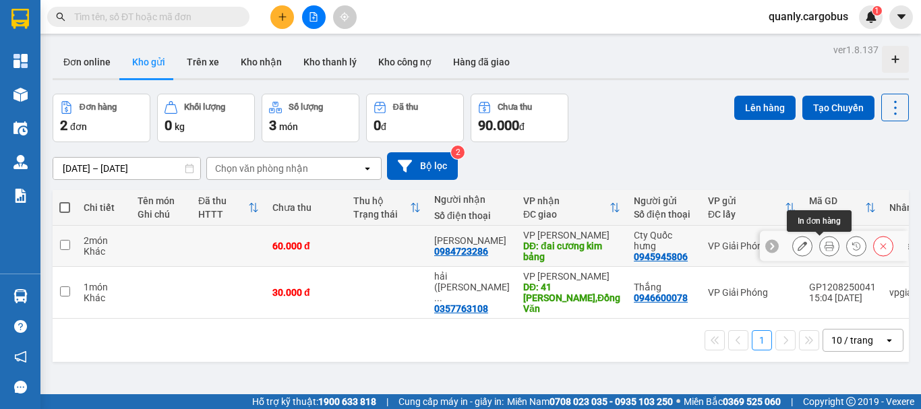
click at [825, 245] on icon at bounding box center [829, 245] width 9 height 9
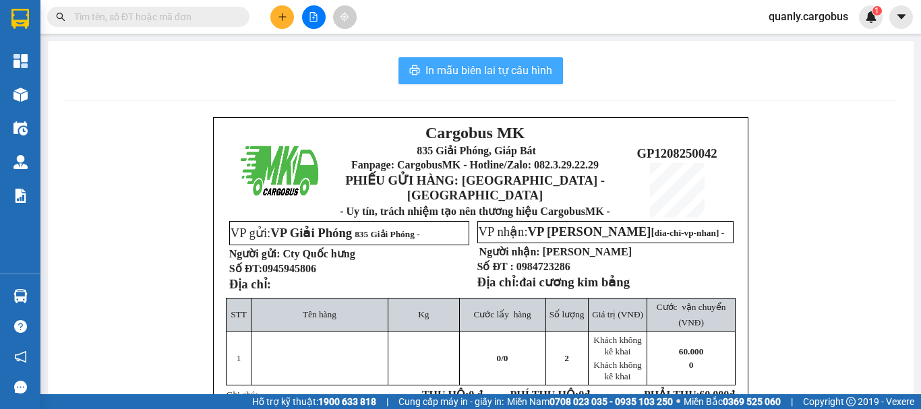
click at [505, 68] on span "In mẫu biên lai tự cấu hình" at bounding box center [488, 70] width 127 height 17
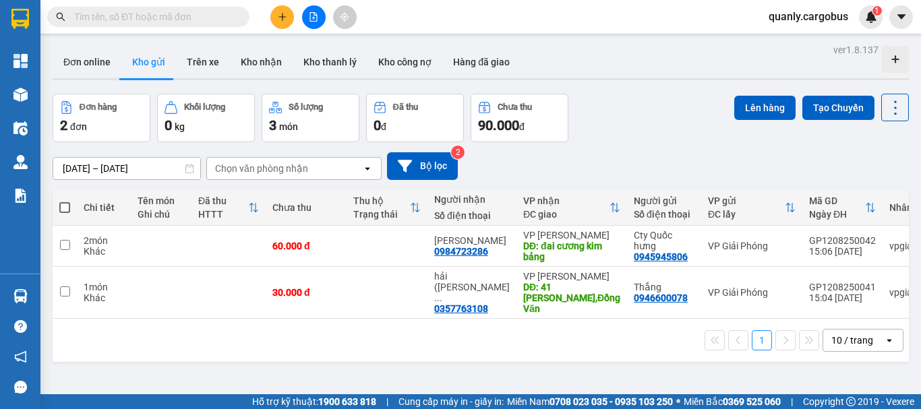
click at [65, 207] on span at bounding box center [64, 207] width 11 height 11
click at [65, 201] on input "checkbox" at bounding box center [65, 201] width 0 height 0
checkbox input "true"
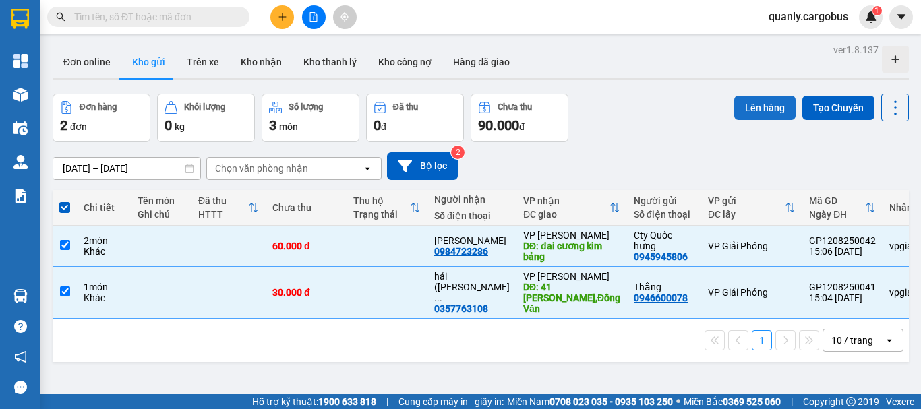
click at [738, 109] on button "Lên hàng" at bounding box center [764, 108] width 61 height 24
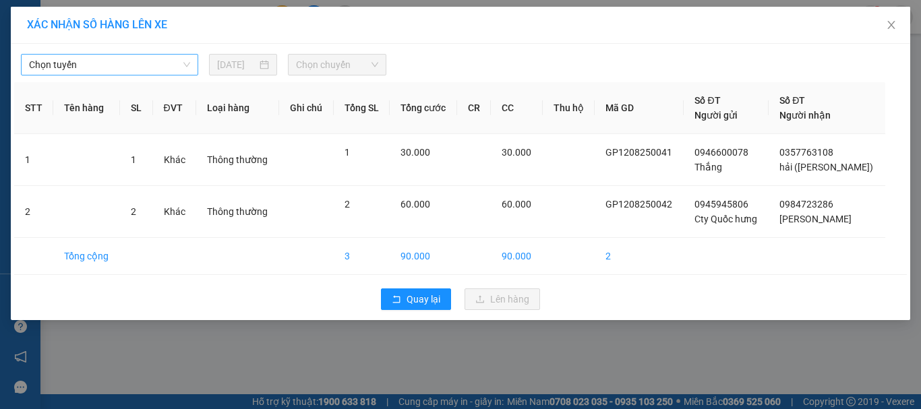
click at [105, 61] on span "Chọn tuyến" at bounding box center [109, 65] width 161 height 20
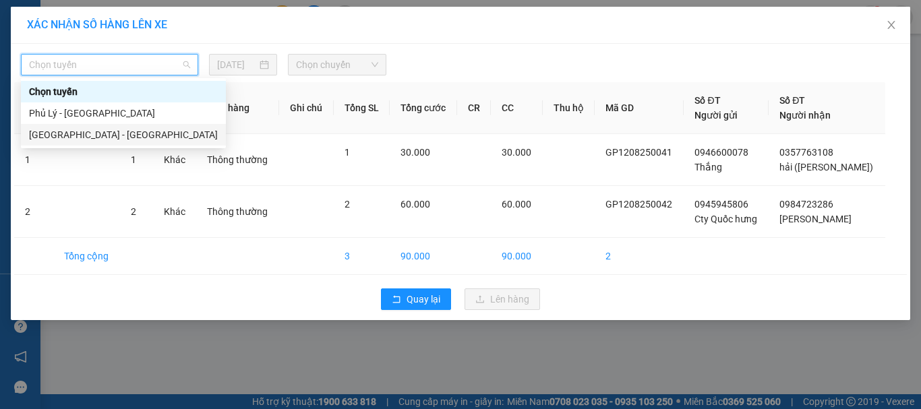
click at [73, 133] on div "[GEOGRAPHIC_DATA] - [GEOGRAPHIC_DATA]" at bounding box center [123, 134] width 189 height 15
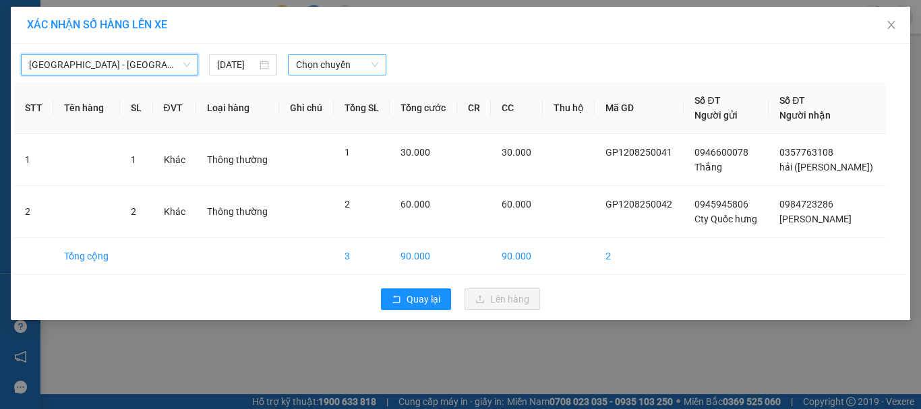
click at [353, 60] on span "Chọn chuyến" at bounding box center [337, 65] width 83 height 20
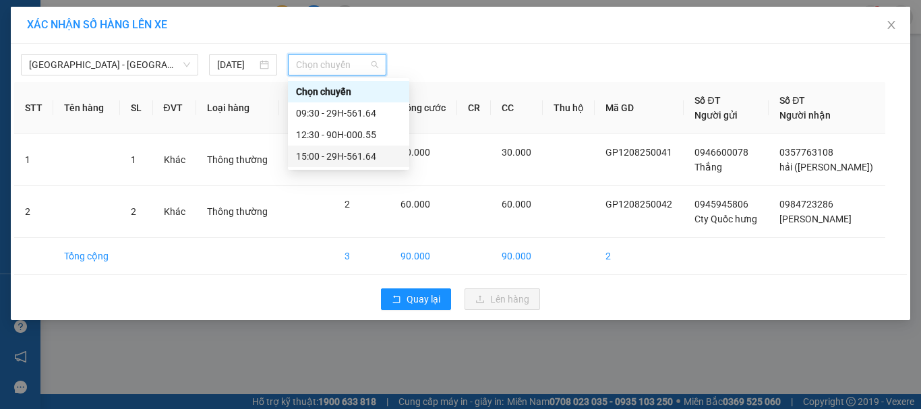
click at [349, 151] on div "15:00 - 29H-561.64" at bounding box center [348, 156] width 105 height 15
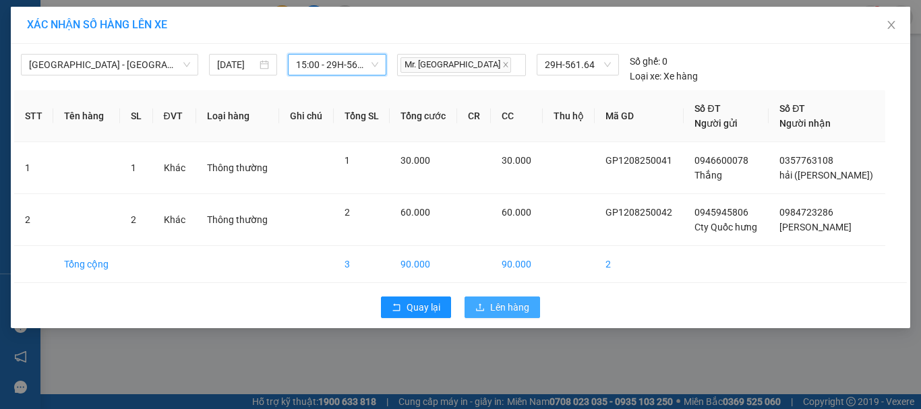
click at [512, 303] on span "Lên hàng" at bounding box center [509, 307] width 39 height 15
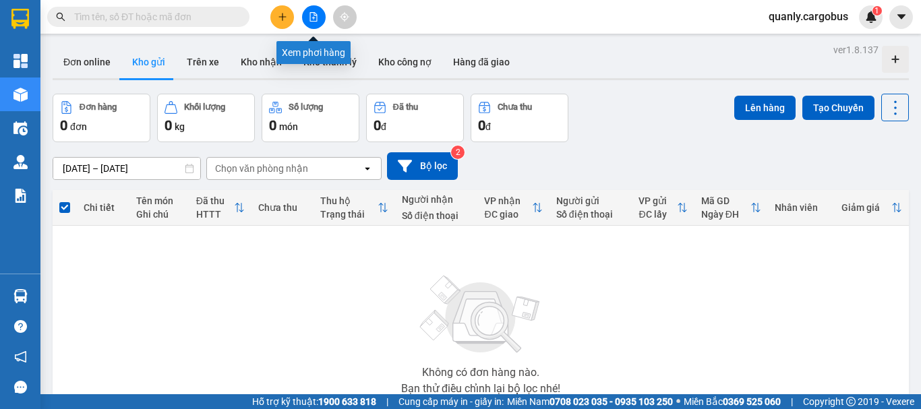
click at [314, 14] on icon "file-add" at bounding box center [313, 16] width 9 height 9
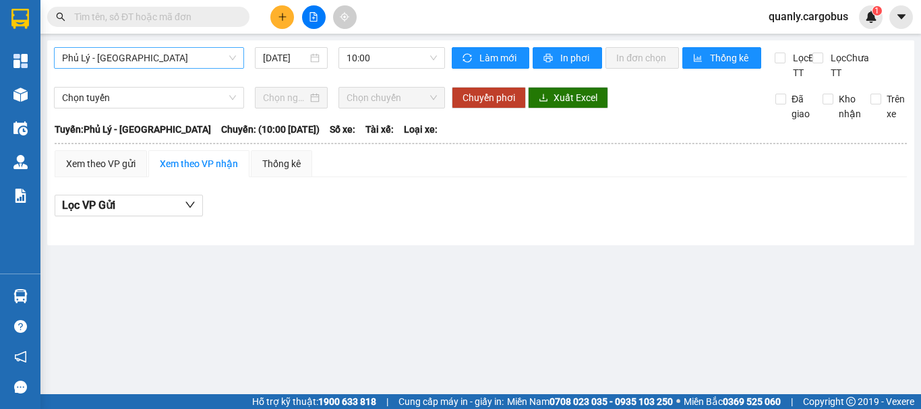
click at [156, 63] on span "Phủ Lý - [GEOGRAPHIC_DATA]" at bounding box center [149, 58] width 174 height 20
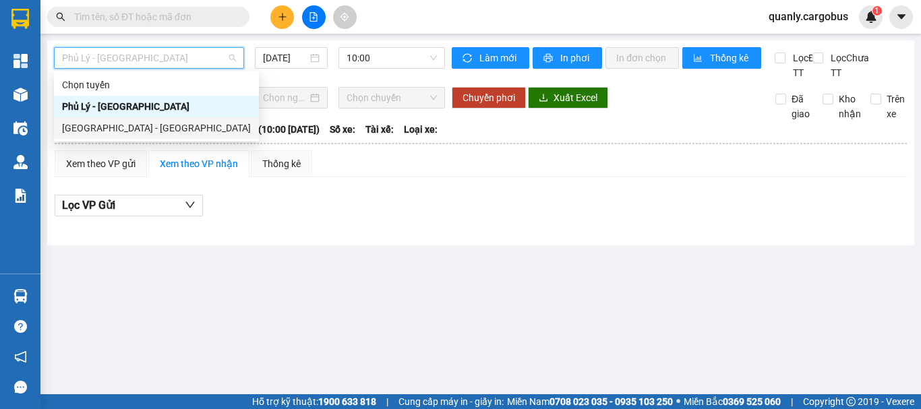
click at [110, 132] on div "[GEOGRAPHIC_DATA] - [GEOGRAPHIC_DATA]" at bounding box center [156, 128] width 189 height 15
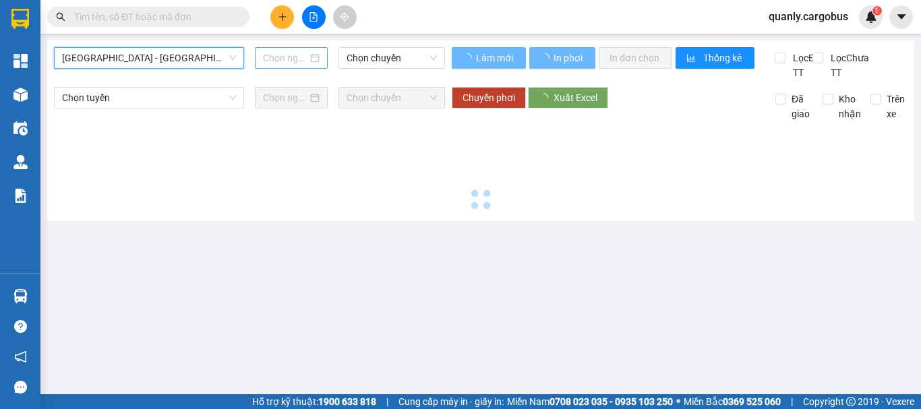
type input "[DATE]"
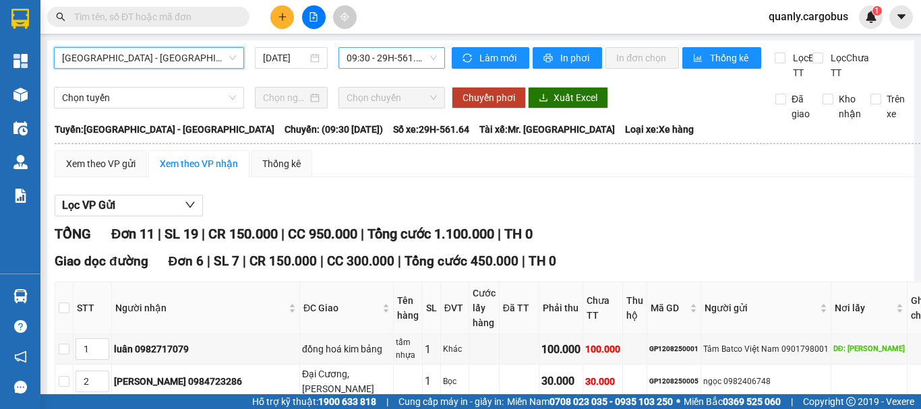
click at [376, 56] on span "09:30 - 29H-561.64" at bounding box center [392, 58] width 90 height 20
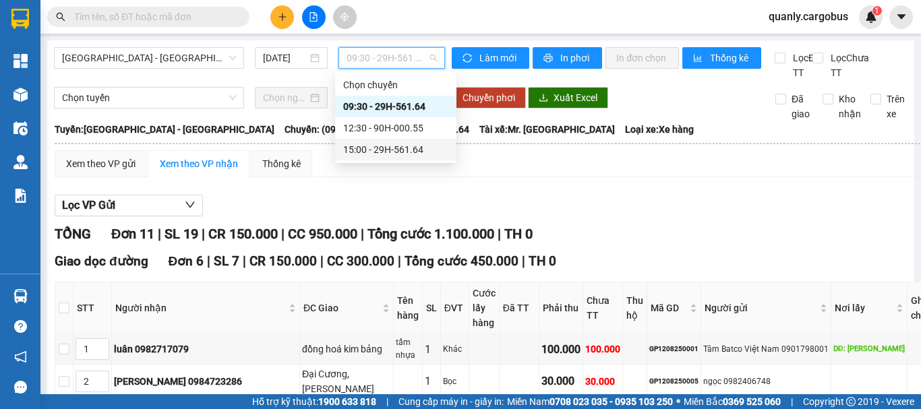
click at [386, 151] on div "15:00 - 29H-561.64" at bounding box center [395, 149] width 105 height 15
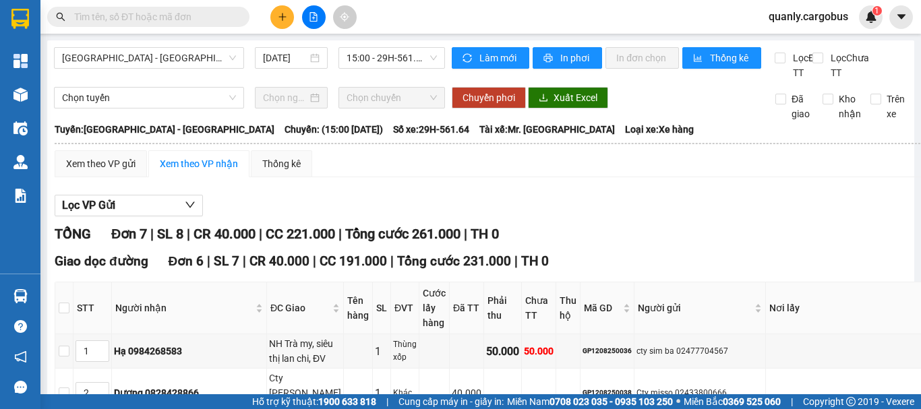
type input "3"
type input "4"
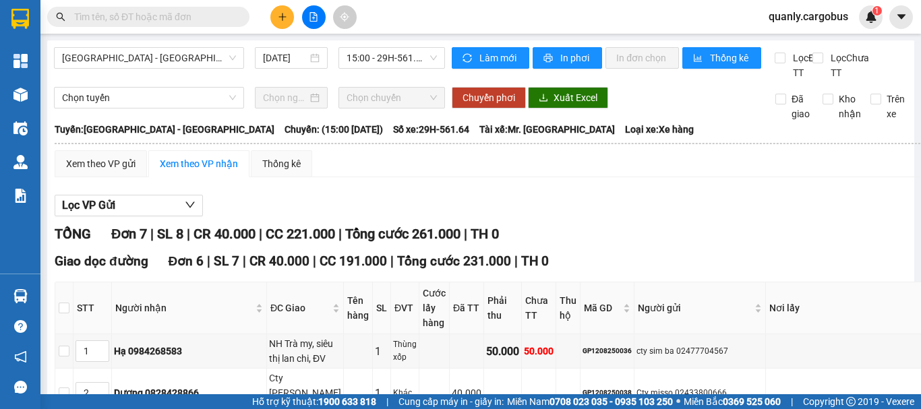
click at [382, 40] on section "Kết quả tìm kiếm ( 0 ) Bộ lọc No Data quanly.cargobus 1 Tổng Quan Kho hàng mới …" at bounding box center [460, 204] width 921 height 409
click at [394, 48] on span "15:00 - 29H-561.64" at bounding box center [392, 58] width 90 height 20
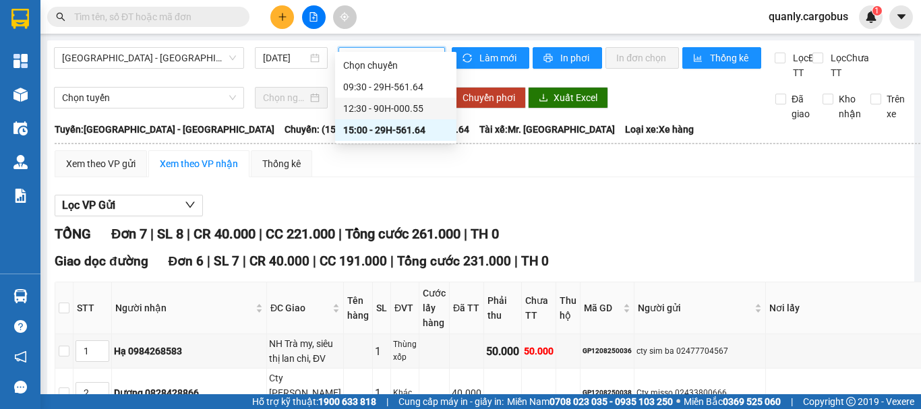
click at [395, 106] on div "12:30 - 90H-000.55" at bounding box center [395, 108] width 105 height 15
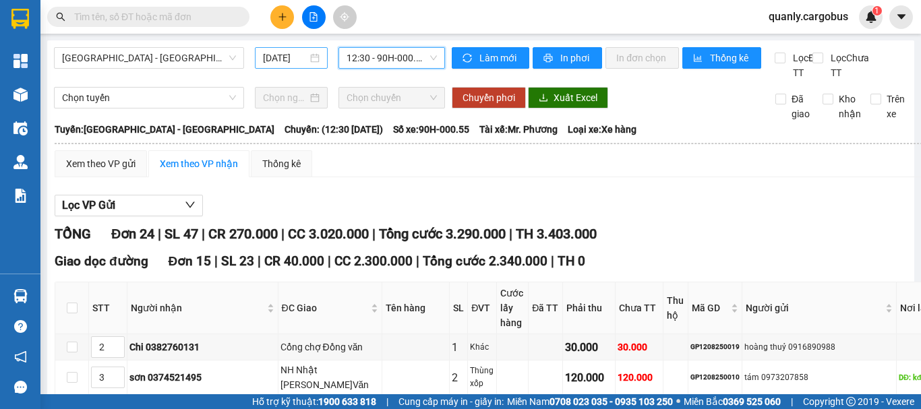
click at [299, 54] on input "[DATE]" at bounding box center [285, 58] width 45 height 15
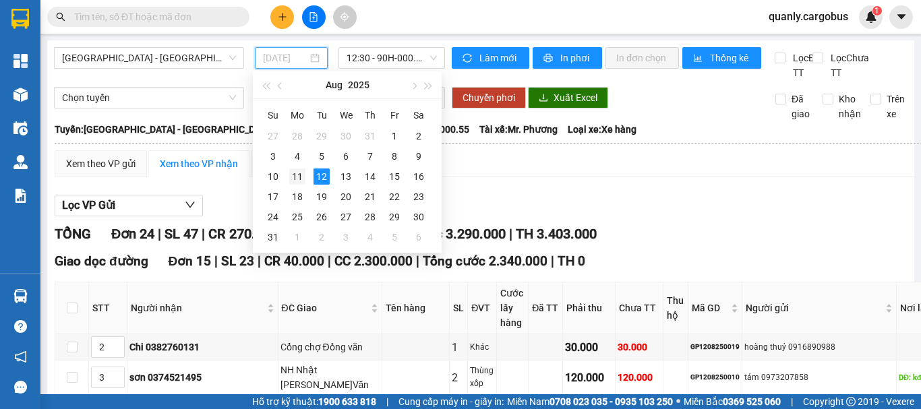
click at [297, 179] on div "11" at bounding box center [297, 177] width 16 height 16
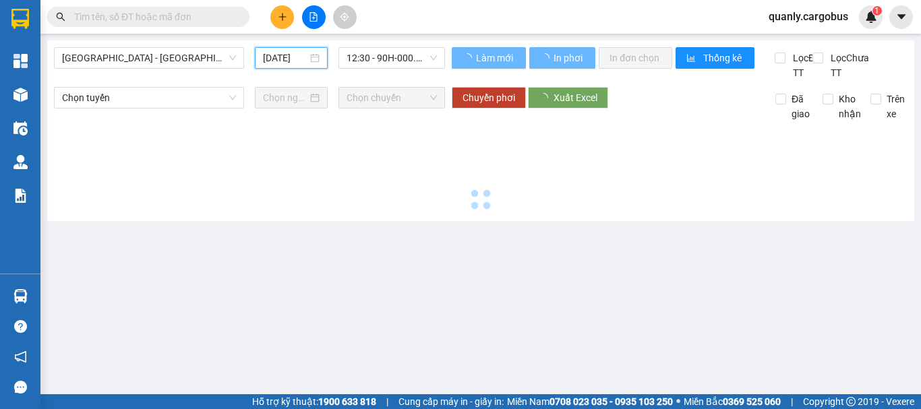
type input "[DATE]"
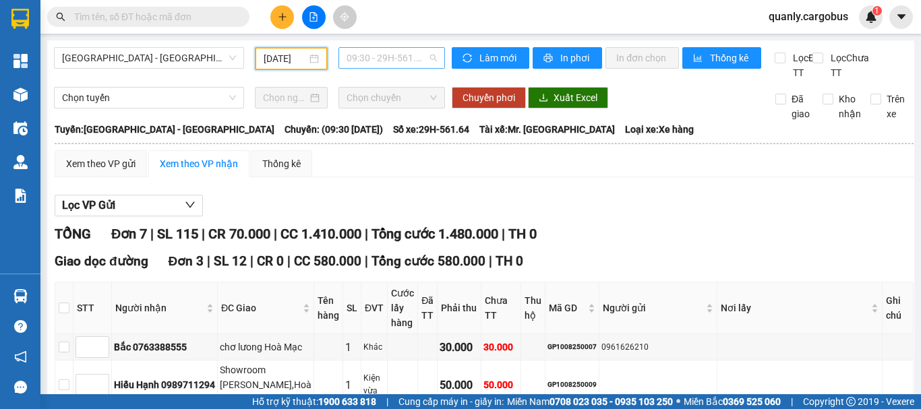
click at [406, 57] on span "09:30 - 29H-561.64" at bounding box center [392, 58] width 90 height 20
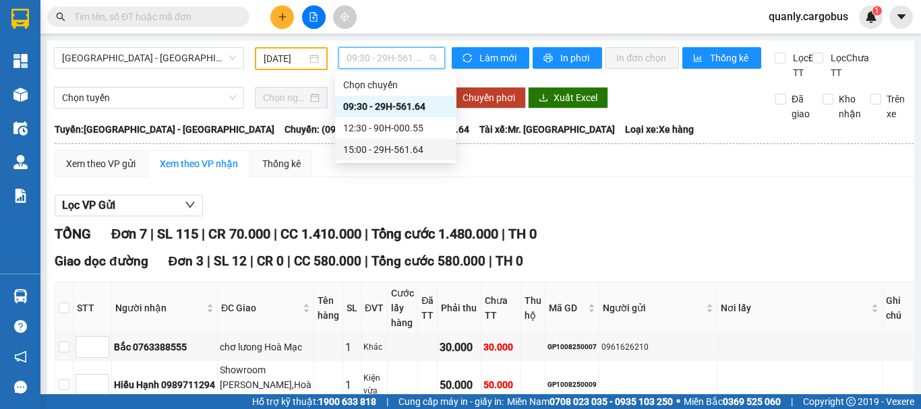
click at [374, 145] on div "15:00 - 29H-561.64" at bounding box center [395, 149] width 105 height 15
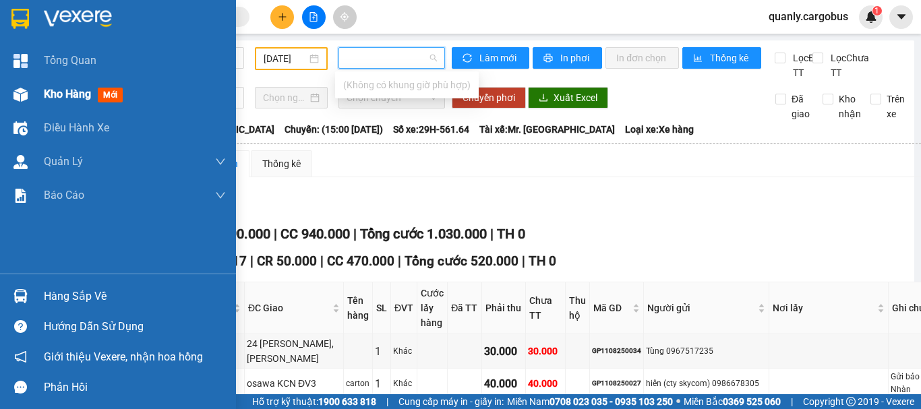
click at [21, 98] on img at bounding box center [20, 95] width 14 height 14
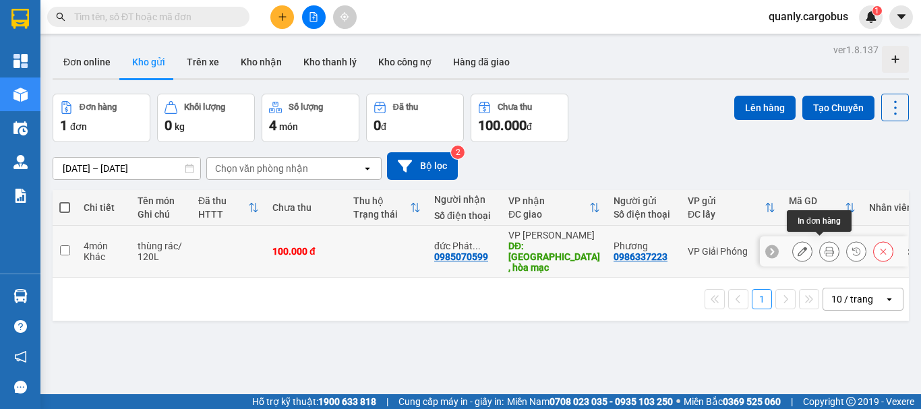
click at [825, 248] on icon at bounding box center [829, 251] width 9 height 9
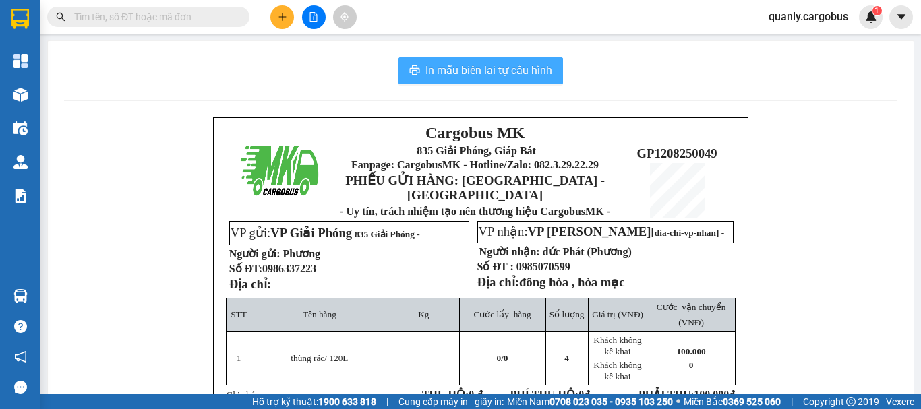
click at [479, 64] on span "In mẫu biên lai tự cấu hình" at bounding box center [488, 70] width 127 height 17
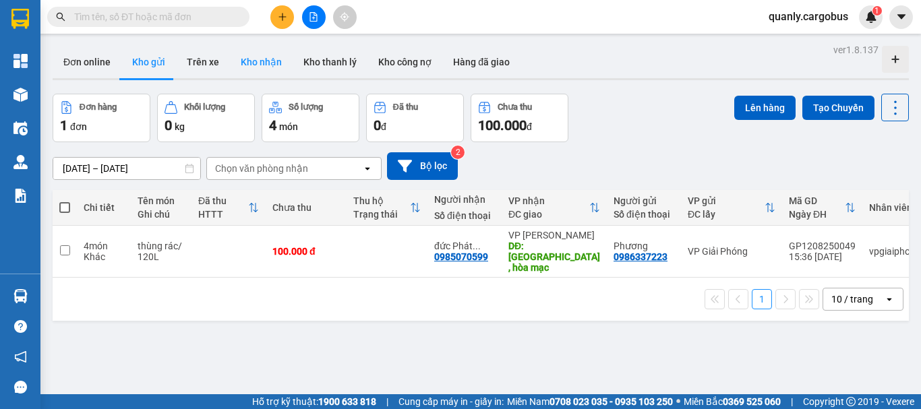
click at [253, 61] on button "Kho nhận" at bounding box center [261, 62] width 63 height 32
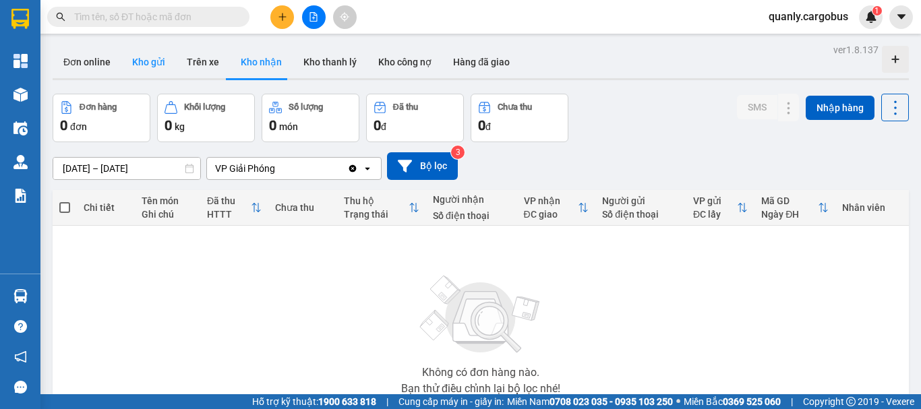
click at [142, 62] on button "Kho gửi" at bounding box center [148, 62] width 55 height 32
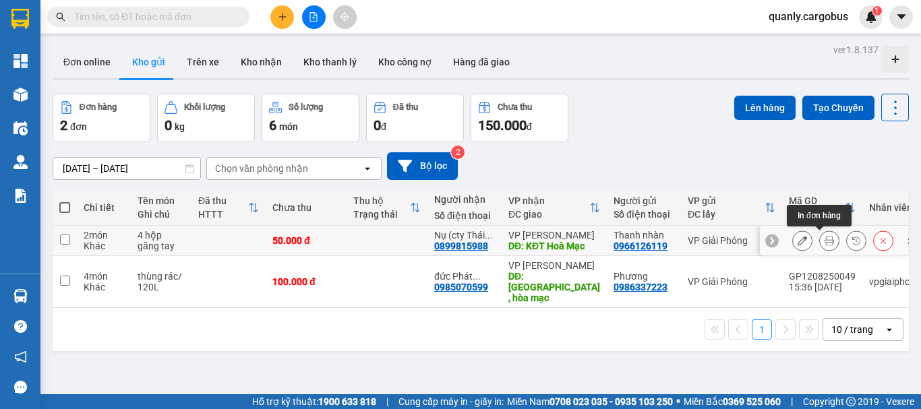
click at [825, 243] on button at bounding box center [829, 241] width 19 height 24
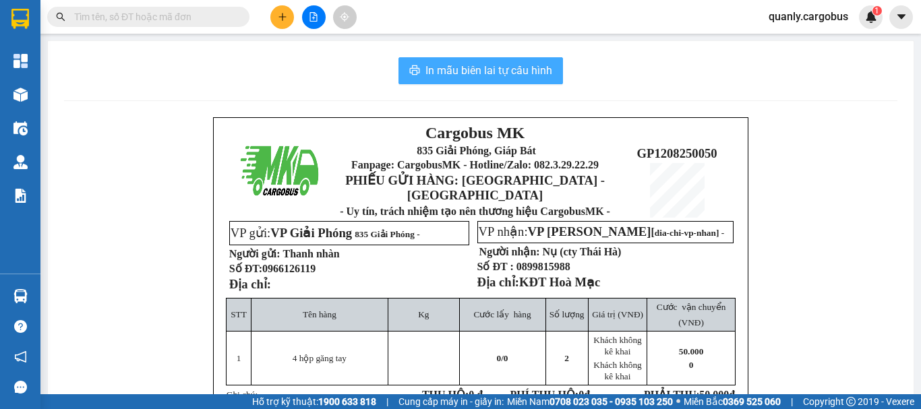
click at [523, 78] on span "In mẫu biên lai tự cấu hình" at bounding box center [488, 70] width 127 height 17
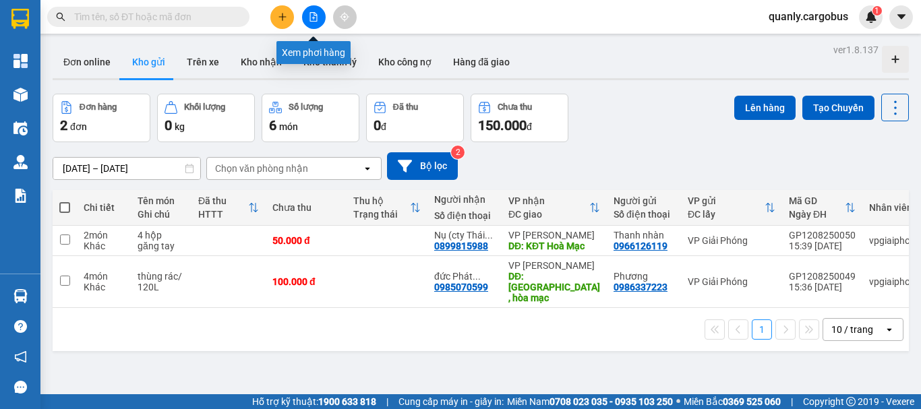
click at [313, 19] on icon "file-add" at bounding box center [313, 16] width 9 height 9
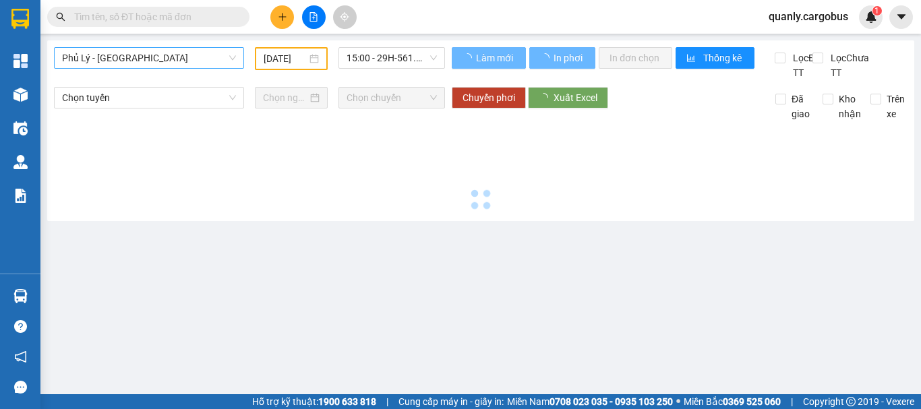
type input "[DATE]"
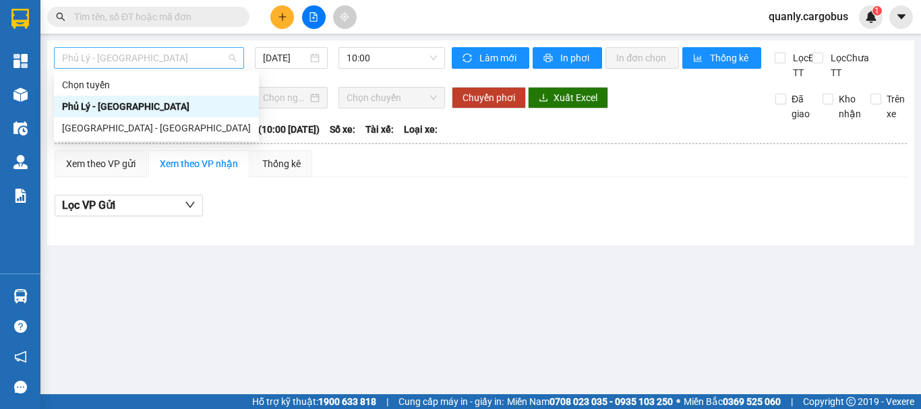
click at [175, 63] on span "Phủ Lý - [GEOGRAPHIC_DATA]" at bounding box center [149, 58] width 174 height 20
click at [124, 130] on div "[GEOGRAPHIC_DATA] - [GEOGRAPHIC_DATA]" at bounding box center [156, 128] width 189 height 15
type input "[DATE]"
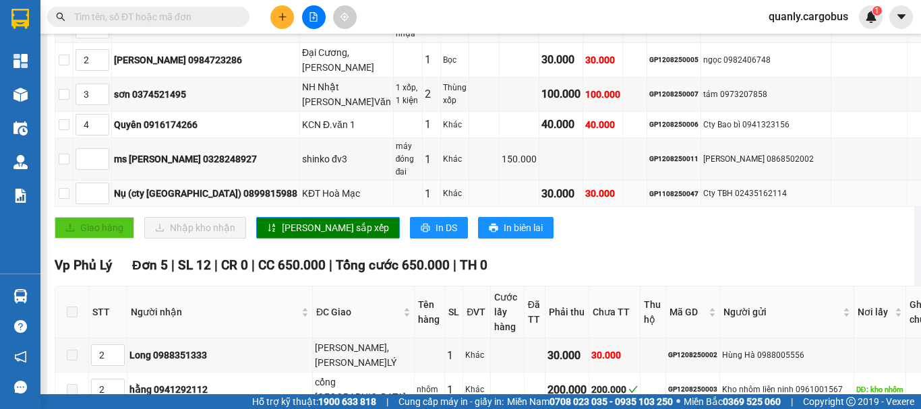
scroll to position [471, 0]
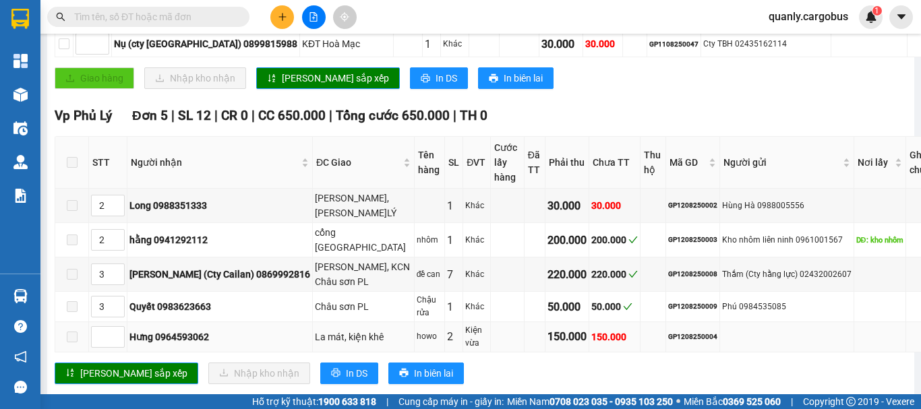
click at [668, 332] on div "GP1208250004" at bounding box center [692, 337] width 49 height 11
copy div "GP1208250004"
click at [131, 13] on input "text" at bounding box center [153, 16] width 159 height 15
paste input "GP1208250004"
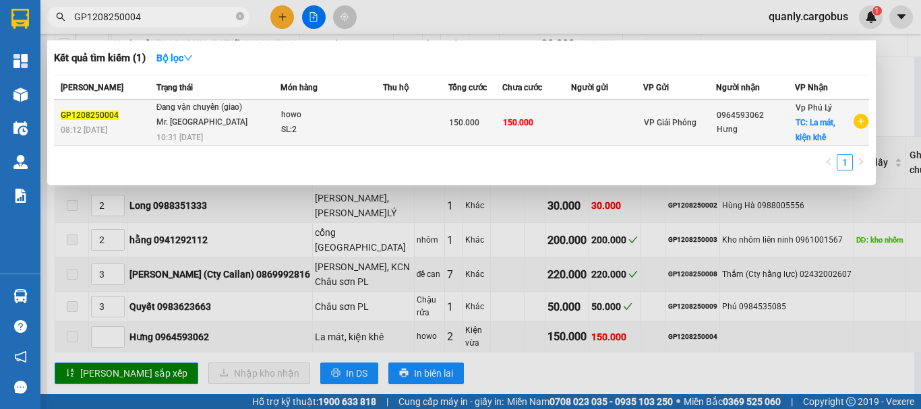
type input "GP1208250004"
click at [562, 105] on td "150.000" at bounding box center [536, 123] width 69 height 47
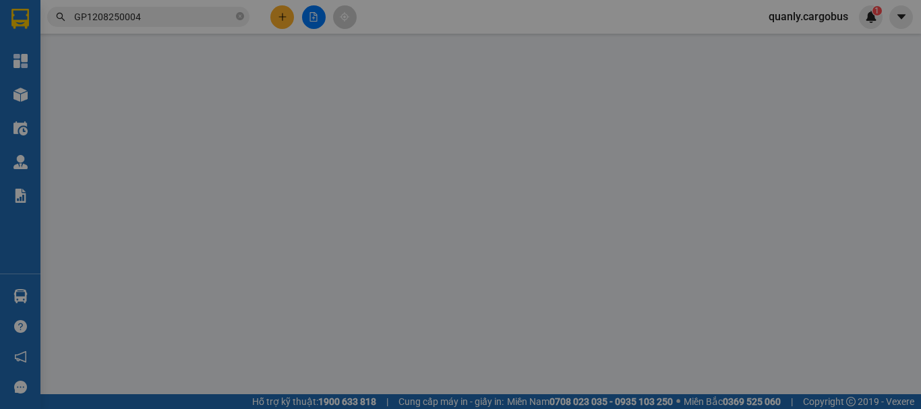
type input "0964593062"
type input "Hưng"
checkbox input "true"
type input "La mát, kiện khê"
type input "150.000"
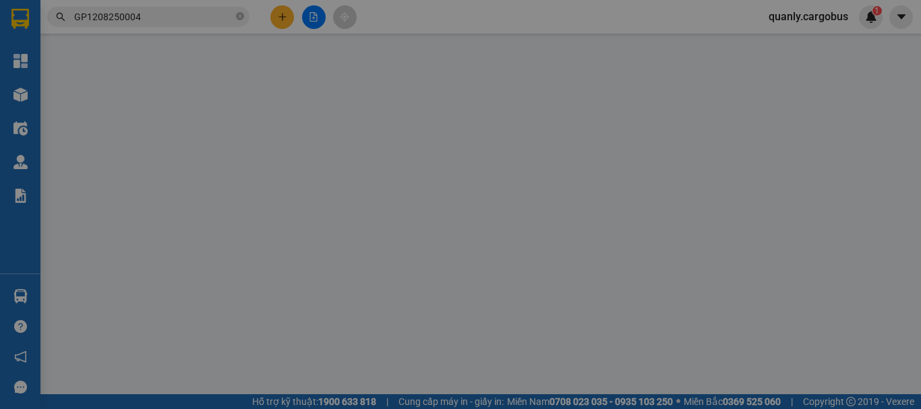
type input "150.000"
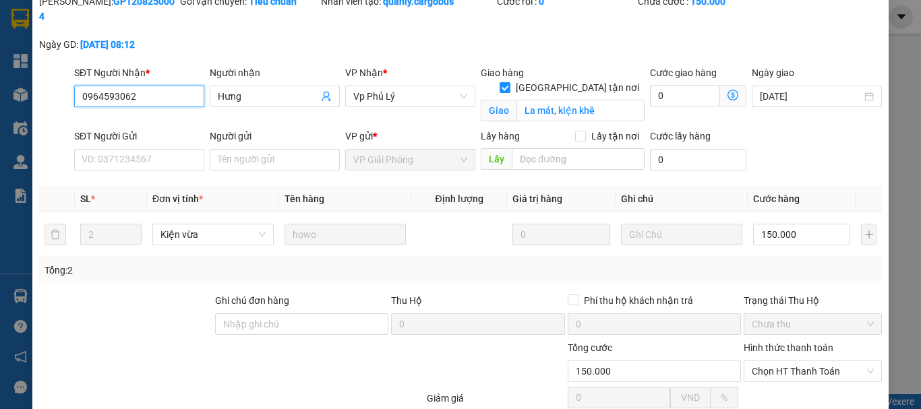
scroll to position [130, 0]
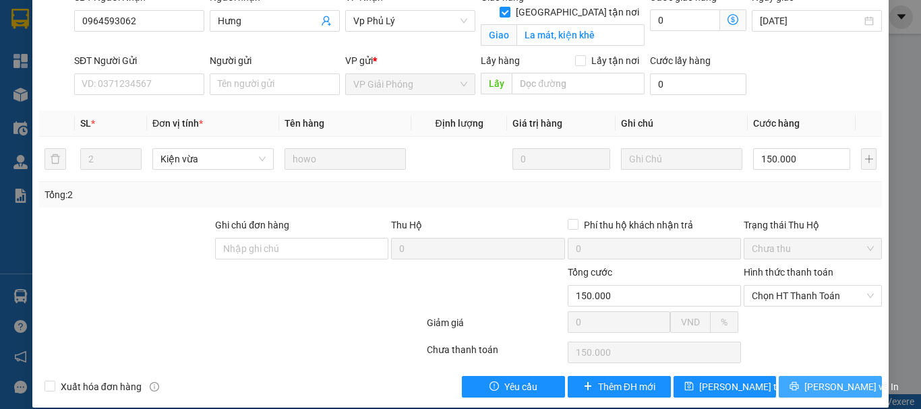
click at [817, 380] on span "[PERSON_NAME] và In" at bounding box center [851, 387] width 94 height 15
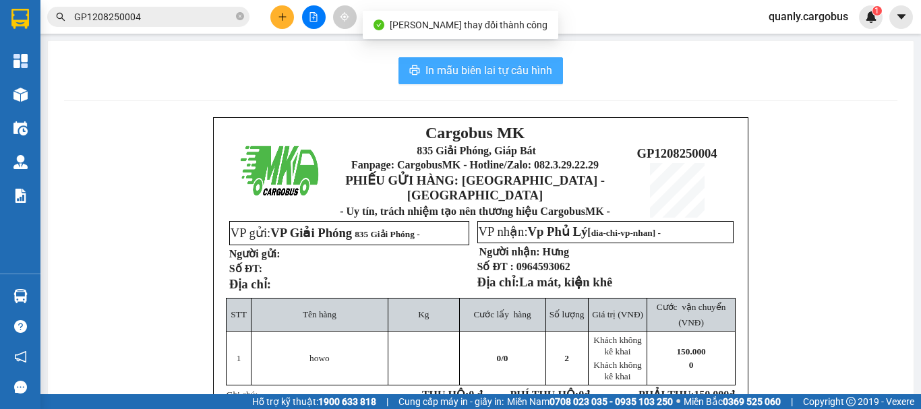
click at [485, 69] on span "In mẫu biên lai tự cấu hình" at bounding box center [488, 70] width 127 height 17
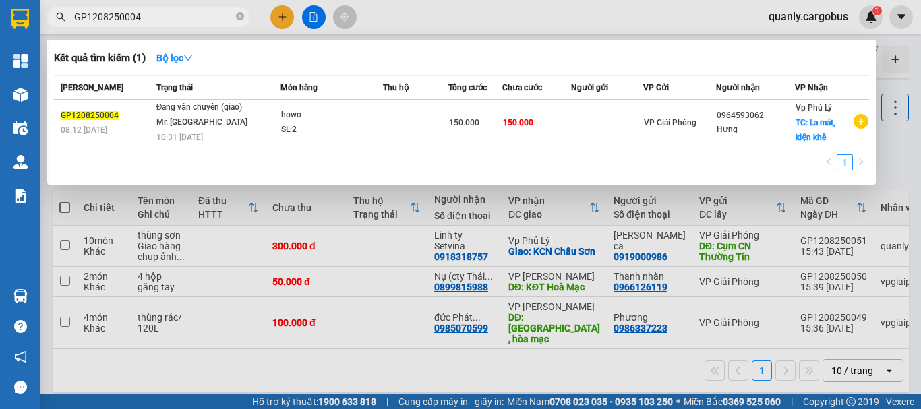
click at [179, 17] on input "GP1208250004" at bounding box center [153, 16] width 159 height 15
type input "G"
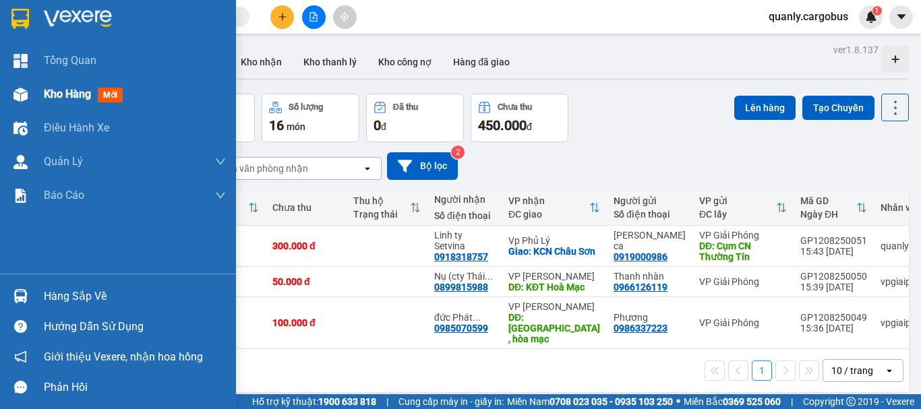
click at [18, 90] on img at bounding box center [20, 95] width 14 height 14
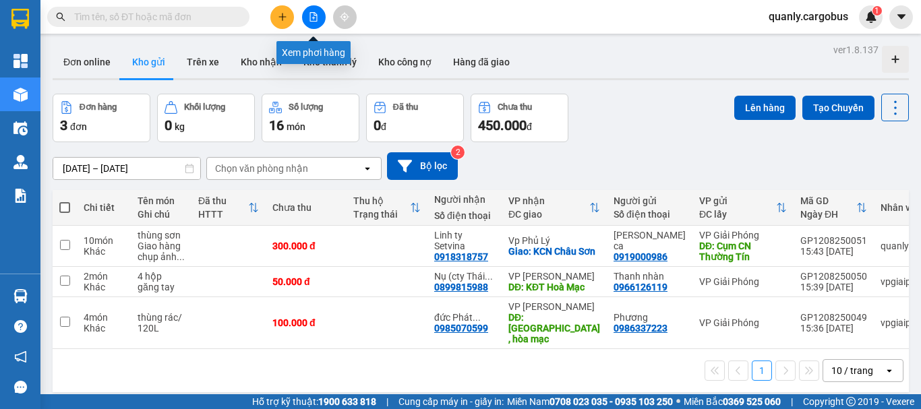
click at [314, 13] on icon "file-add" at bounding box center [313, 16] width 7 height 9
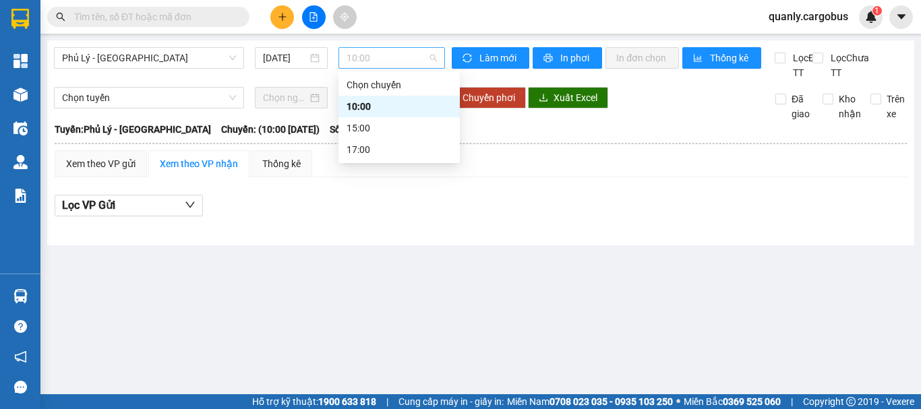
click at [383, 61] on span "10:00" at bounding box center [392, 58] width 90 height 20
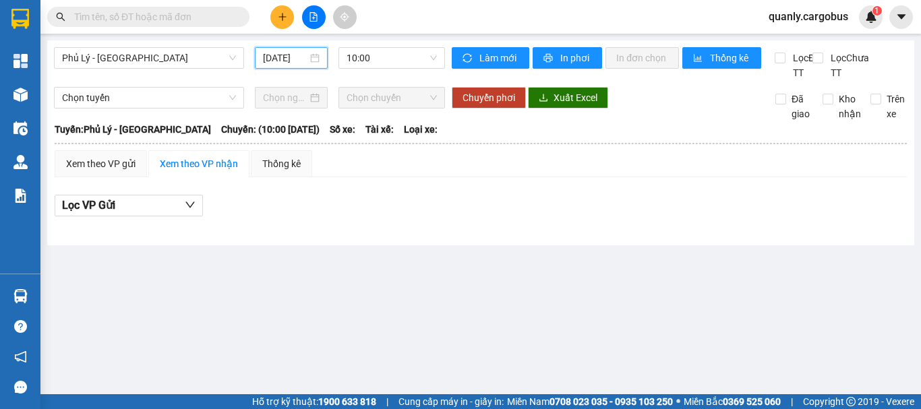
click at [289, 57] on input "[DATE]" at bounding box center [285, 58] width 45 height 15
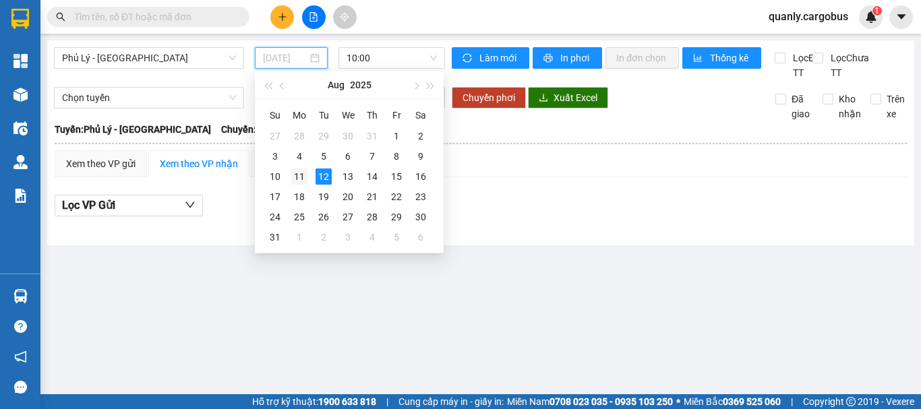
click at [301, 175] on div "11" at bounding box center [299, 177] width 16 height 16
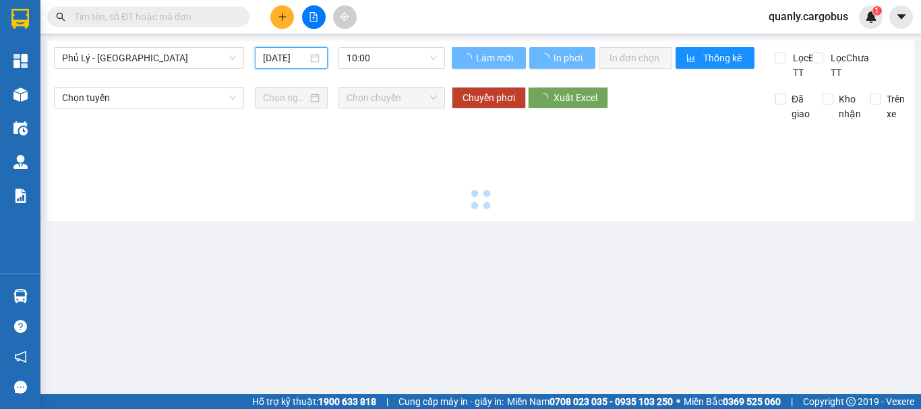
type input "[DATE]"
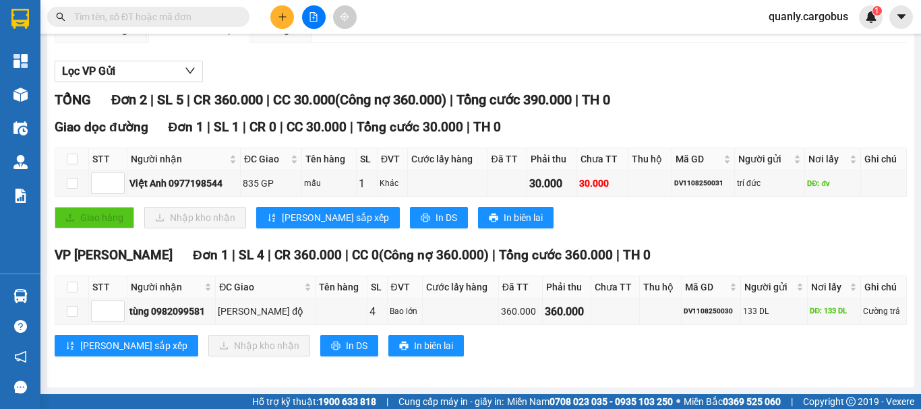
scroll to position [149, 0]
click at [73, 160] on input "checkbox" at bounding box center [72, 159] width 11 height 11
checkbox input "true"
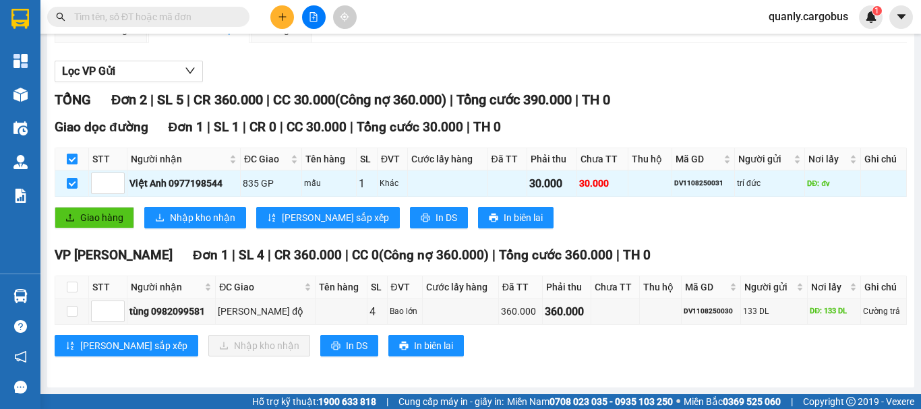
checkbox input "true"
click at [92, 218] on span "Giao hàng" at bounding box center [101, 217] width 43 height 15
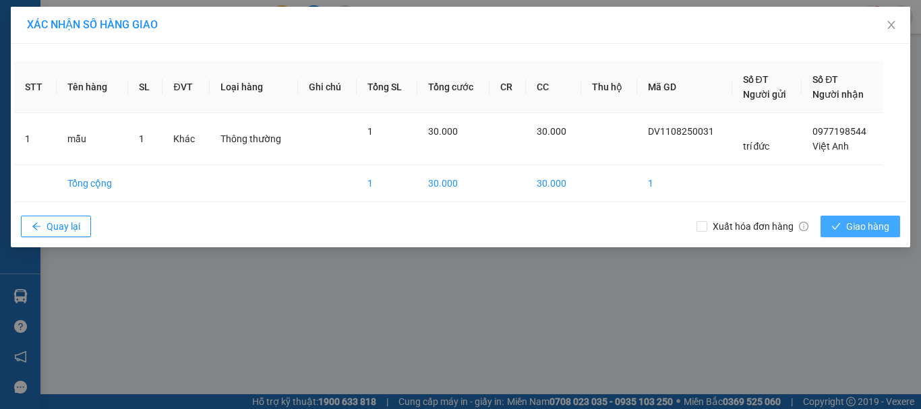
click at [865, 231] on span "Giao hàng" at bounding box center [867, 226] width 43 height 15
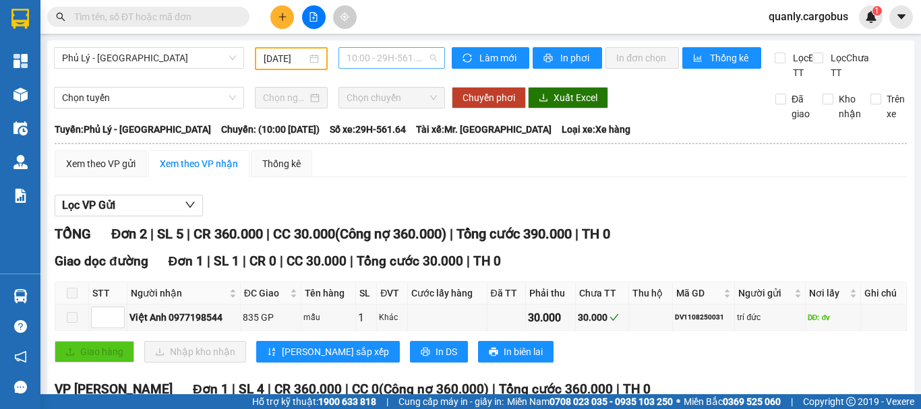
click at [391, 51] on span "10:00 - 29H-561.64" at bounding box center [392, 58] width 90 height 20
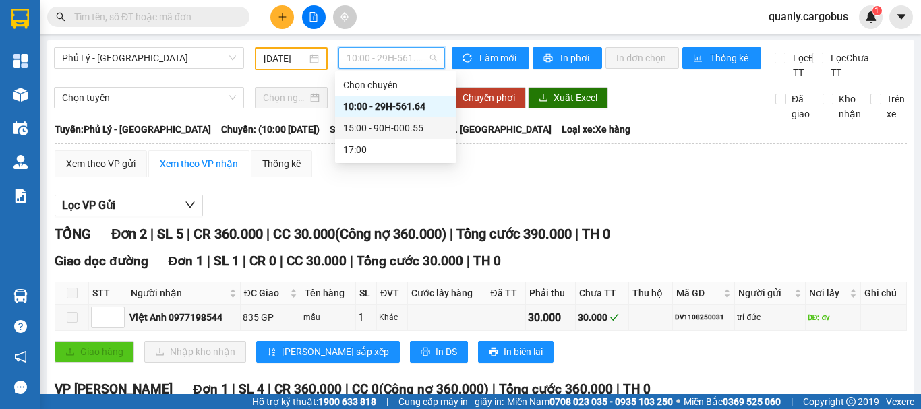
click at [380, 125] on div "15:00 - 90H-000.55" at bounding box center [395, 128] width 105 height 15
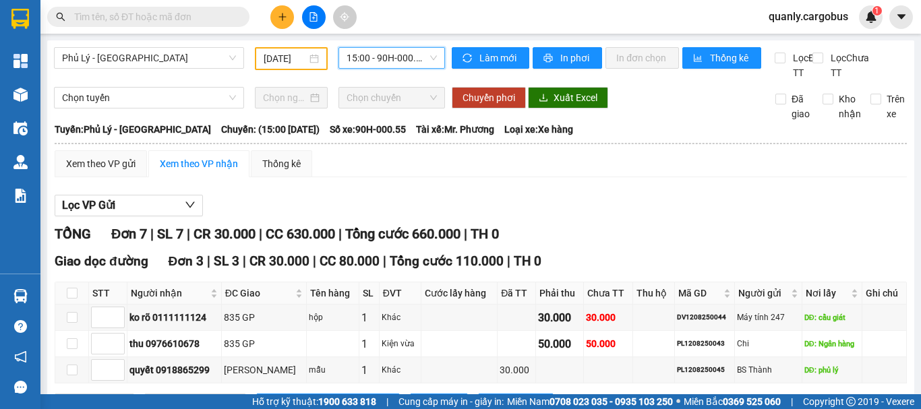
scroll to position [67, 0]
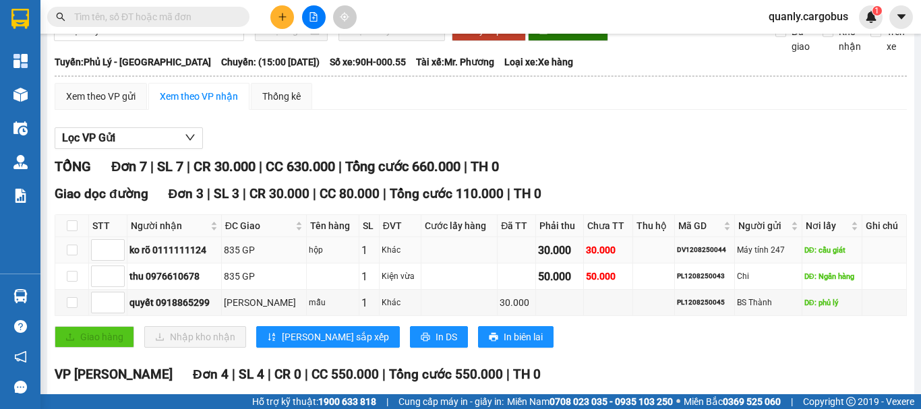
click at [681, 256] on div "DV1208250044" at bounding box center [704, 250] width 55 height 11
copy div "DV1208250044"
click at [139, 18] on input "text" at bounding box center [153, 16] width 159 height 15
paste input "DV1208250044"
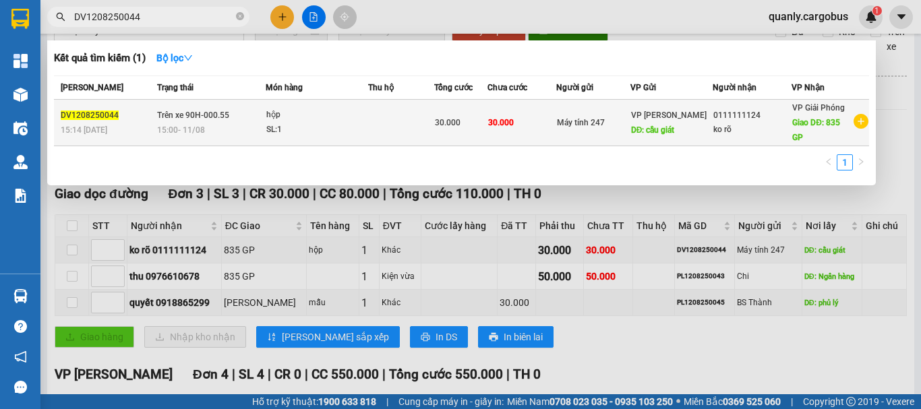
type input "DV1208250044"
click at [373, 119] on td at bounding box center [401, 123] width 67 height 47
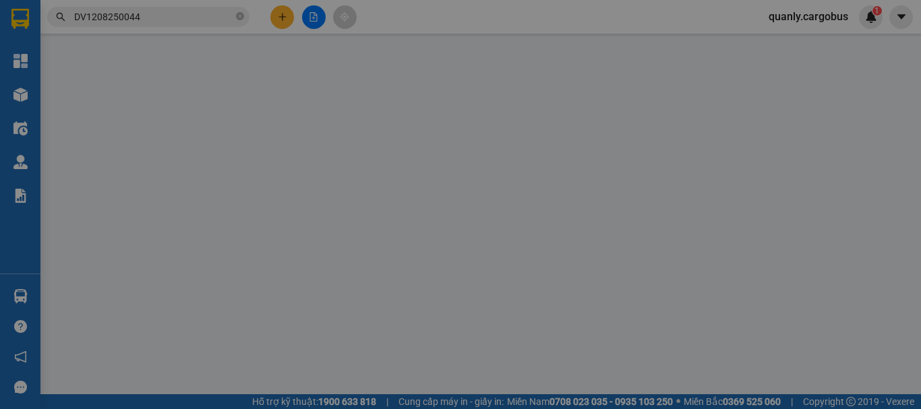
type input "0111111124"
type input "ko rõ"
type input "835 GP"
type input "Máy tính 247"
type input "cầu giát"
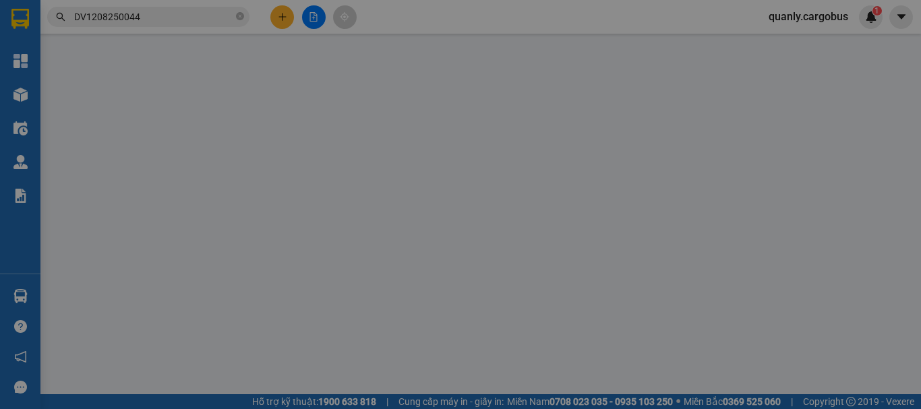
type input "30.000"
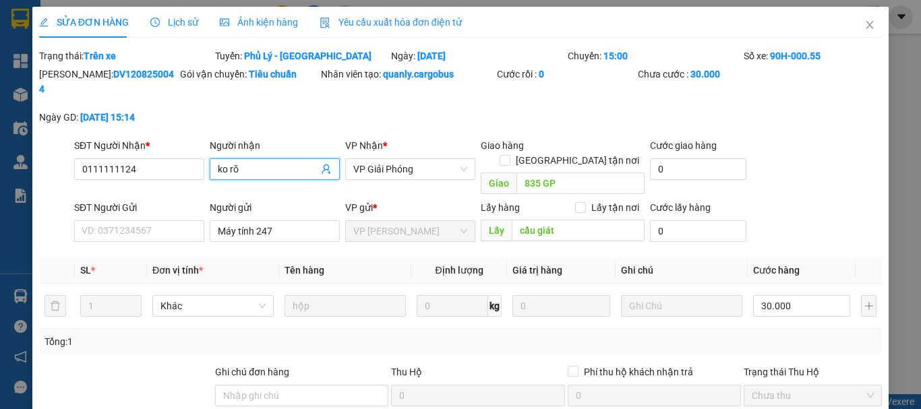
click at [278, 162] on input "ko rõ" at bounding box center [268, 169] width 100 height 15
type input "k"
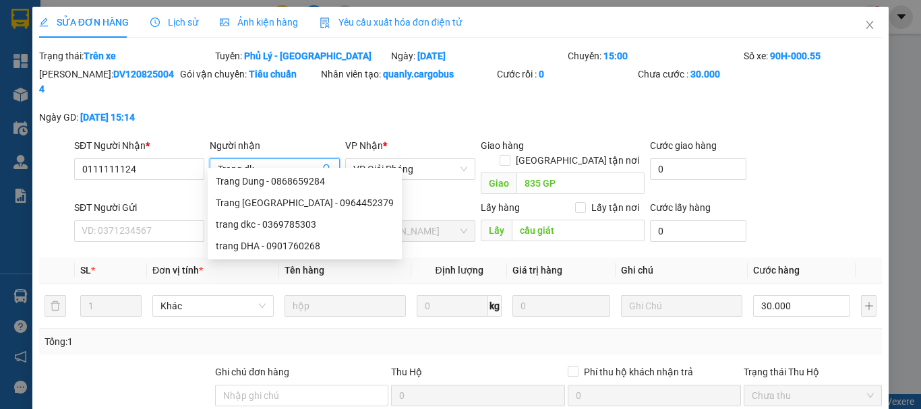
type input "Trang dkc"
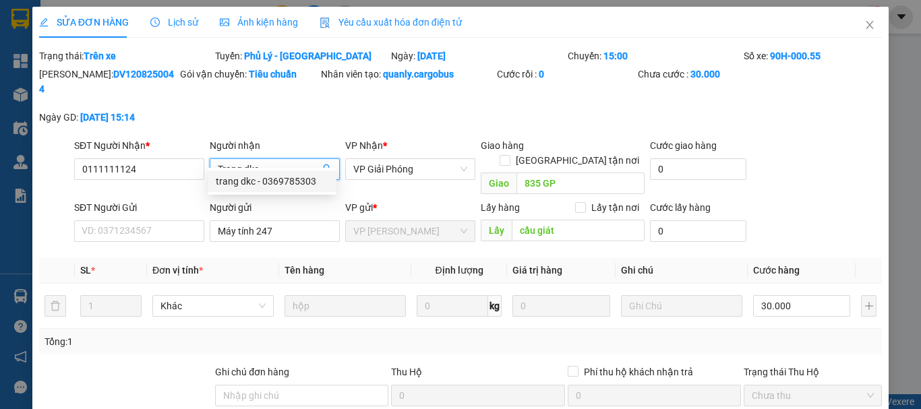
click at [304, 183] on div "trang dkc - 0369785303" at bounding box center [272, 181] width 113 height 15
type input "0369785303"
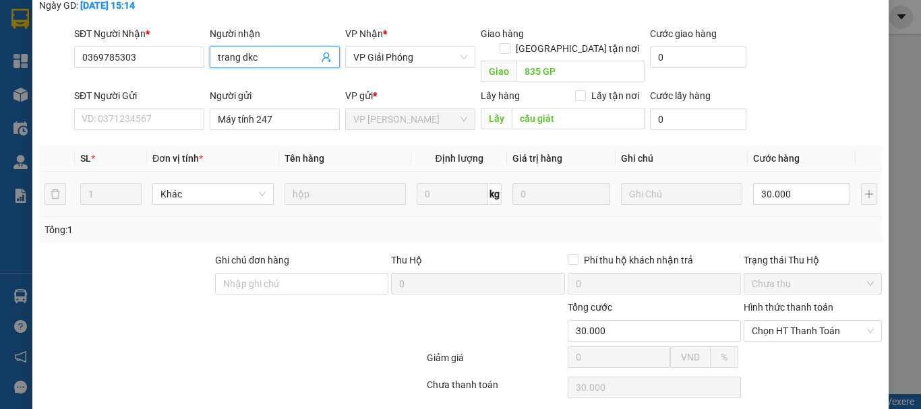
scroll to position [132, 0]
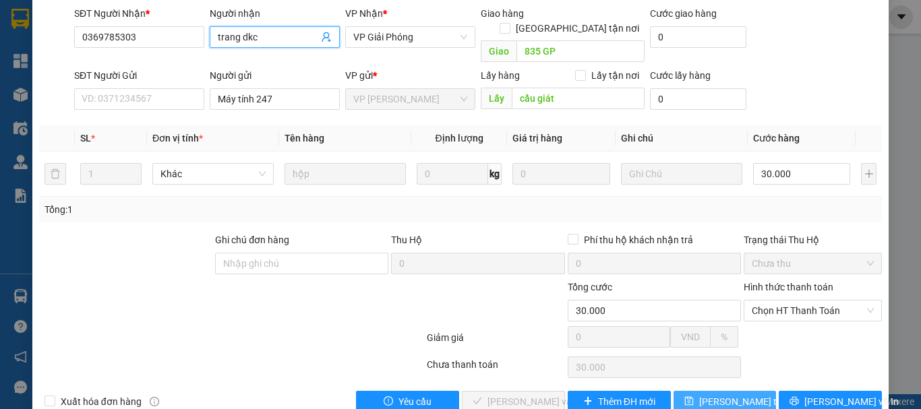
type input "trang dkc"
click at [720, 394] on span "[PERSON_NAME] thay đổi" at bounding box center [753, 401] width 108 height 15
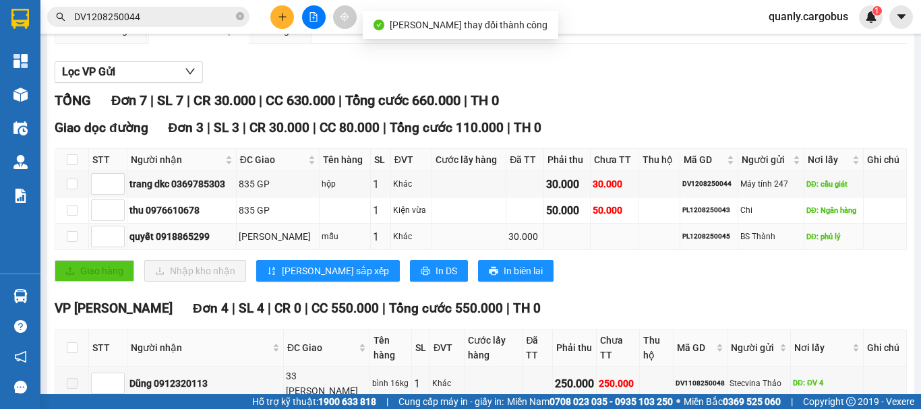
scroll to position [135, 0]
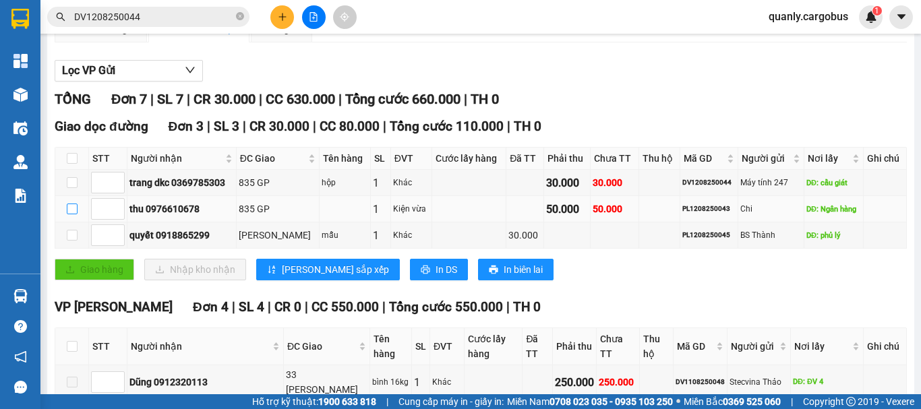
click at [67, 214] on input "checkbox" at bounding box center [72, 209] width 11 height 11
checkbox input "true"
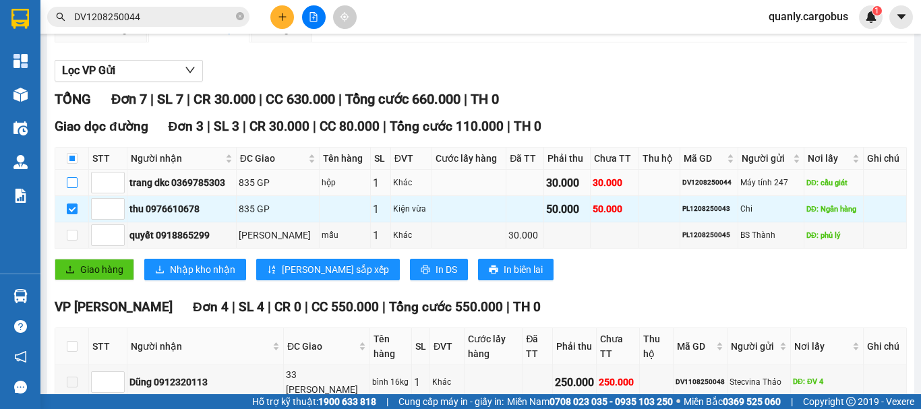
click at [71, 188] on input "checkbox" at bounding box center [72, 182] width 11 height 11
checkbox input "true"
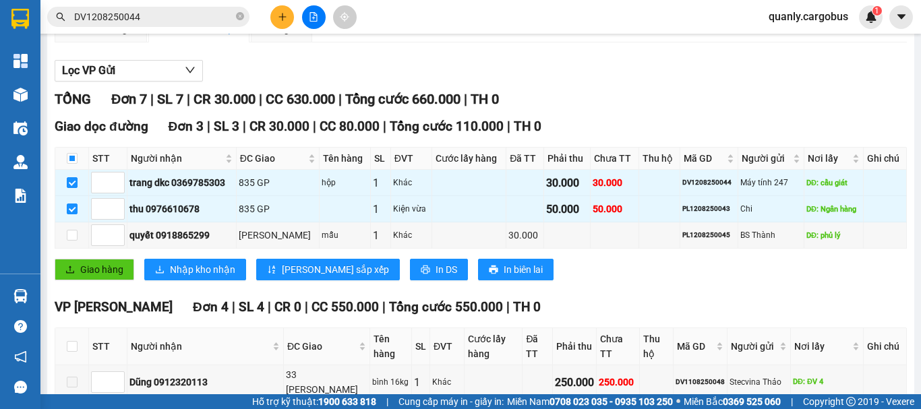
scroll to position [202, 0]
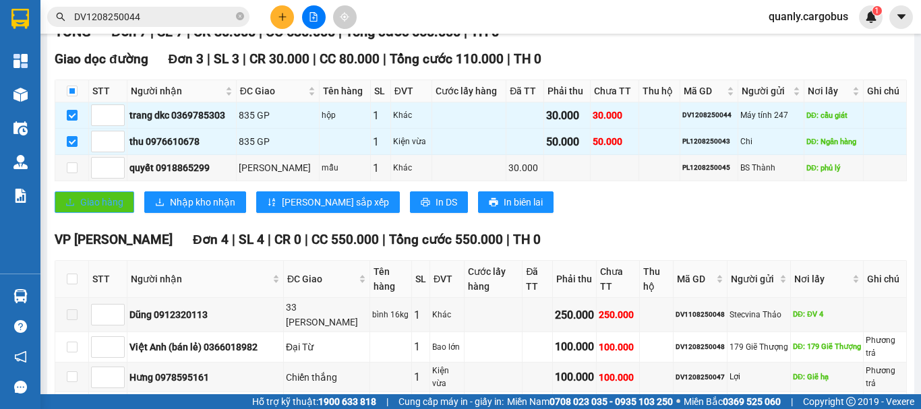
click at [108, 210] on span "Giao hàng" at bounding box center [101, 202] width 43 height 15
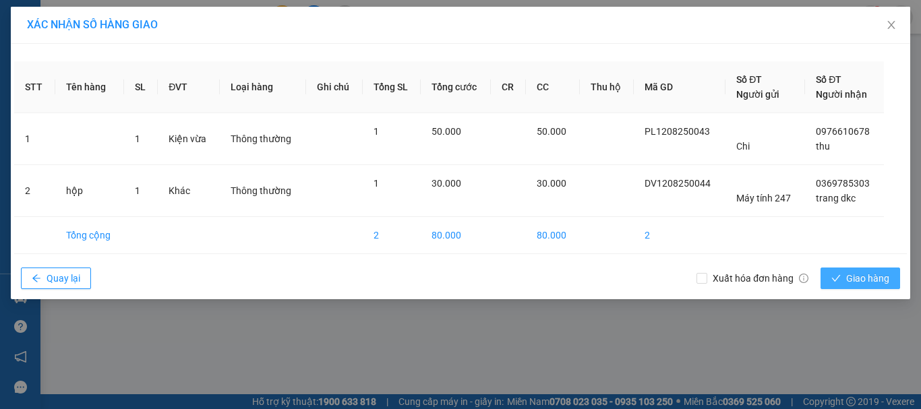
click at [853, 280] on span "Giao hàng" at bounding box center [867, 278] width 43 height 15
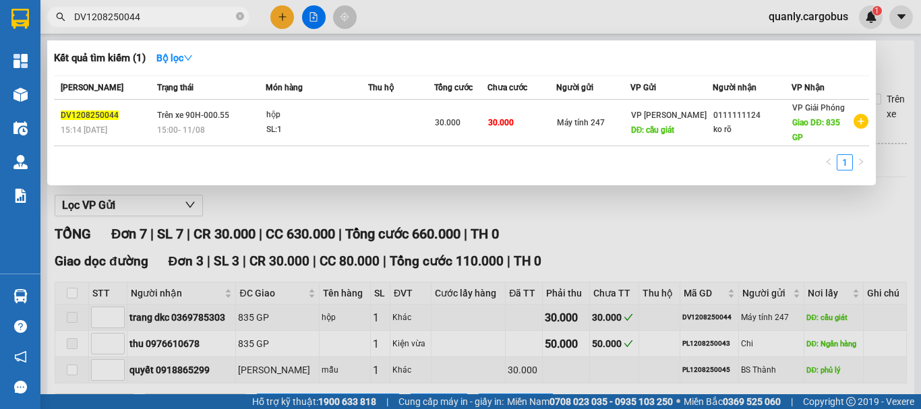
click at [192, 20] on input "DV1208250044" at bounding box center [153, 16] width 159 height 15
type input "D"
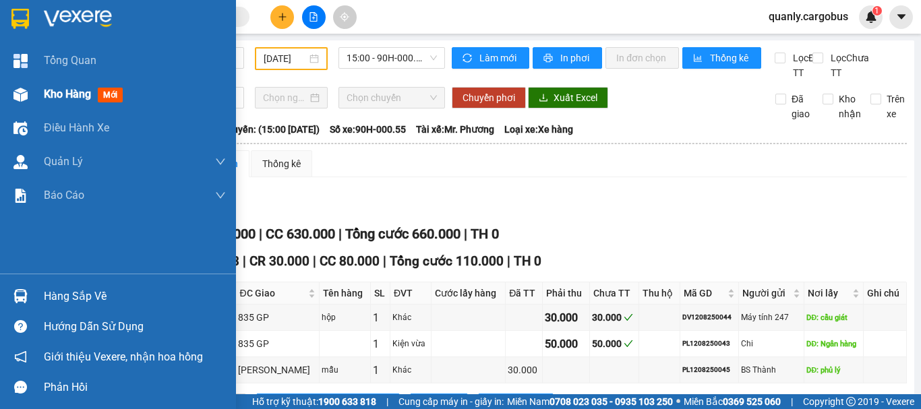
click at [18, 88] on img at bounding box center [20, 95] width 14 height 14
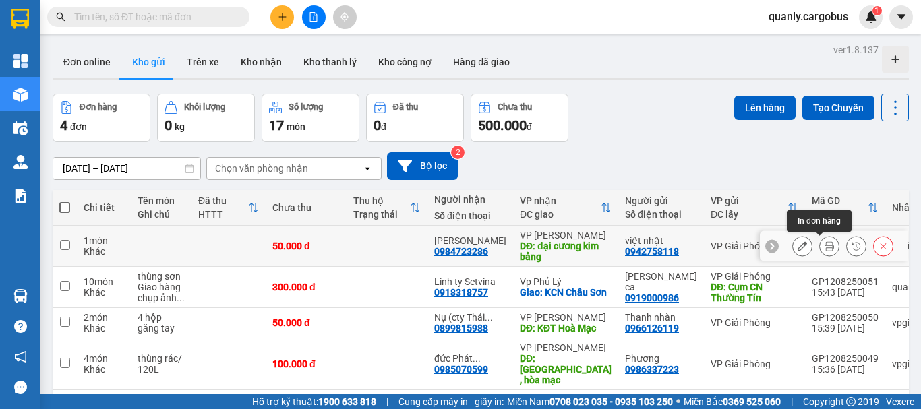
click at [825, 245] on icon at bounding box center [829, 245] width 9 height 9
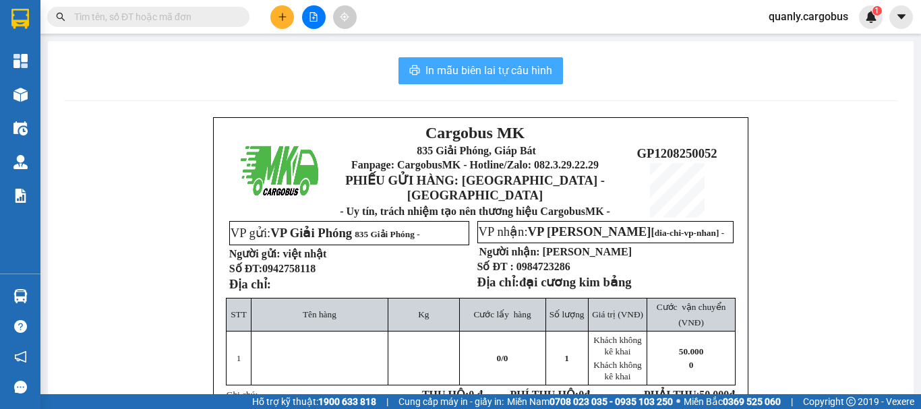
click at [519, 67] on span "In mẫu biên lai tự cấu hình" at bounding box center [488, 70] width 127 height 17
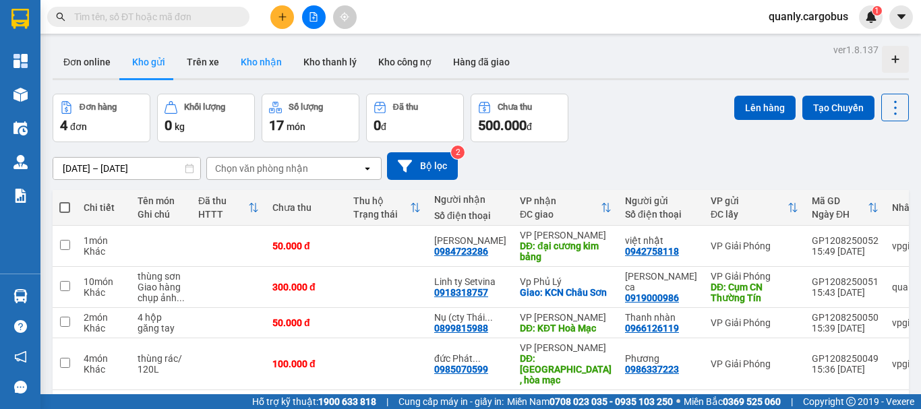
click at [265, 65] on button "Kho nhận" at bounding box center [261, 62] width 63 height 32
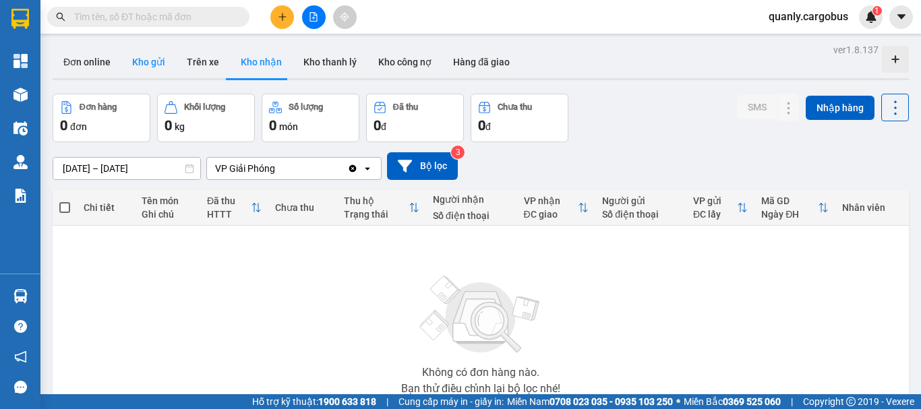
click at [154, 59] on button "Kho gửi" at bounding box center [148, 62] width 55 height 32
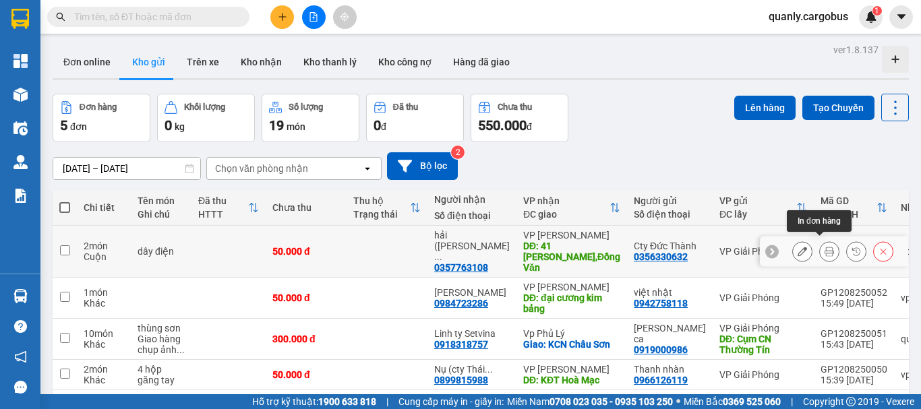
click at [825, 247] on icon at bounding box center [829, 251] width 9 height 9
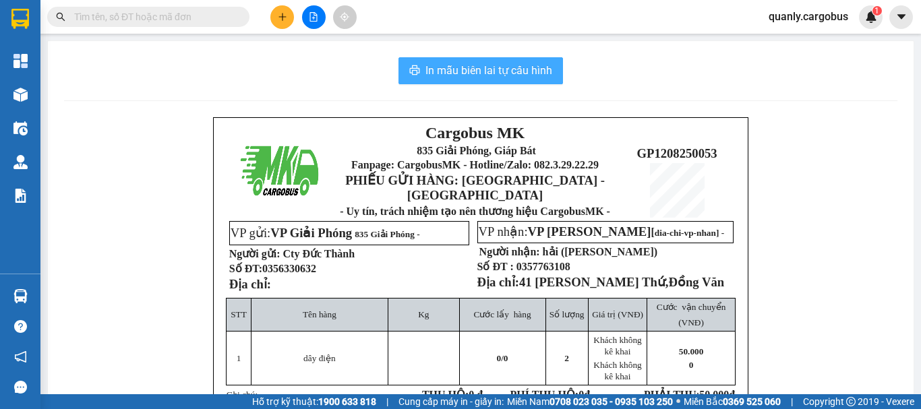
click at [485, 66] on span "In mẫu biên lai tự cấu hình" at bounding box center [488, 70] width 127 height 17
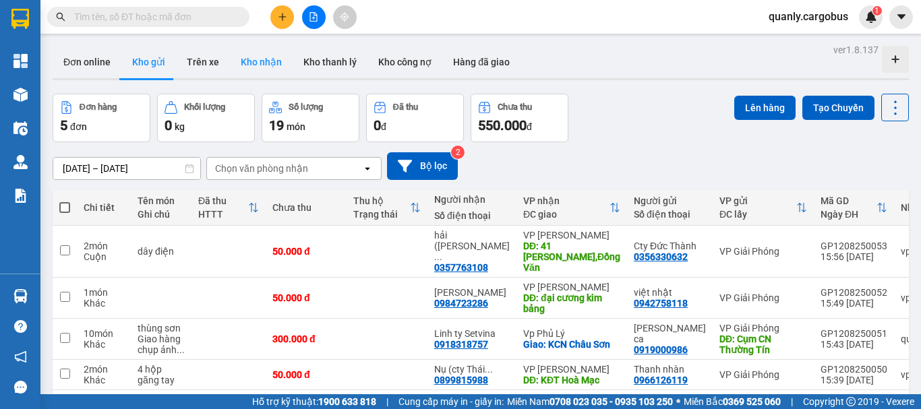
click at [249, 64] on button "Kho nhận" at bounding box center [261, 62] width 63 height 32
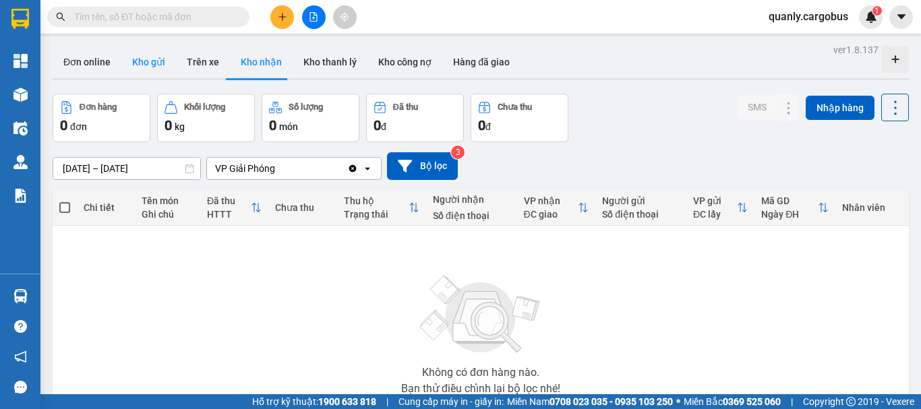
click at [152, 54] on button "Kho gửi" at bounding box center [148, 62] width 55 height 32
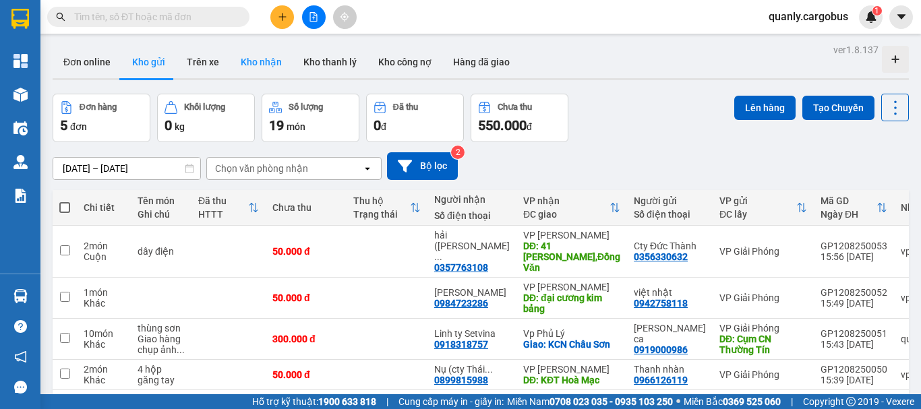
click at [121, 46] on button "Kho gửi" at bounding box center [148, 62] width 55 height 32
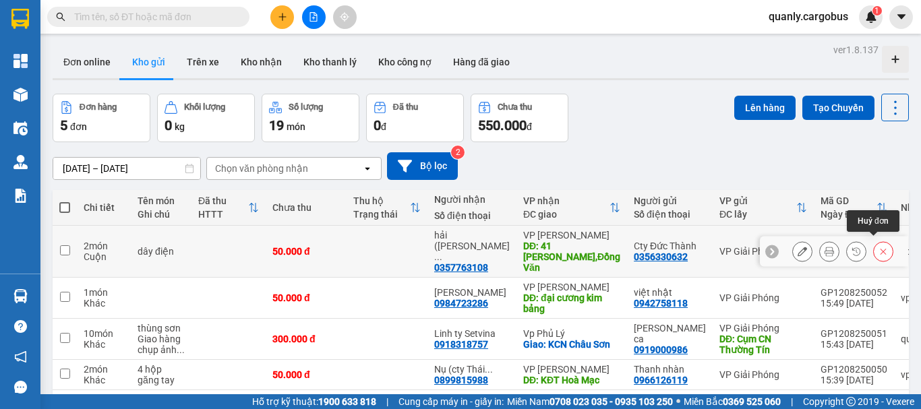
click at [879, 247] on icon at bounding box center [883, 251] width 9 height 9
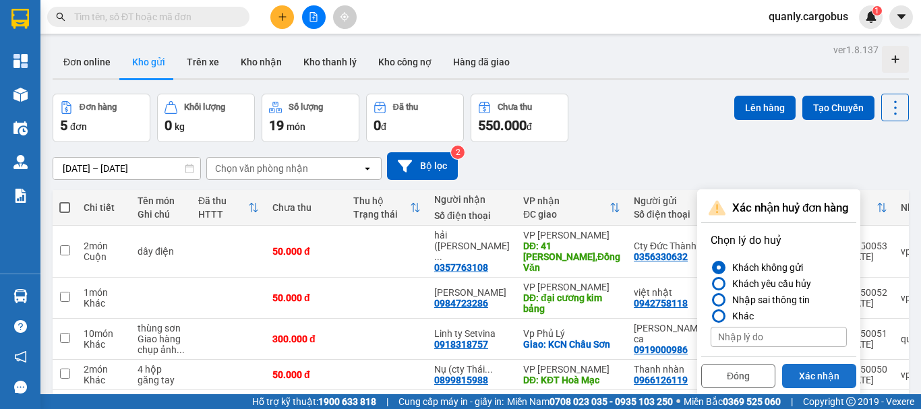
click at [825, 372] on button "Xác nhận" at bounding box center [819, 376] width 74 height 24
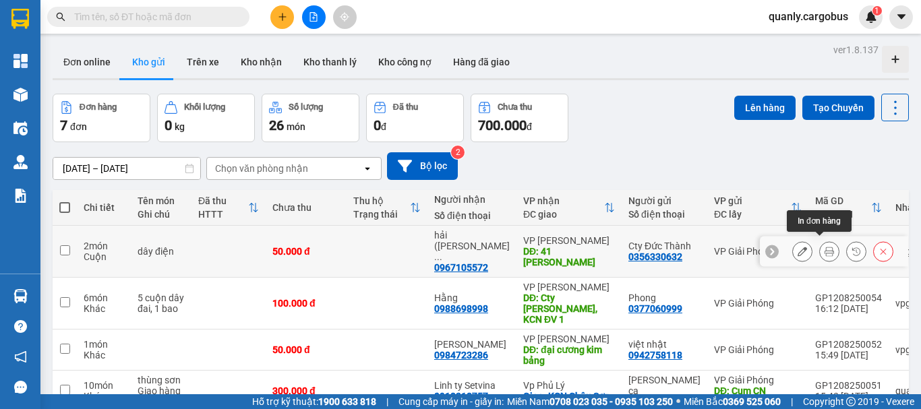
click at [825, 247] on icon at bounding box center [829, 251] width 9 height 9
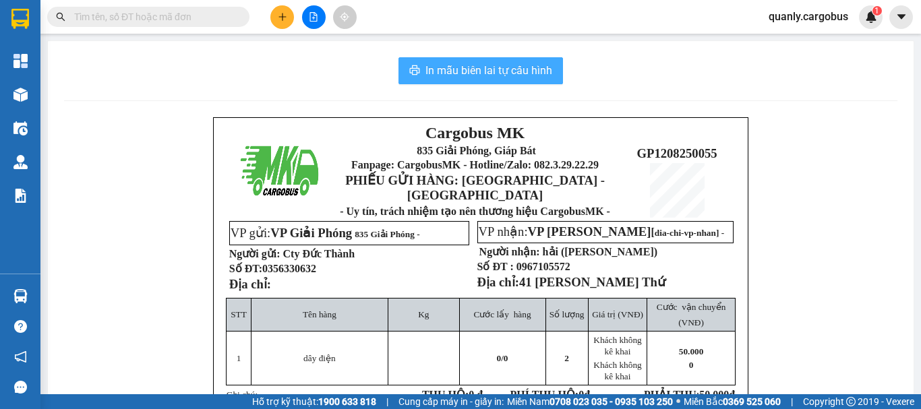
click at [509, 67] on span "In mẫu biên lai tự cấu hình" at bounding box center [488, 70] width 127 height 17
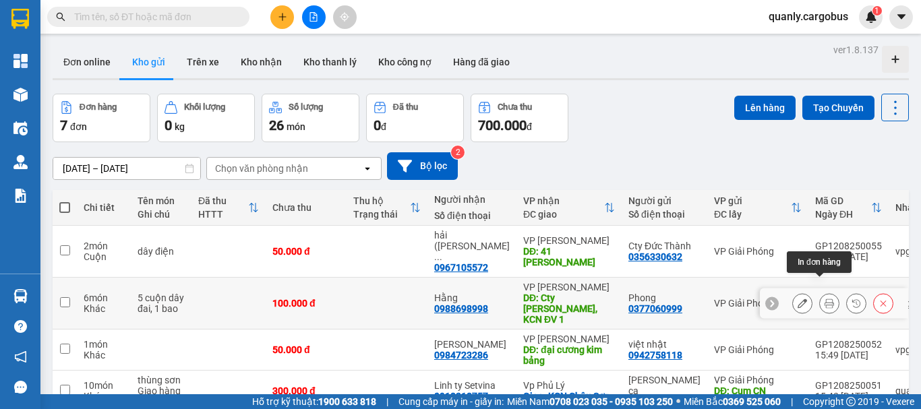
click at [825, 299] on icon at bounding box center [829, 303] width 9 height 9
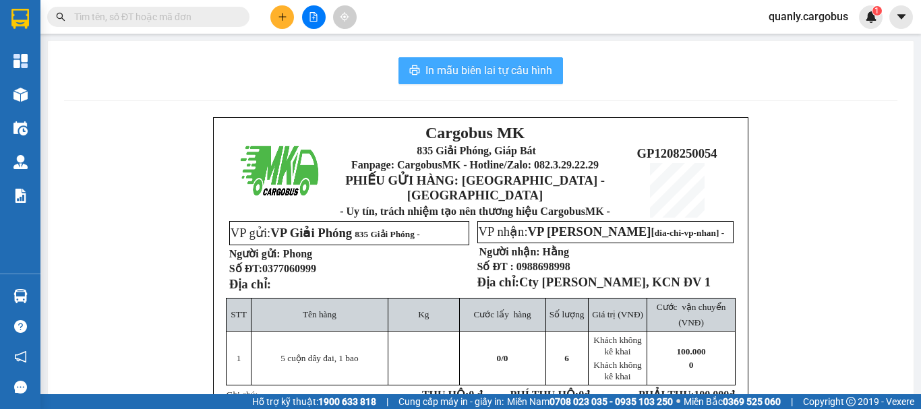
click at [521, 76] on span "In mẫu biên lai tự cấu hình" at bounding box center [488, 70] width 127 height 17
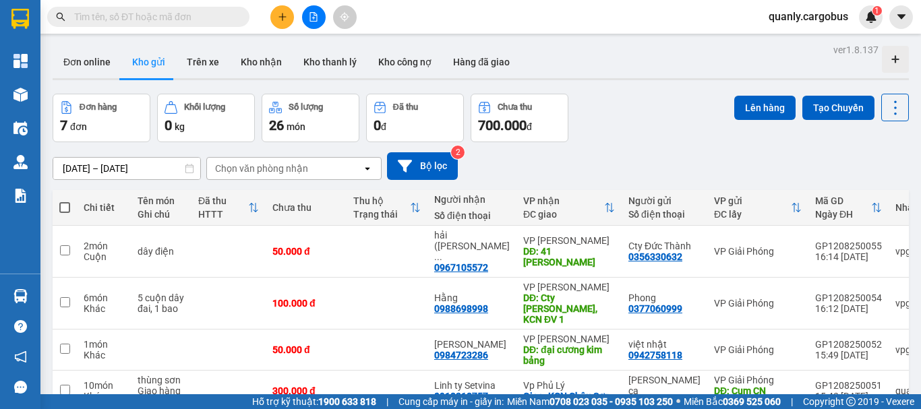
scroll to position [177, 0]
drag, startPoint x: 256, startPoint y: 66, endPoint x: 269, endPoint y: 74, distance: 15.7
click at [258, 69] on button "Kho nhận" at bounding box center [261, 62] width 63 height 32
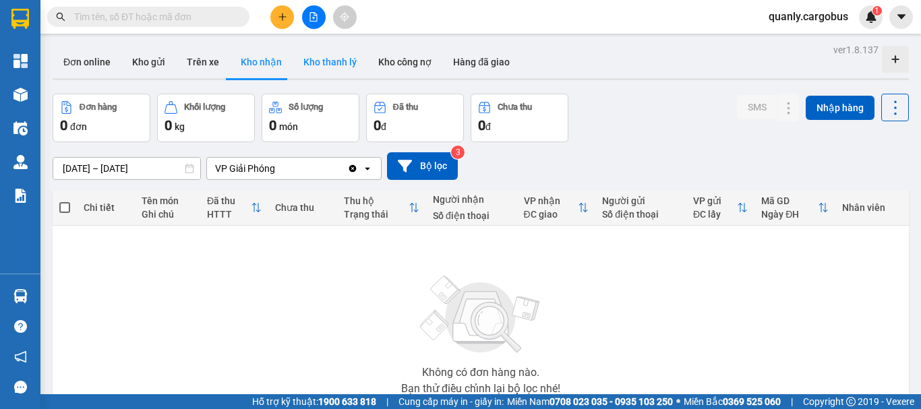
drag, startPoint x: 141, startPoint y: 66, endPoint x: 357, endPoint y: 75, distance: 216.0
click at [142, 65] on button "Kho gửi" at bounding box center [148, 62] width 55 height 32
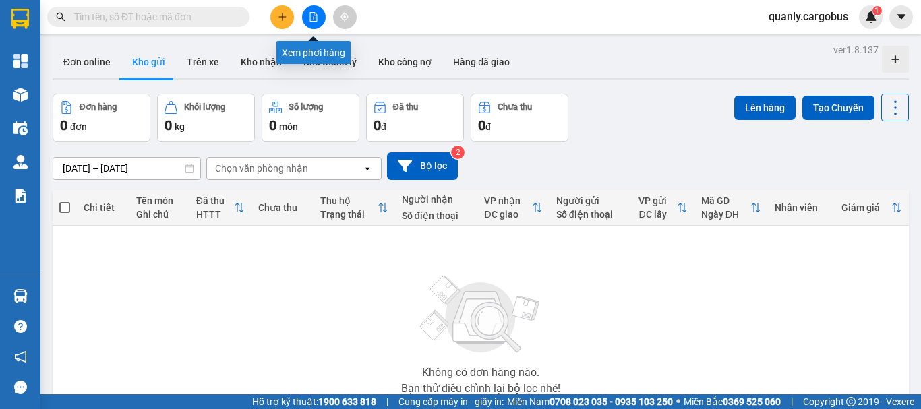
click at [312, 15] on icon "file-add" at bounding box center [313, 16] width 9 height 9
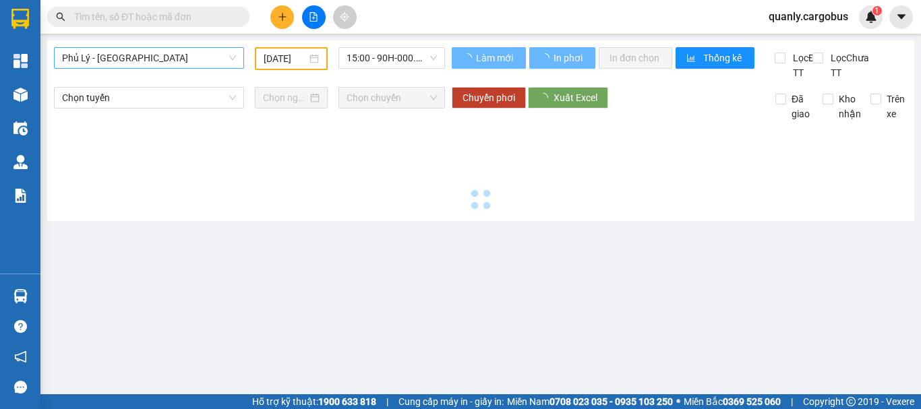
type input "[DATE]"
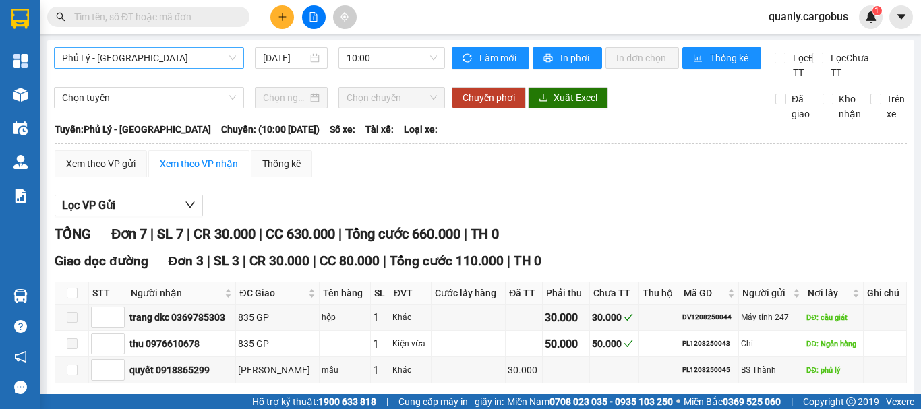
click at [198, 63] on span "Phủ Lý - [GEOGRAPHIC_DATA]" at bounding box center [149, 58] width 174 height 20
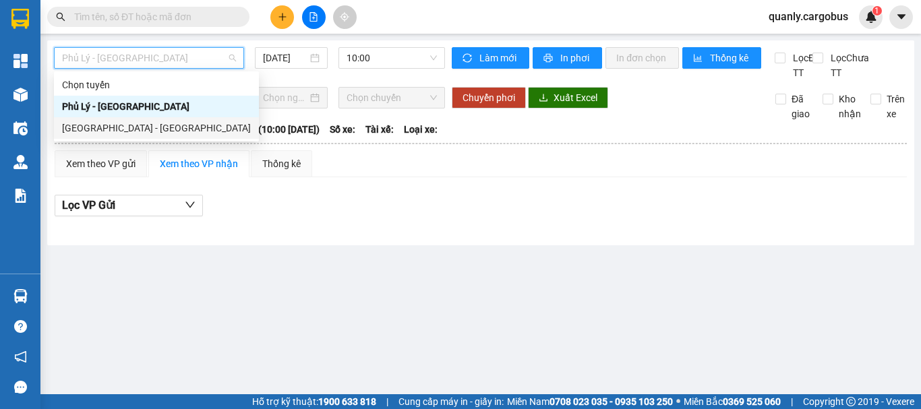
click at [119, 121] on div "[GEOGRAPHIC_DATA] - [GEOGRAPHIC_DATA]" at bounding box center [156, 128] width 189 height 15
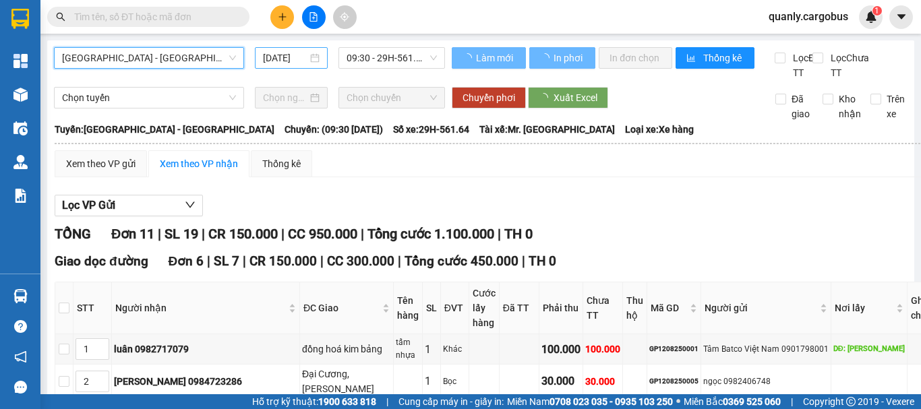
click at [295, 51] on input "[DATE]" at bounding box center [285, 58] width 45 height 15
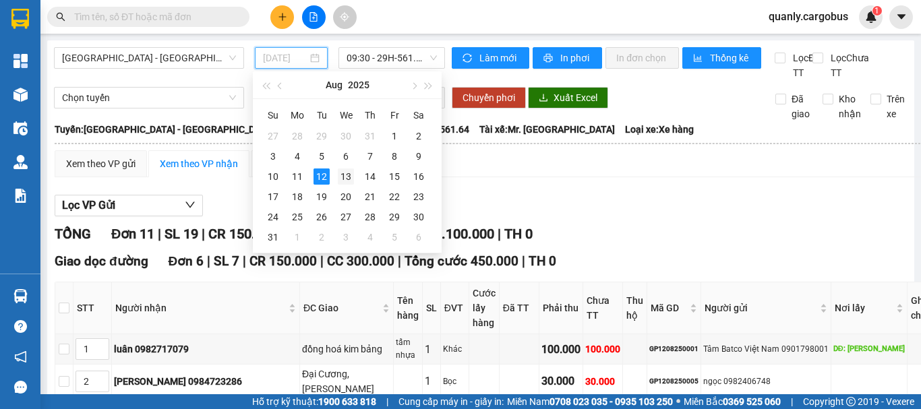
click at [349, 177] on div "13" at bounding box center [346, 177] width 16 height 16
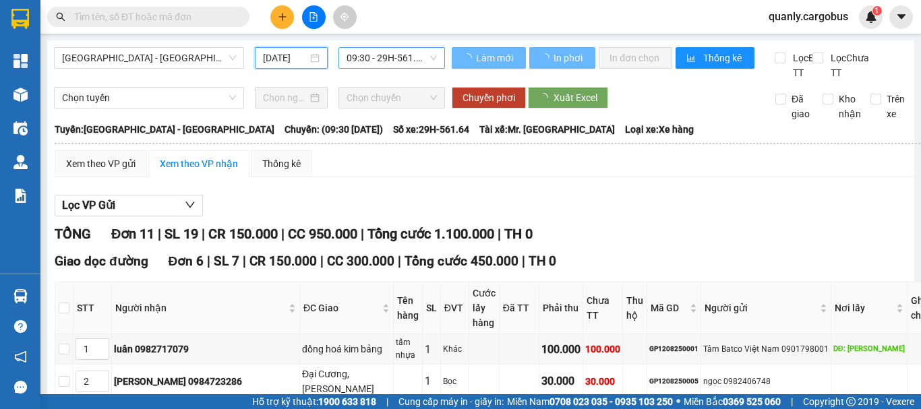
type input "13/08/2025"
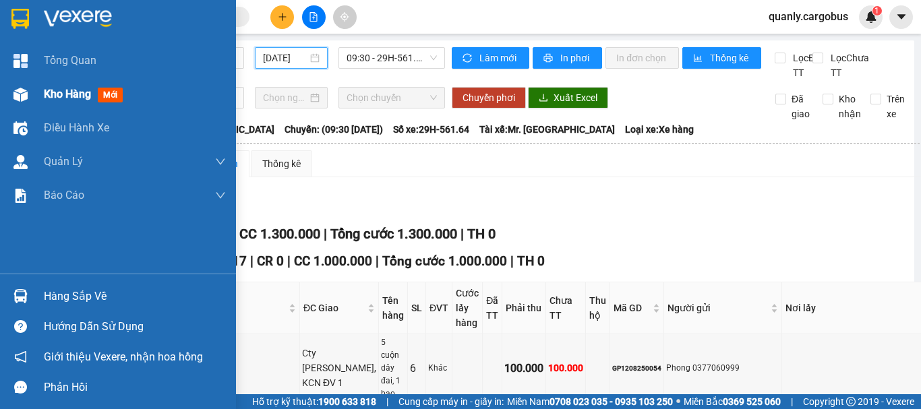
click at [20, 96] on img at bounding box center [20, 95] width 14 height 14
